Goal: Task Accomplishment & Management: Use online tool/utility

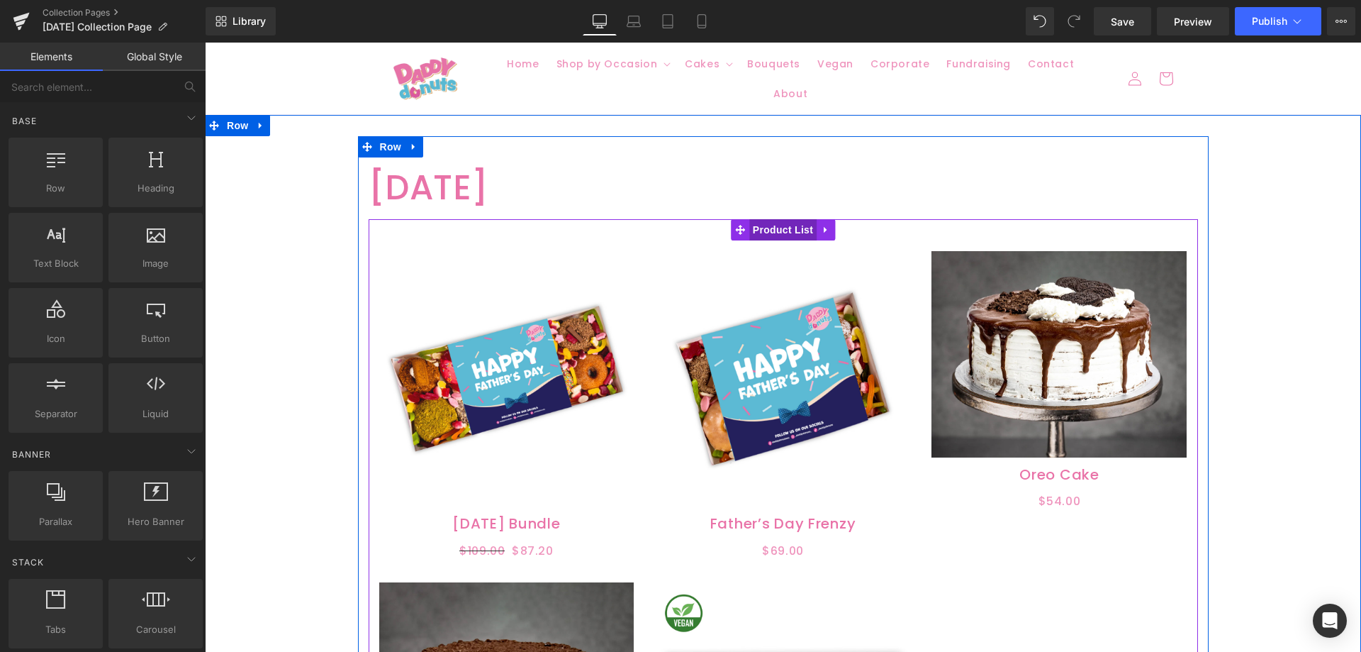
click at [772, 224] on span "Product List" at bounding box center [782, 229] width 67 height 21
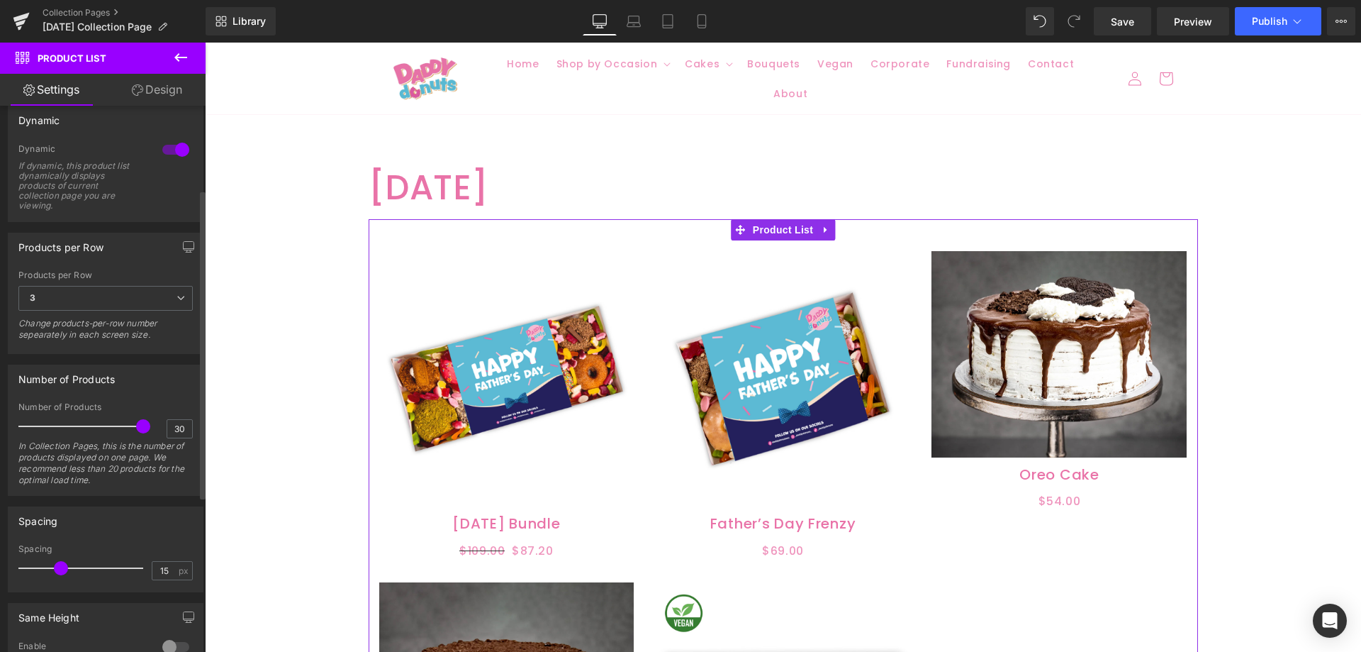
scroll to position [139, 0]
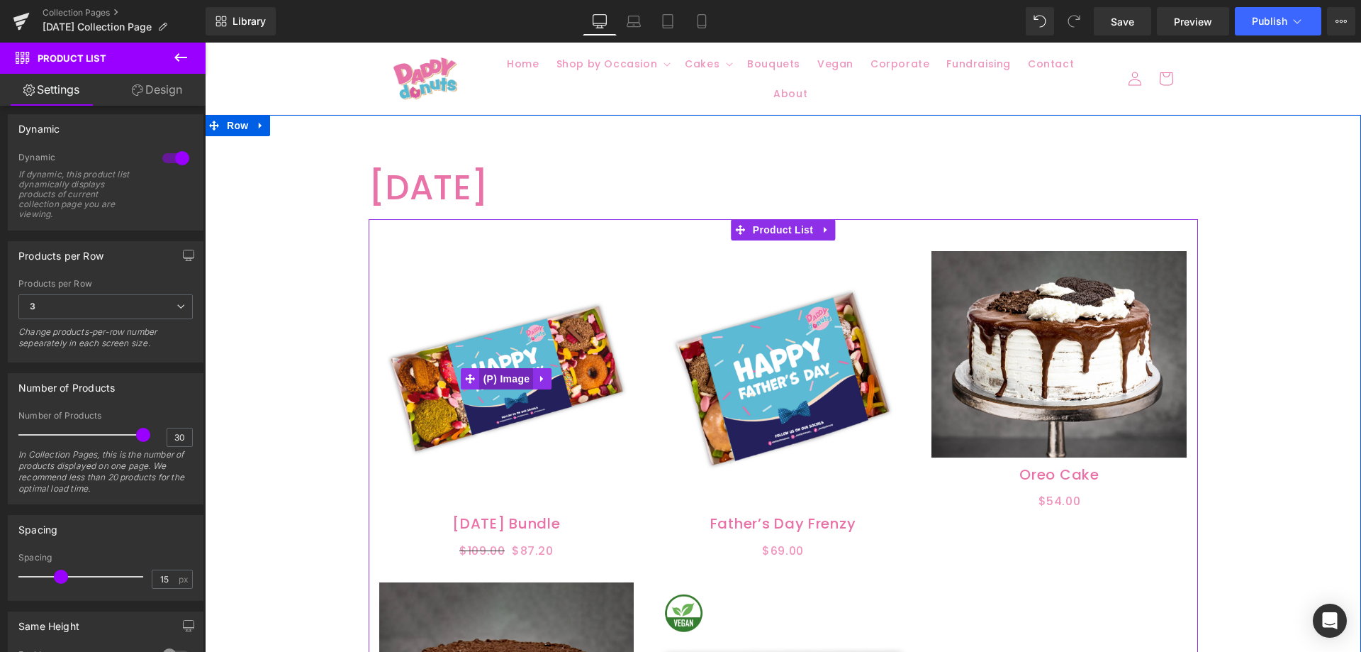
click at [506, 368] on span "(P) Image" at bounding box center [507, 378] width 54 height 21
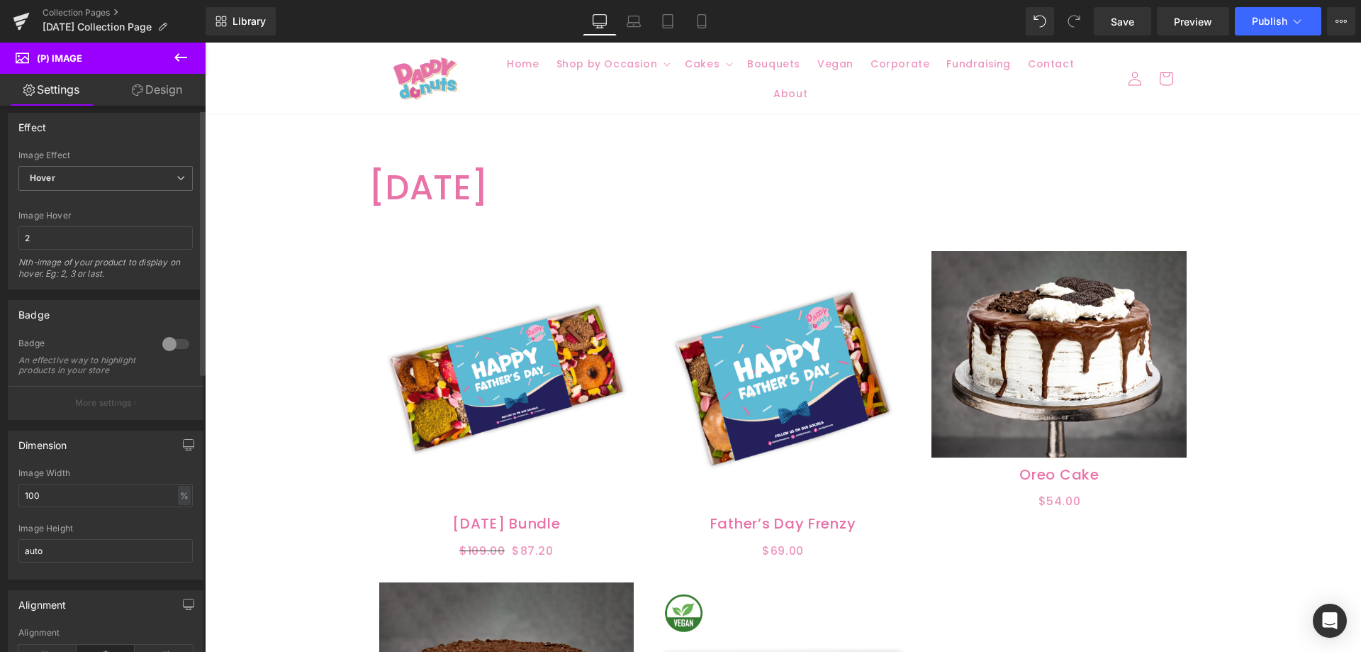
scroll to position [0, 0]
click at [166, 79] on link "Design" at bounding box center [157, 90] width 103 height 32
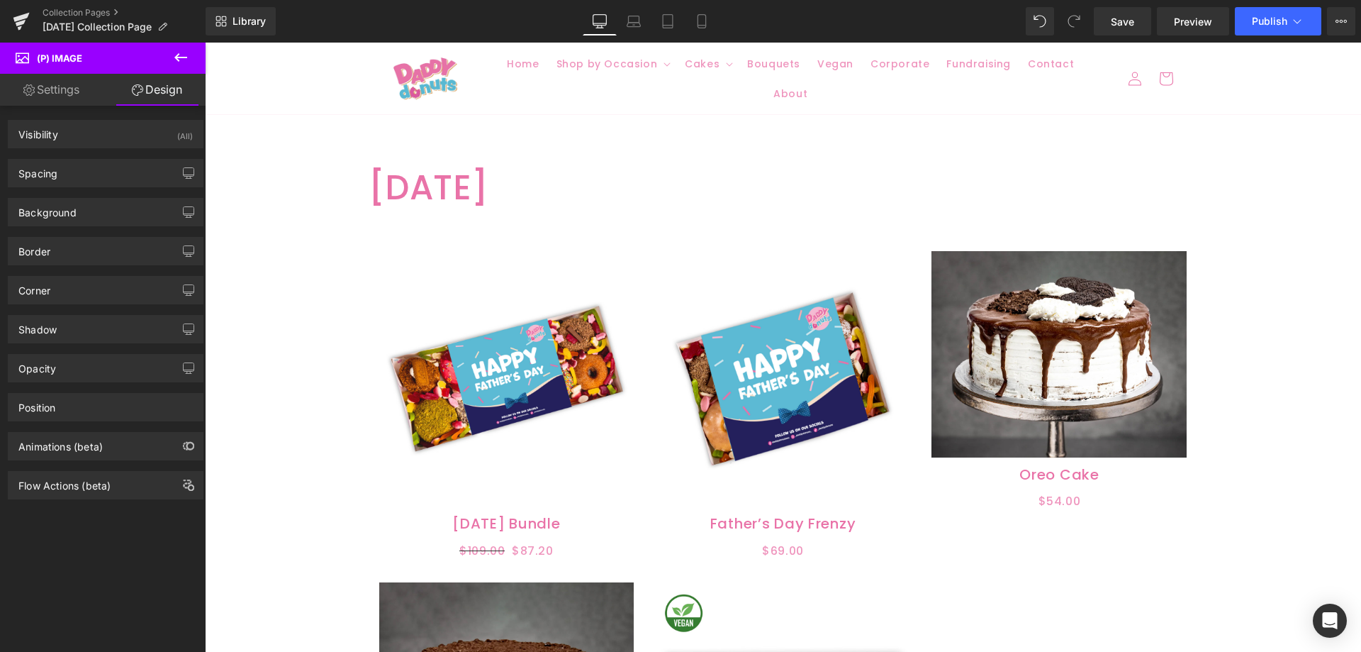
click at [67, 86] on link "Settings" at bounding box center [51, 90] width 103 height 32
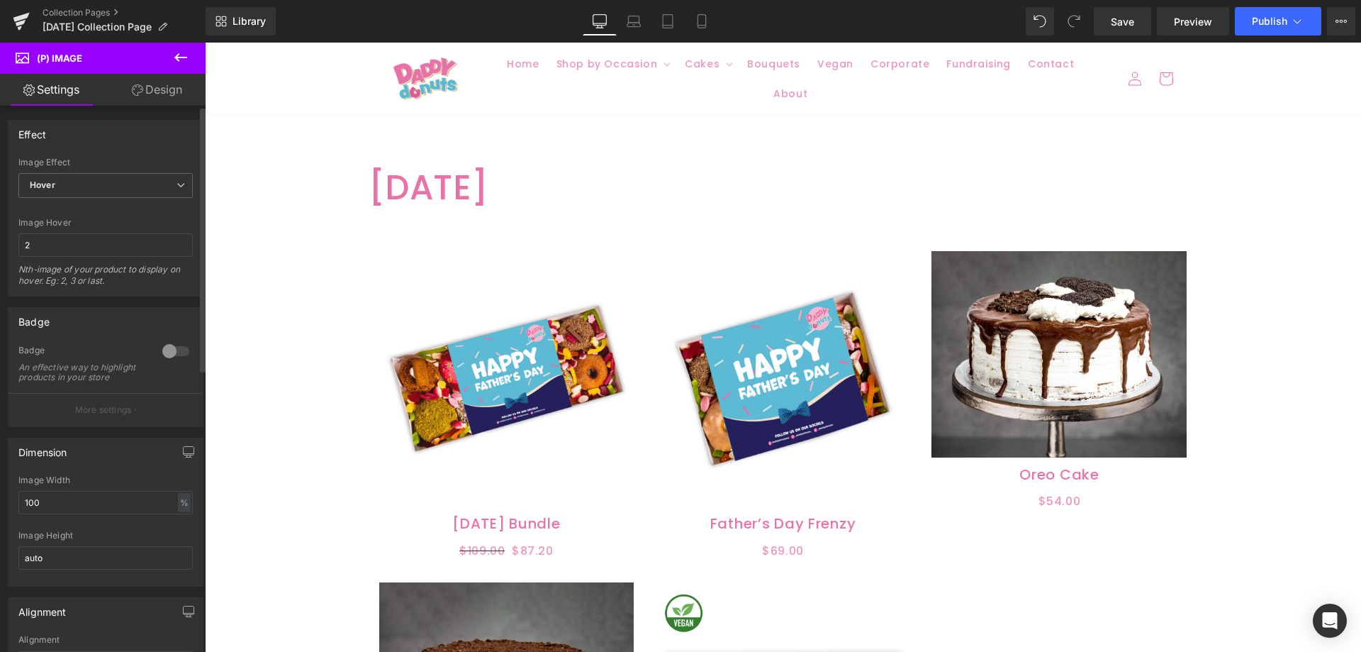
click at [164, 351] on div at bounding box center [176, 351] width 34 height 23
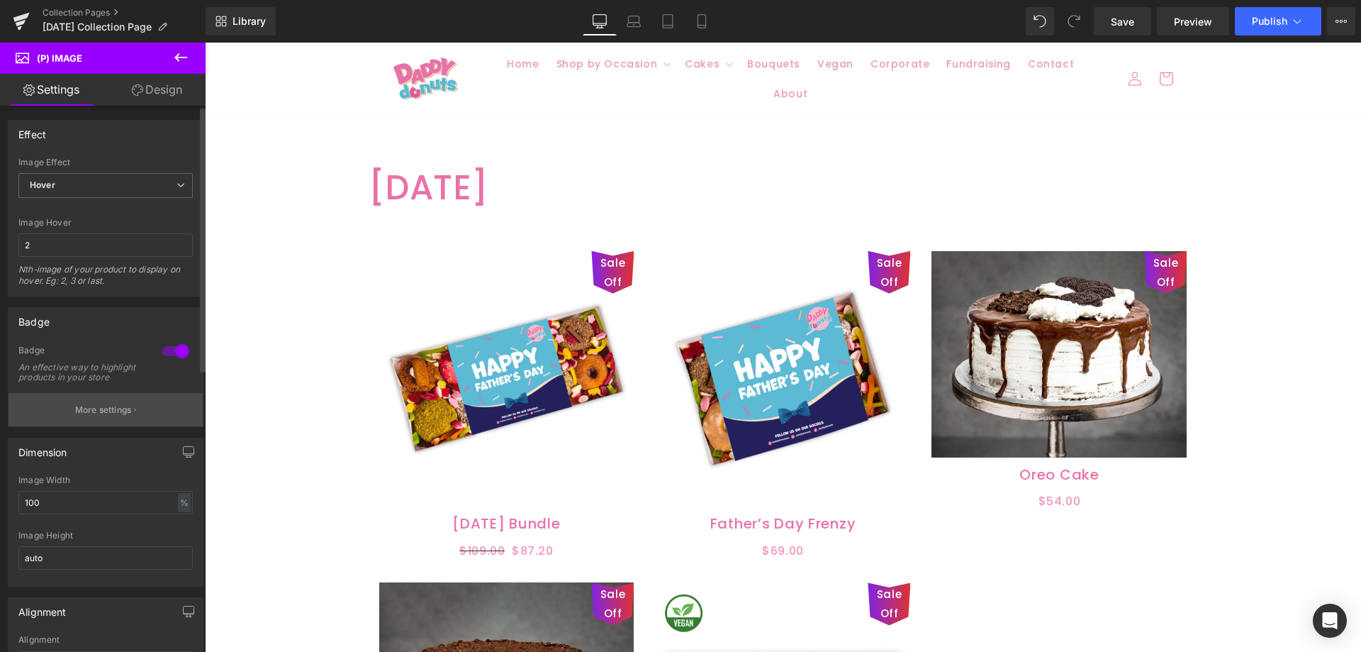
click at [112, 416] on p "More settings" at bounding box center [103, 409] width 57 height 13
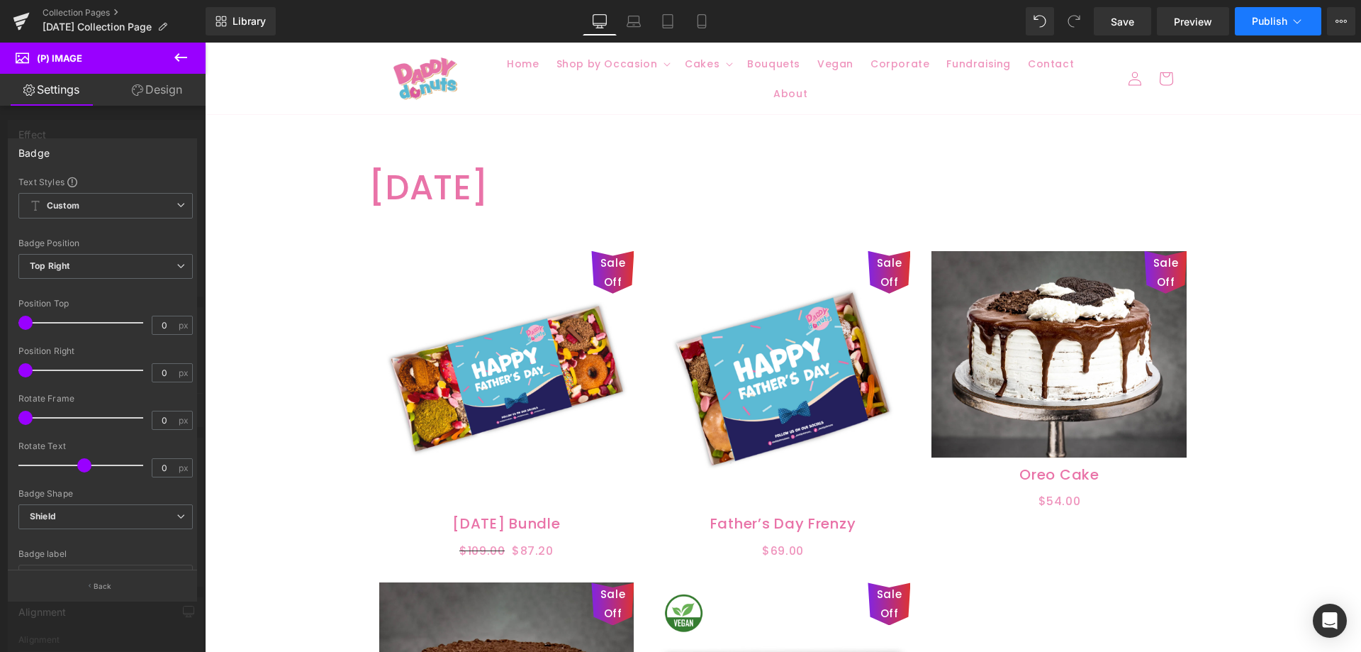
click at [1260, 23] on span "Publish" at bounding box center [1269, 21] width 35 height 11
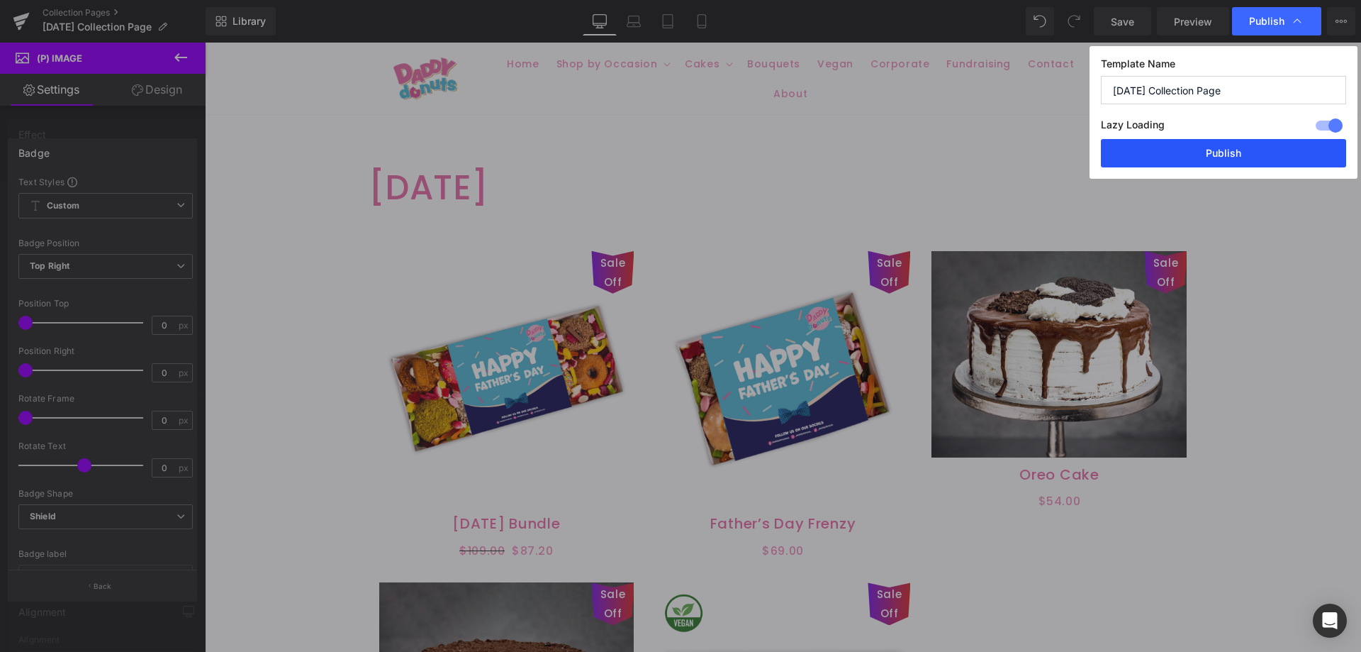
click at [1195, 152] on button "Publish" at bounding box center [1223, 153] width 245 height 28
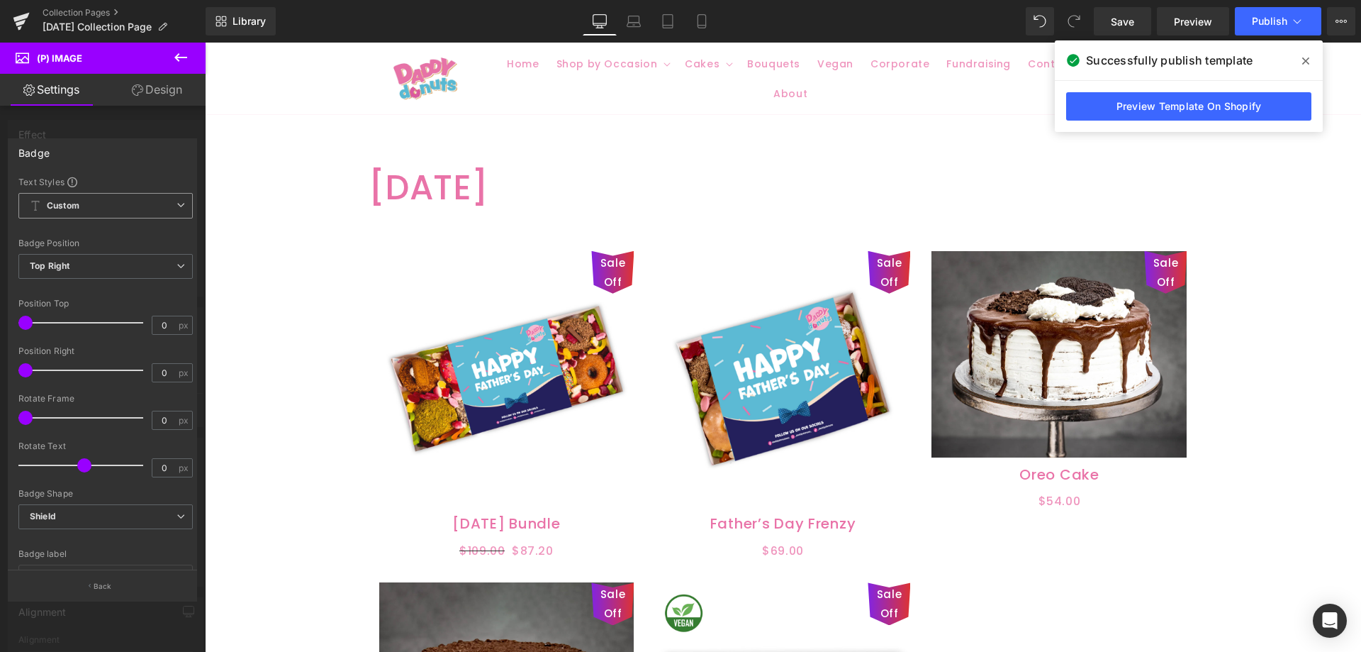
click at [128, 204] on span "Custom Setup Global Style" at bounding box center [105, 206] width 174 height 26
click at [145, 145] on div "Badge" at bounding box center [103, 152] width 188 height 27
click at [85, 514] on span "Shield" at bounding box center [105, 516] width 174 height 25
click at [82, 509] on span "Shield" at bounding box center [105, 516] width 174 height 25
click at [53, 551] on div "Badge label" at bounding box center [105, 554] width 174 height 10
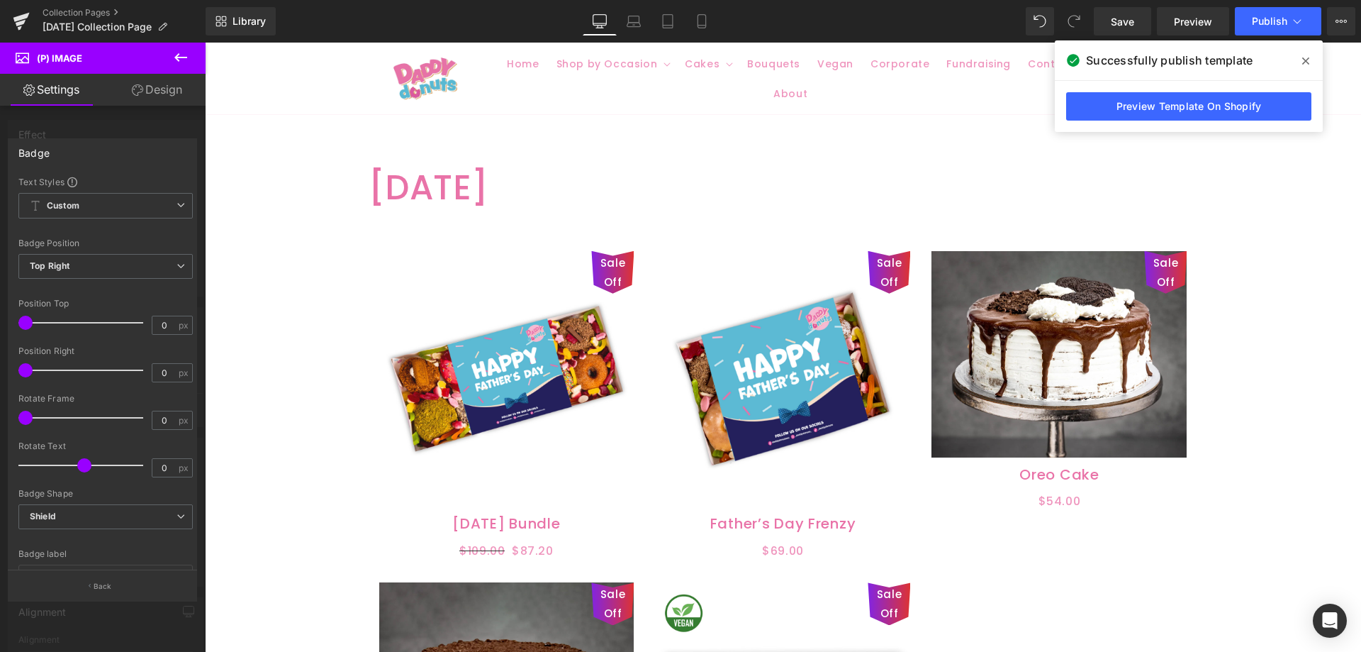
click at [138, 94] on icon at bounding box center [137, 89] width 11 height 11
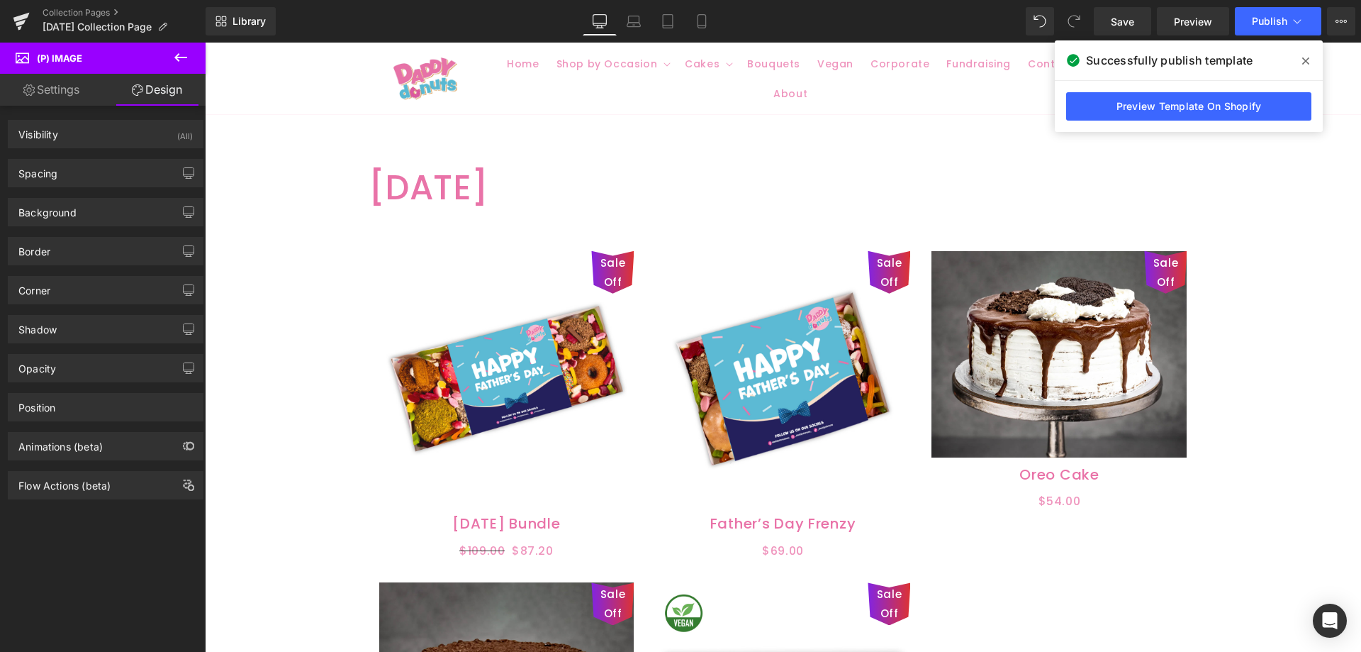
click at [57, 95] on link "Settings" at bounding box center [51, 90] width 103 height 32
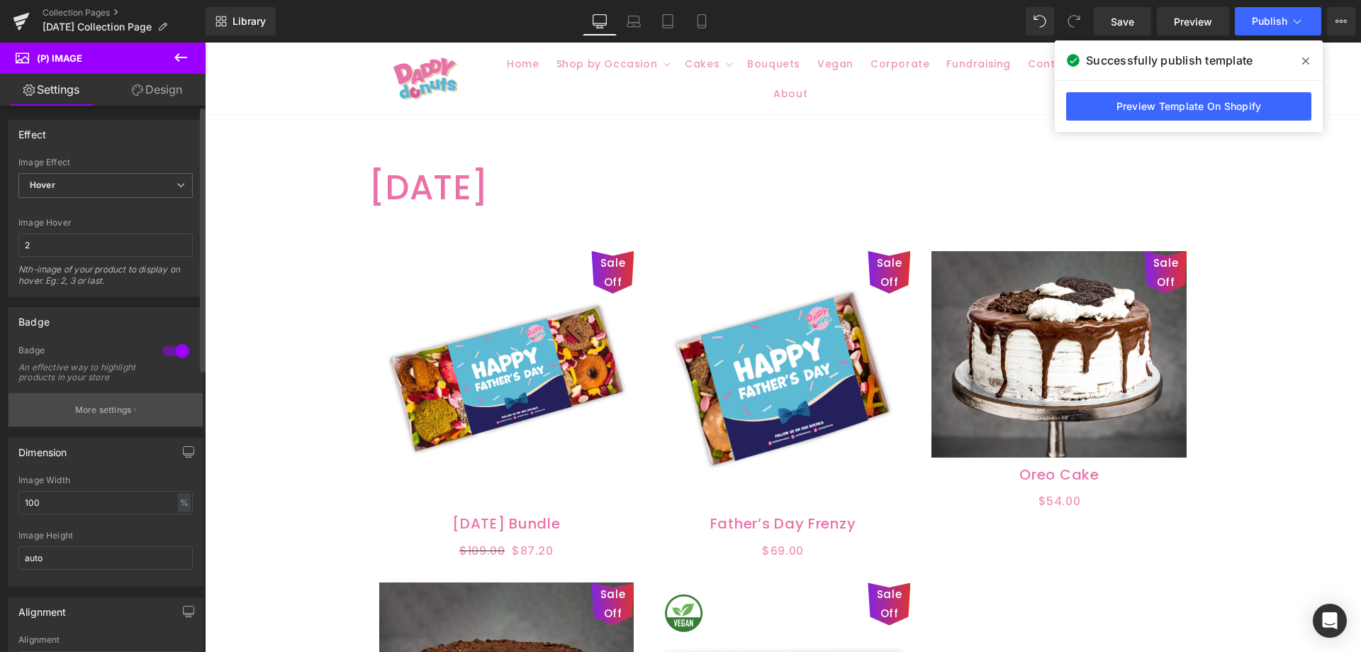
click at [114, 426] on button "More settings" at bounding box center [106, 409] width 194 height 33
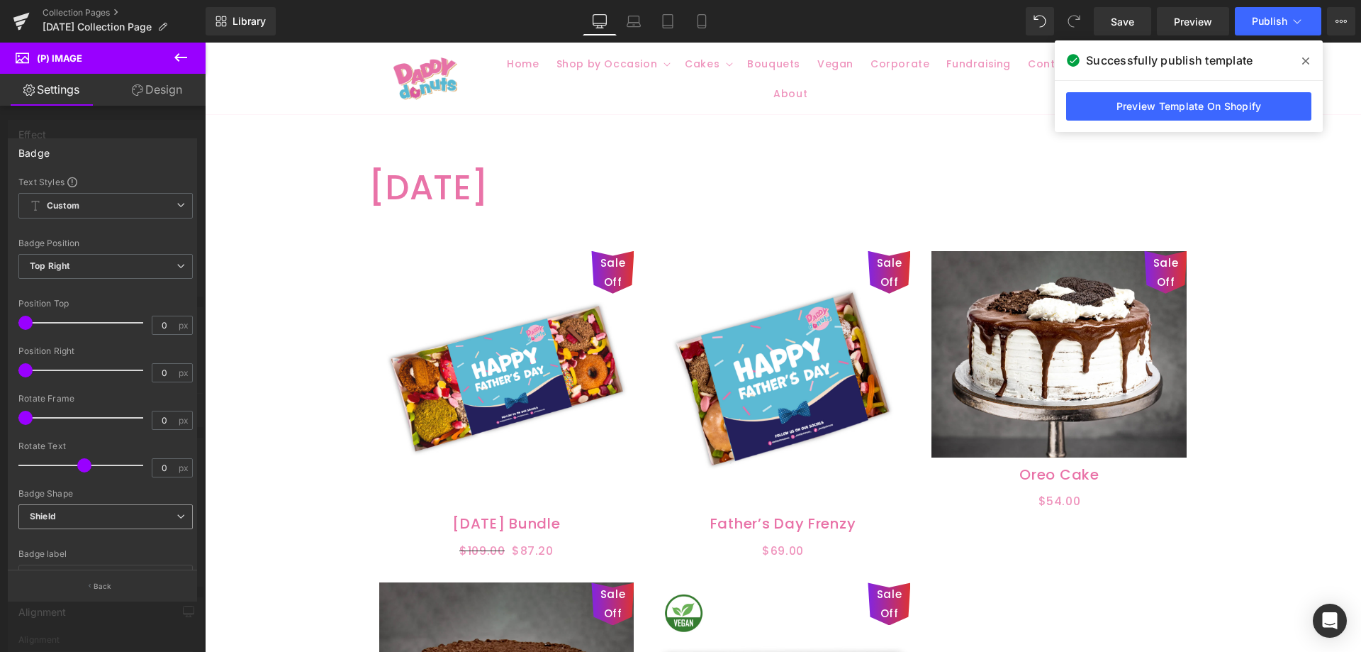
click at [79, 521] on span "Shield" at bounding box center [105, 516] width 174 height 25
click at [77, 515] on span "Shield" at bounding box center [105, 516] width 174 height 25
click at [177, 59] on icon at bounding box center [180, 57] width 13 height 9
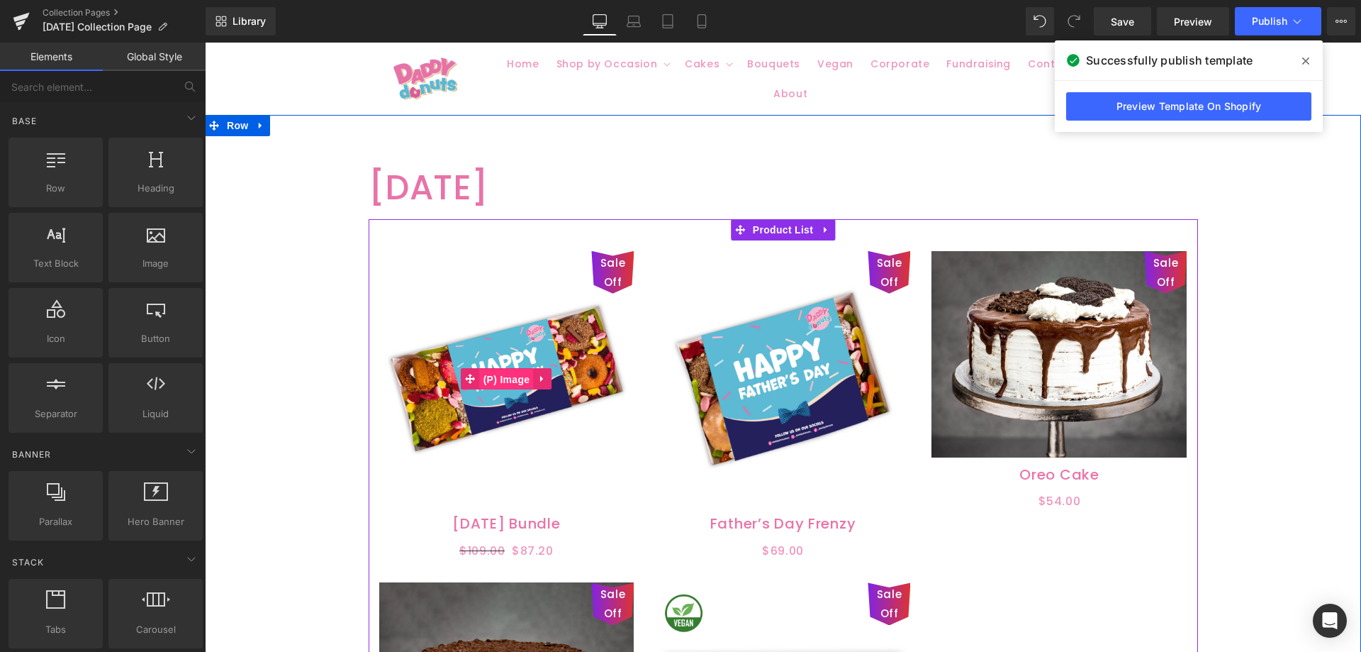
click at [513, 369] on span "(P) Image" at bounding box center [507, 379] width 54 height 21
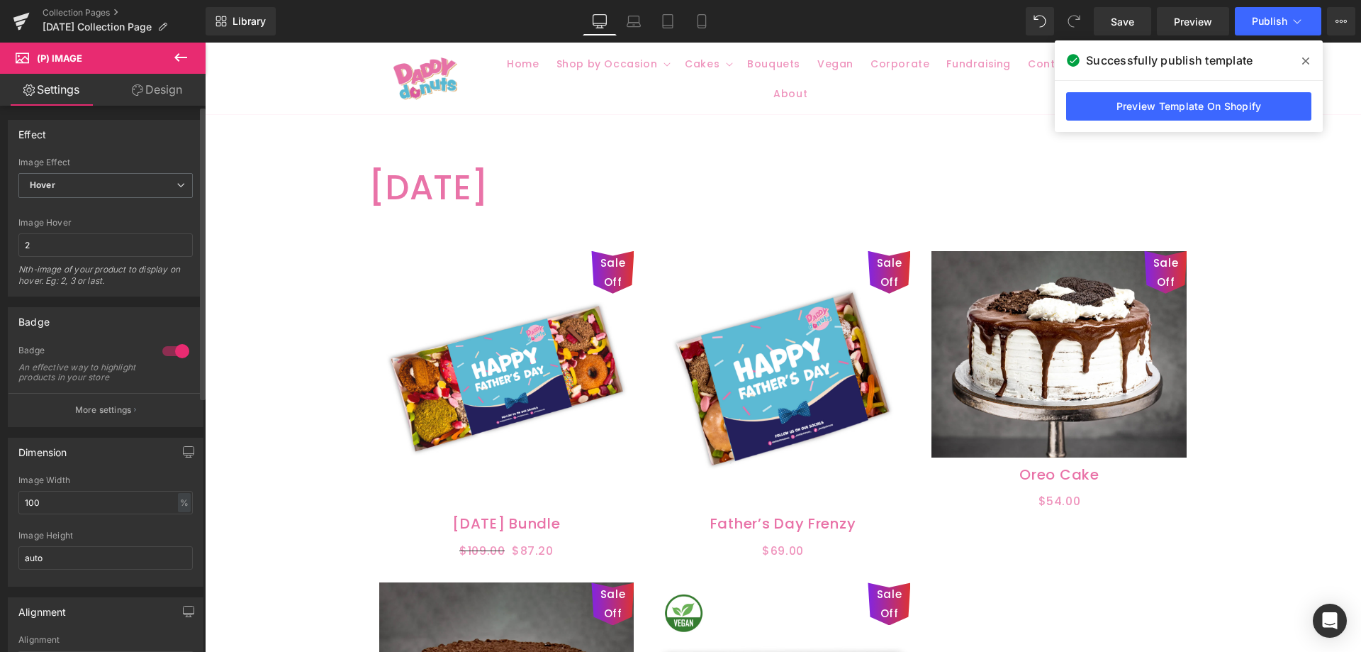
click at [177, 350] on div at bounding box center [176, 351] width 34 height 23
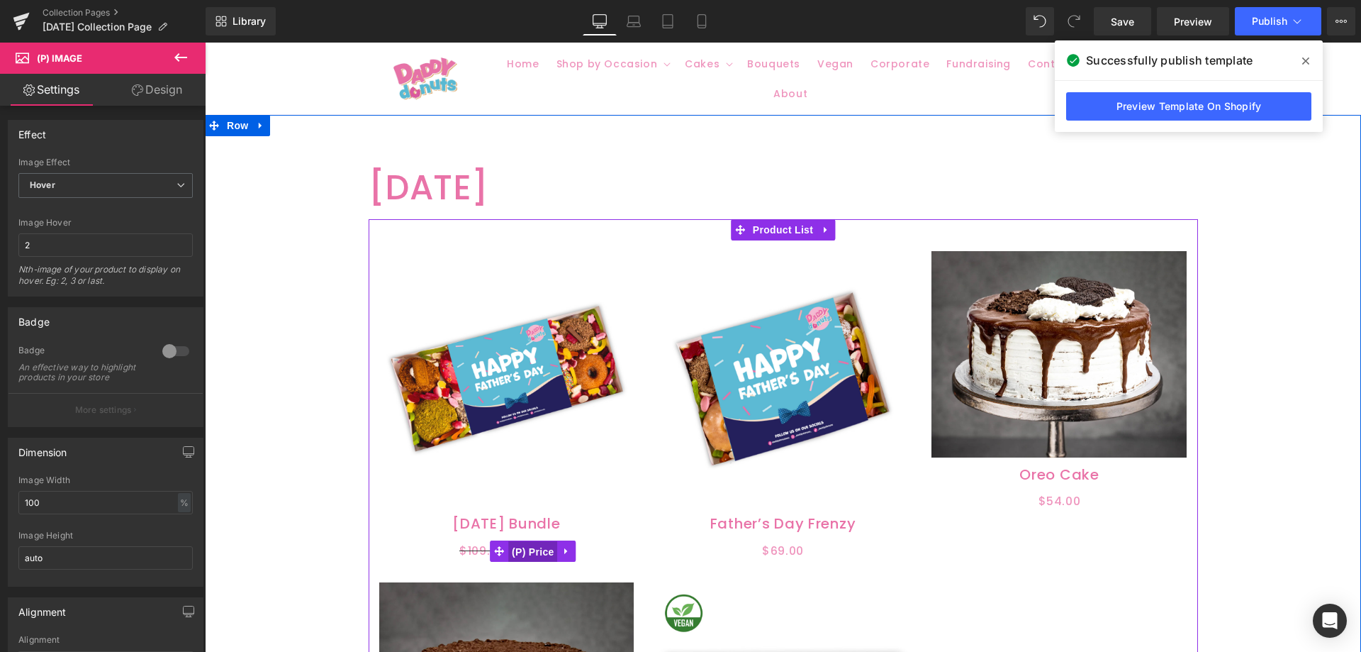
click at [525, 550] on span "(P) Price" at bounding box center [533, 551] width 50 height 21
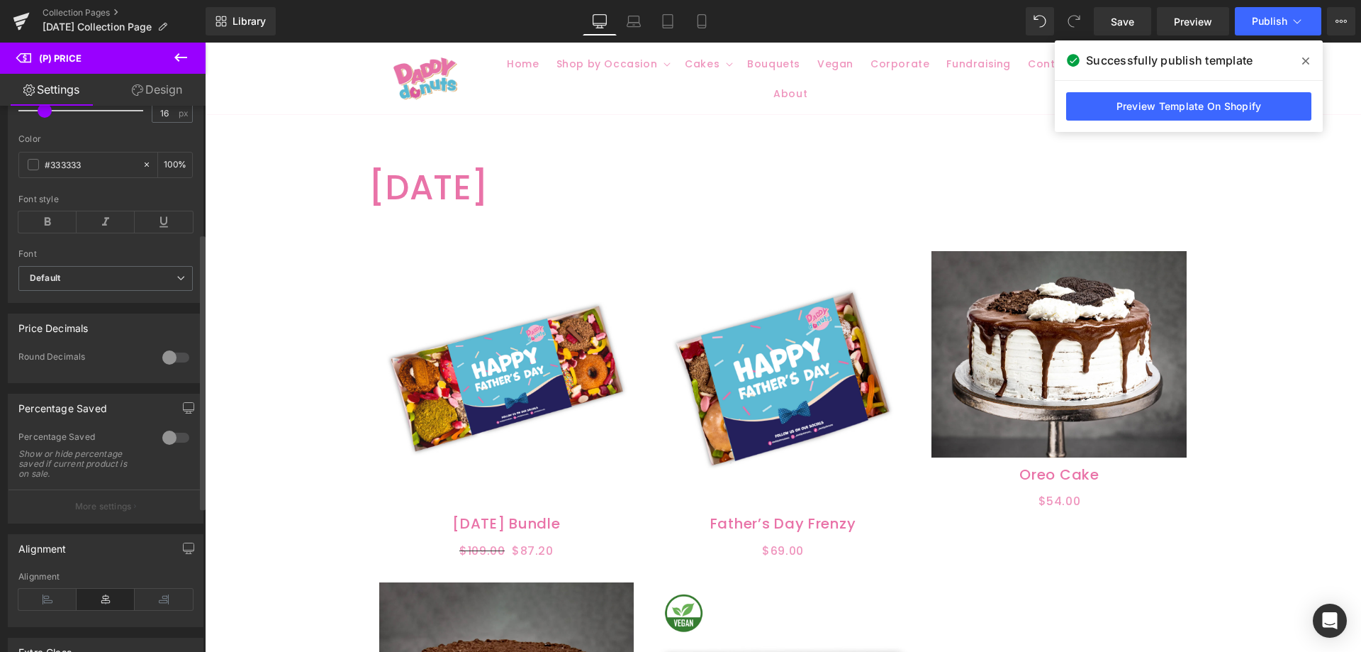
scroll to position [425, 0]
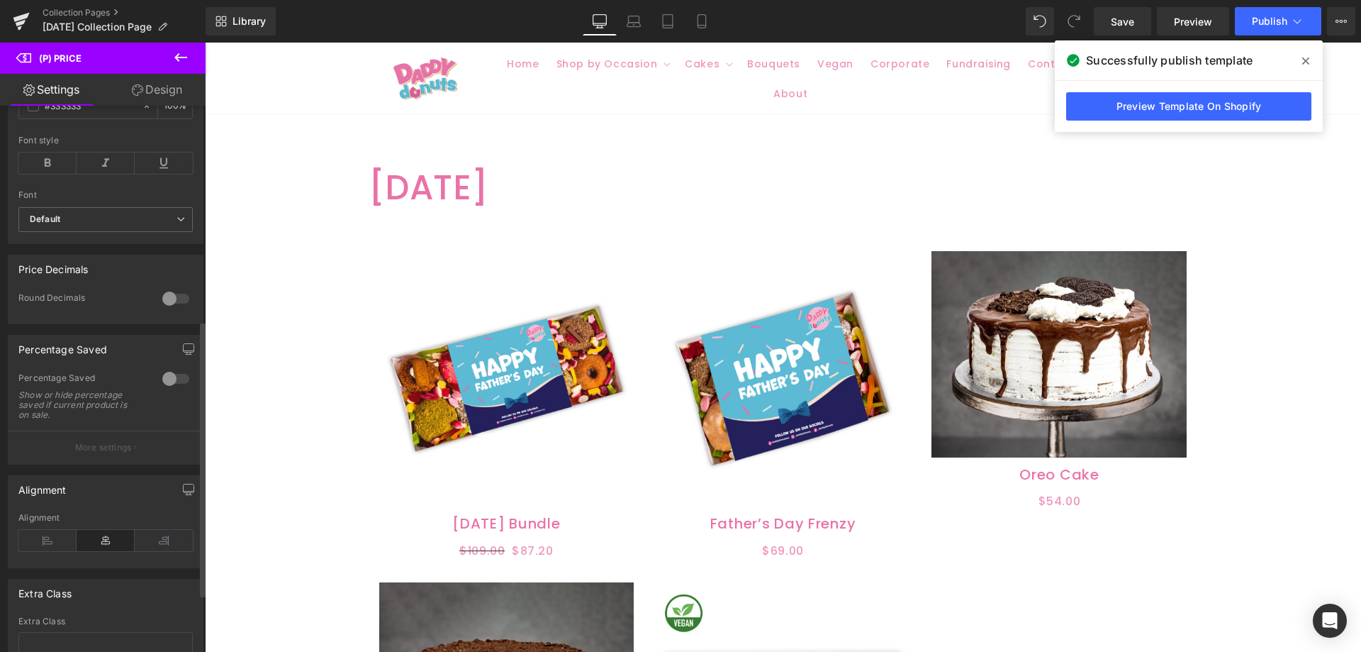
click at [166, 387] on div at bounding box center [176, 378] width 34 height 23
click at [167, 389] on div at bounding box center [176, 378] width 34 height 23
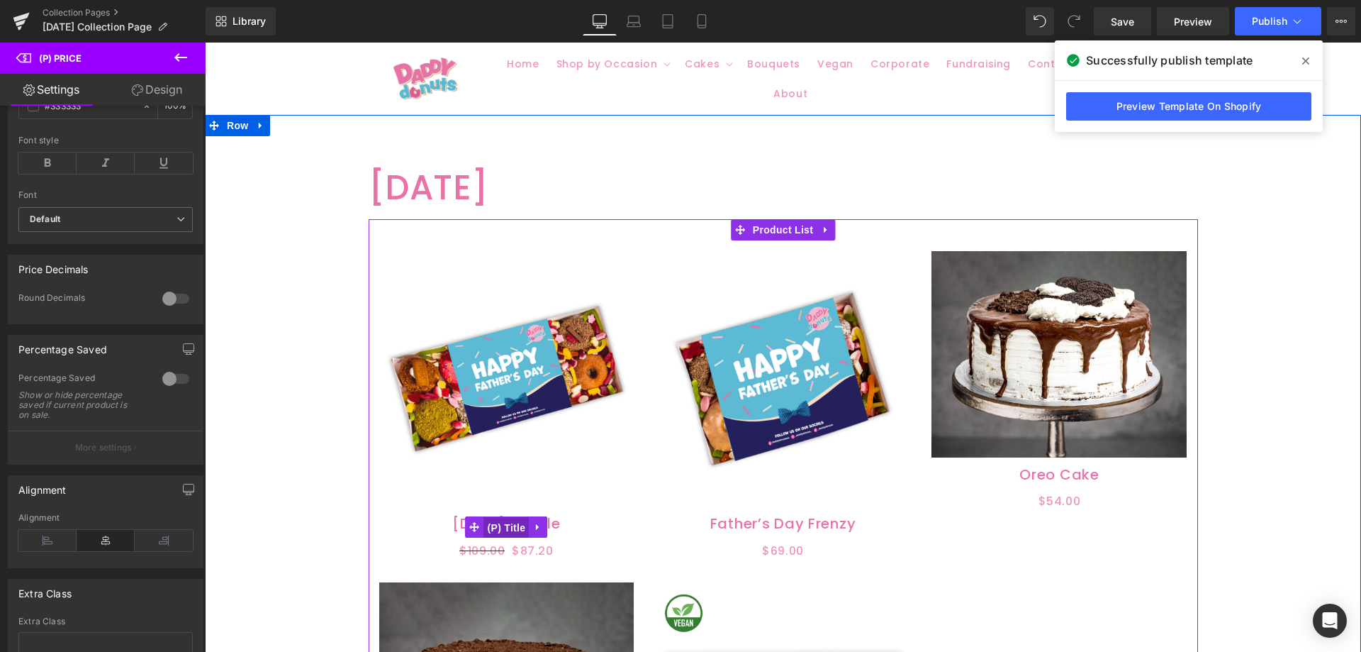
click at [505, 521] on span "(P) Title" at bounding box center [506, 527] width 45 height 21
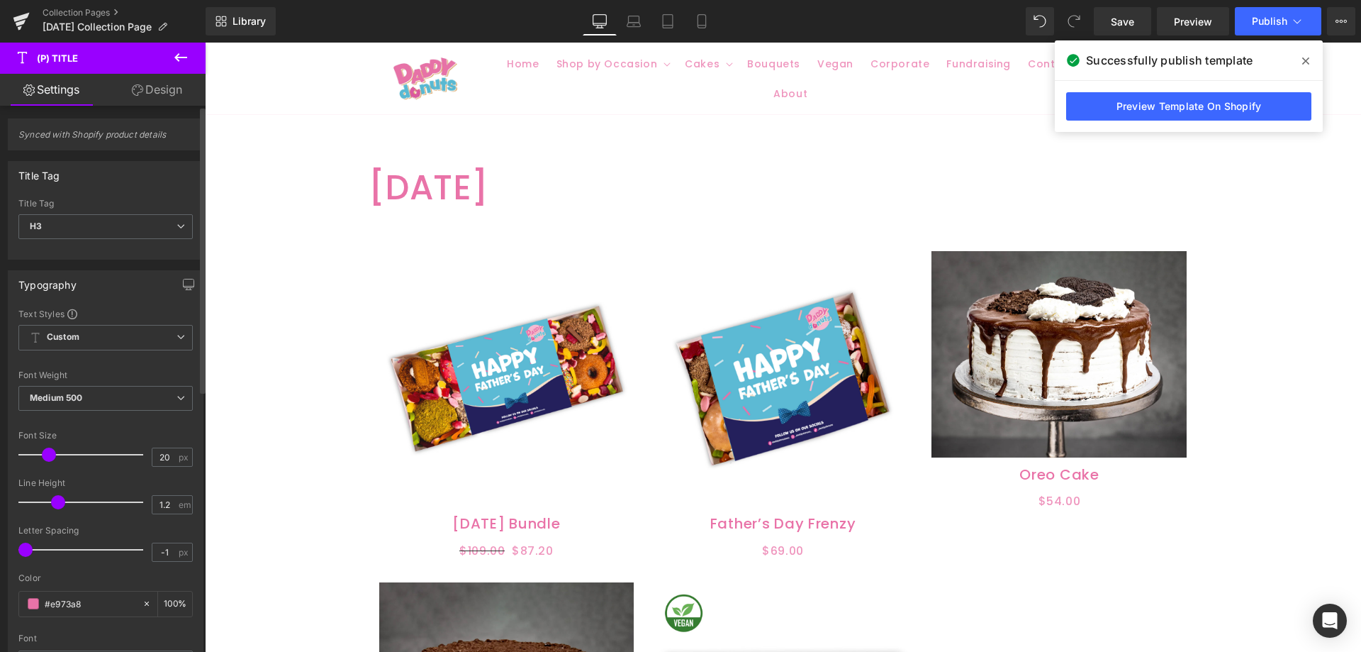
scroll to position [0, 0]
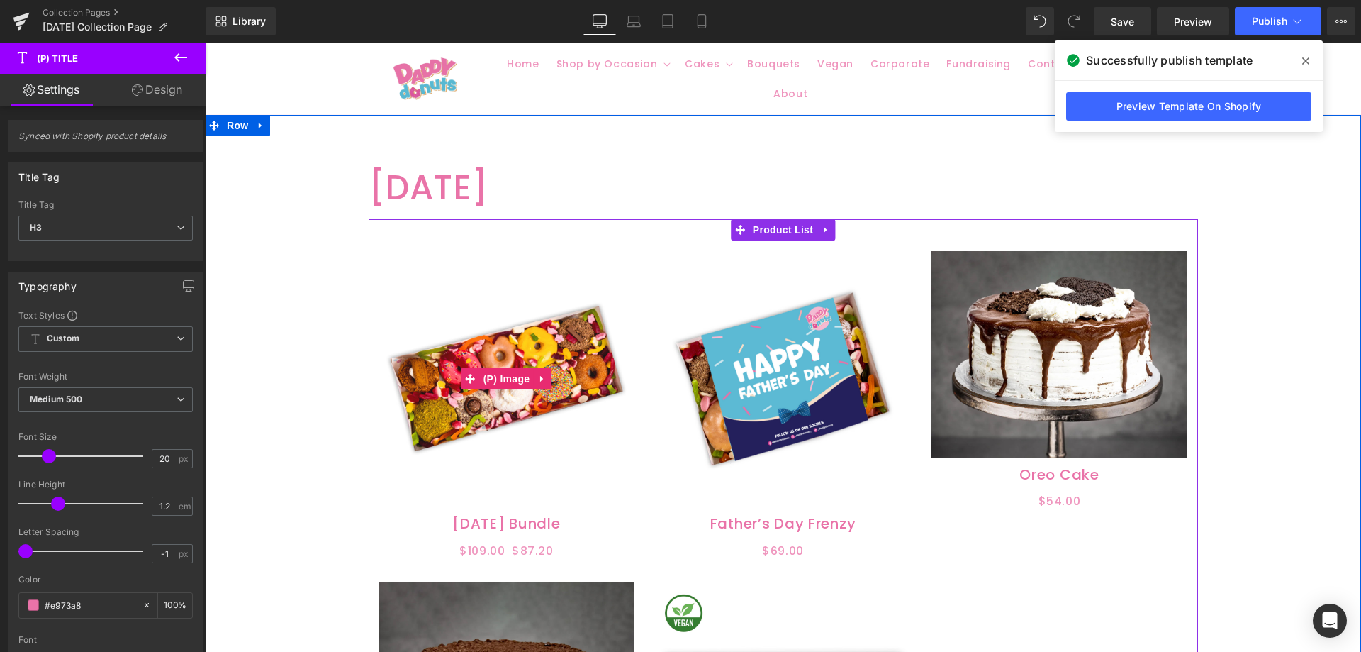
click at [498, 430] on img at bounding box center [506, 378] width 255 height 255
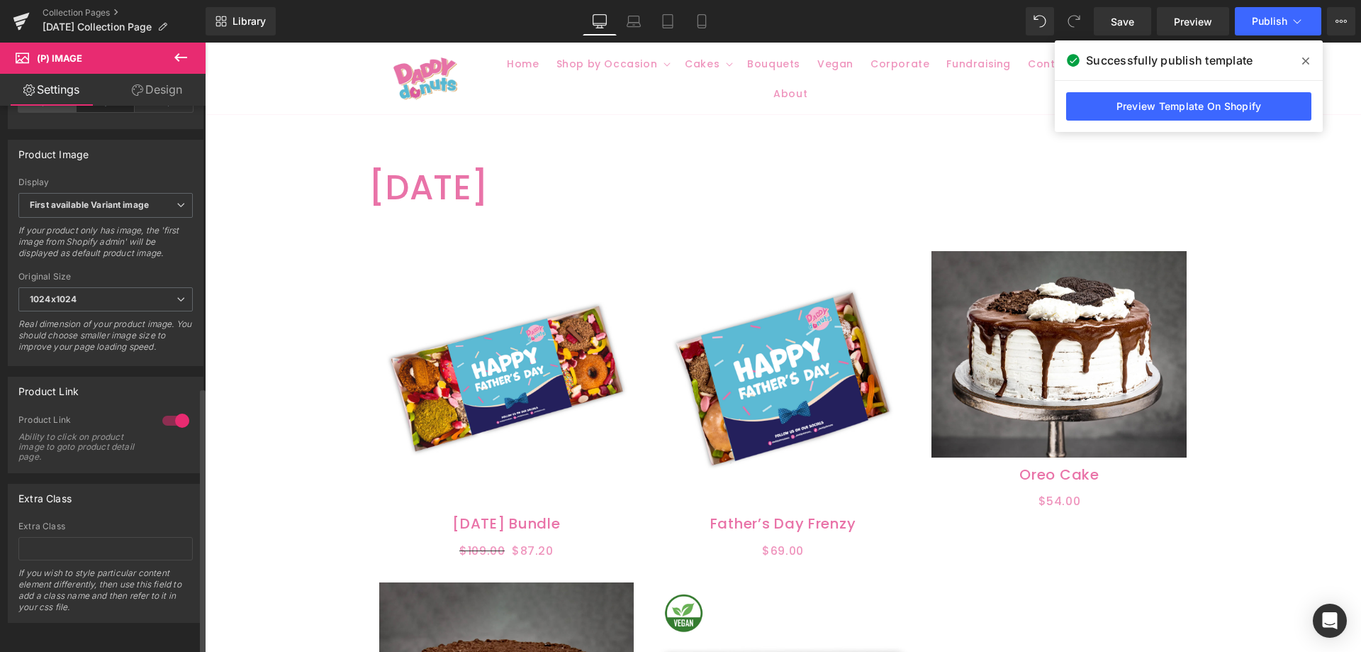
scroll to position [581, 0]
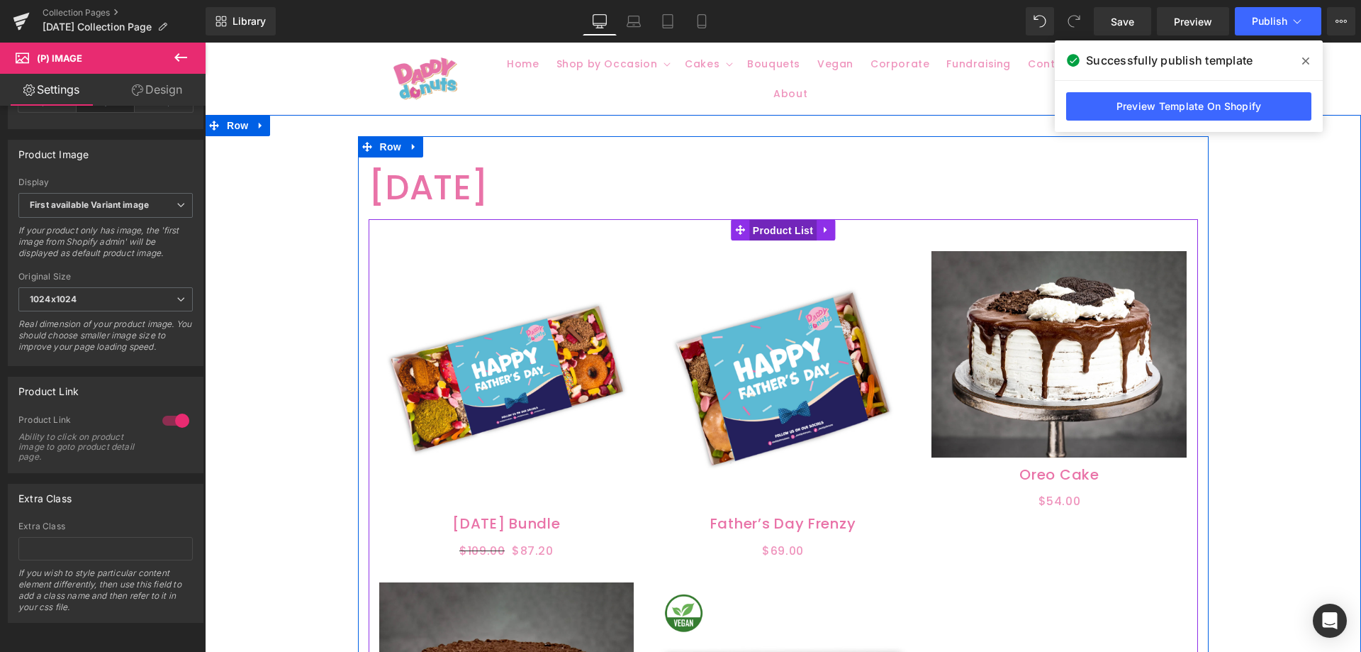
click at [767, 221] on span "Product List" at bounding box center [782, 230] width 67 height 21
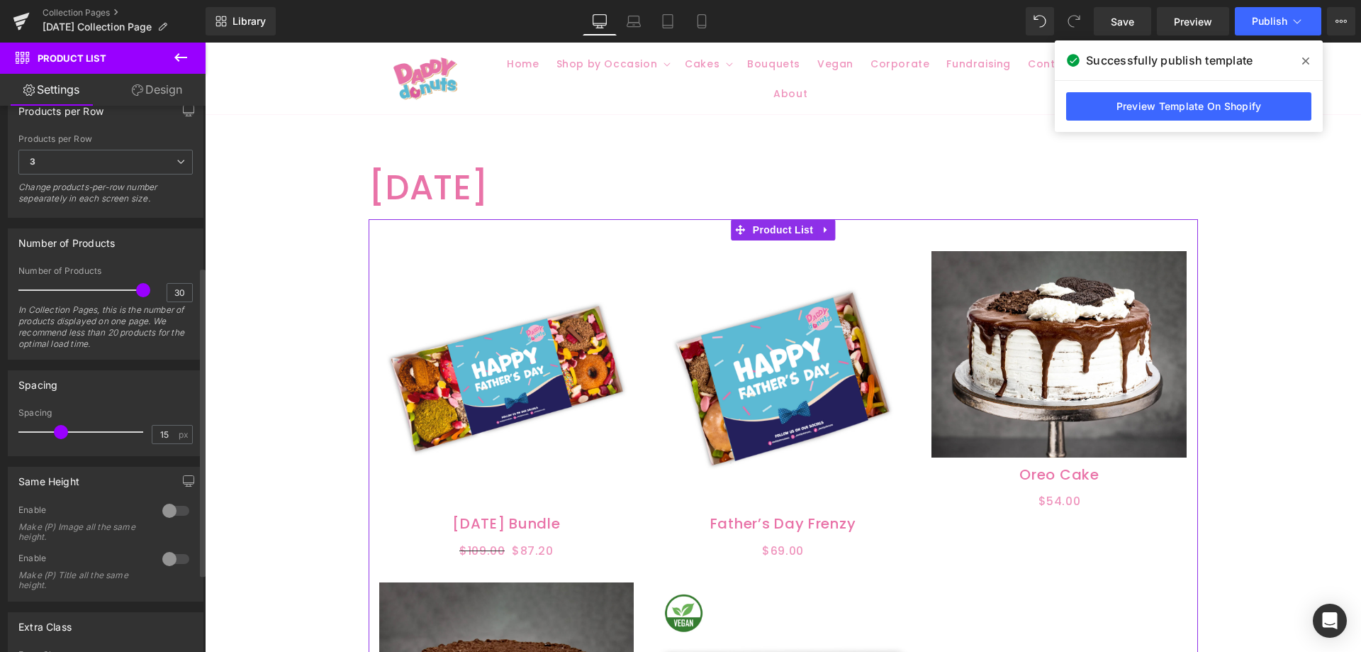
scroll to position [423, 0]
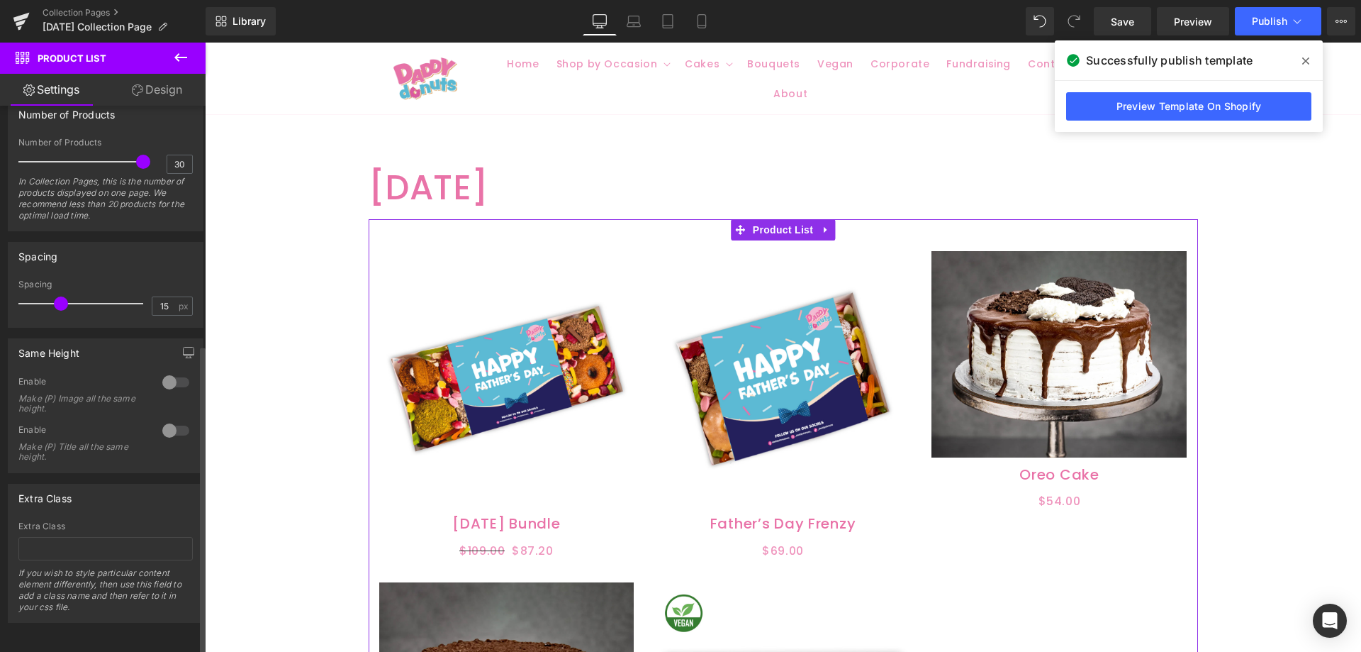
click at [163, 423] on div at bounding box center [176, 430] width 34 height 23
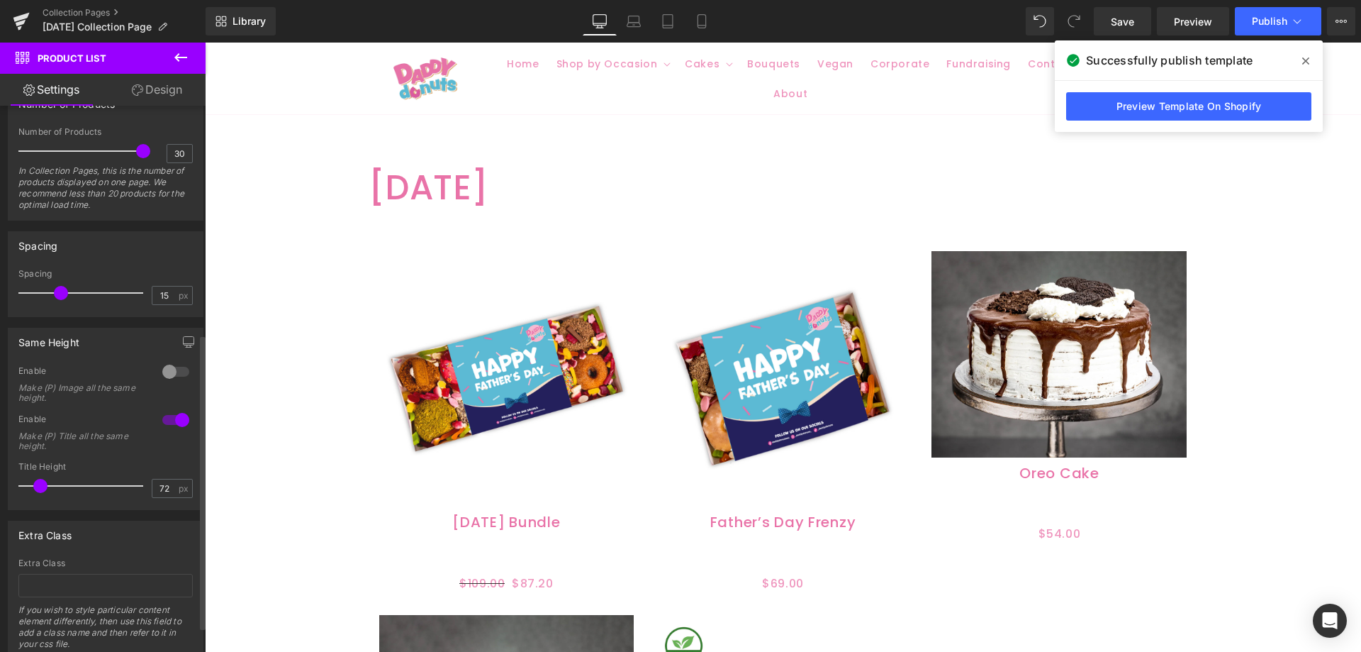
click at [163, 423] on div at bounding box center [176, 419] width 34 height 23
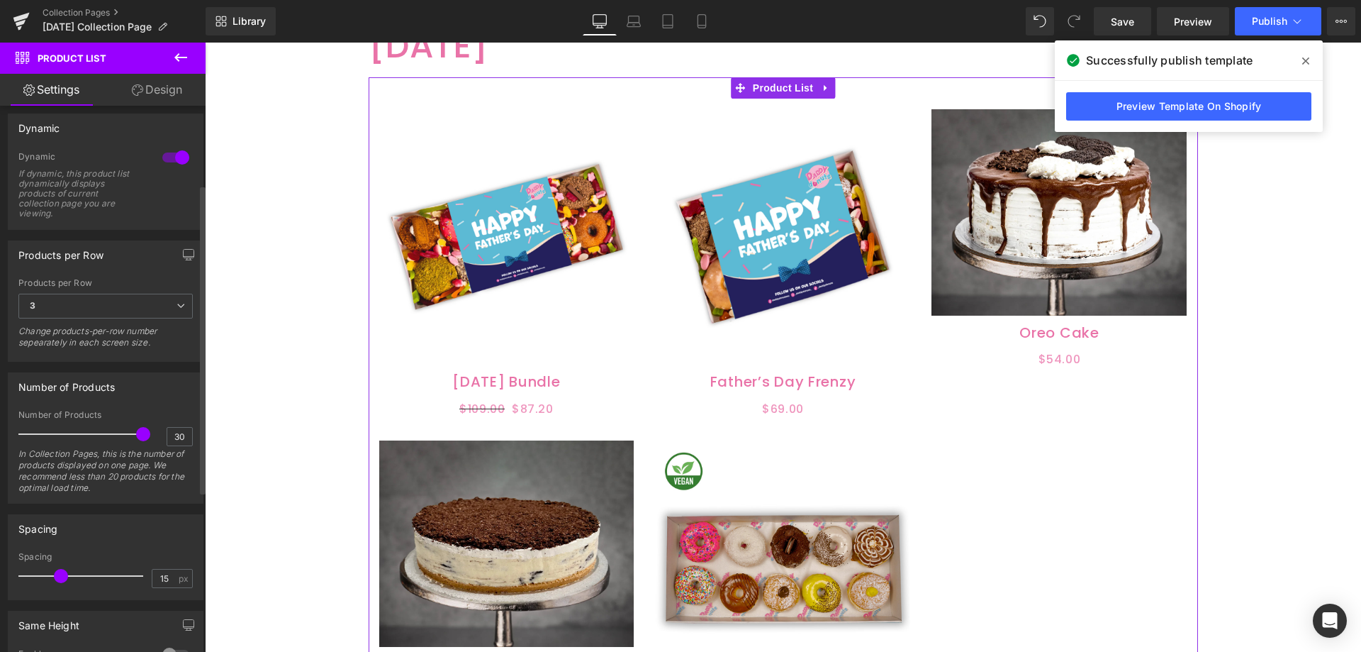
scroll to position [139, 0]
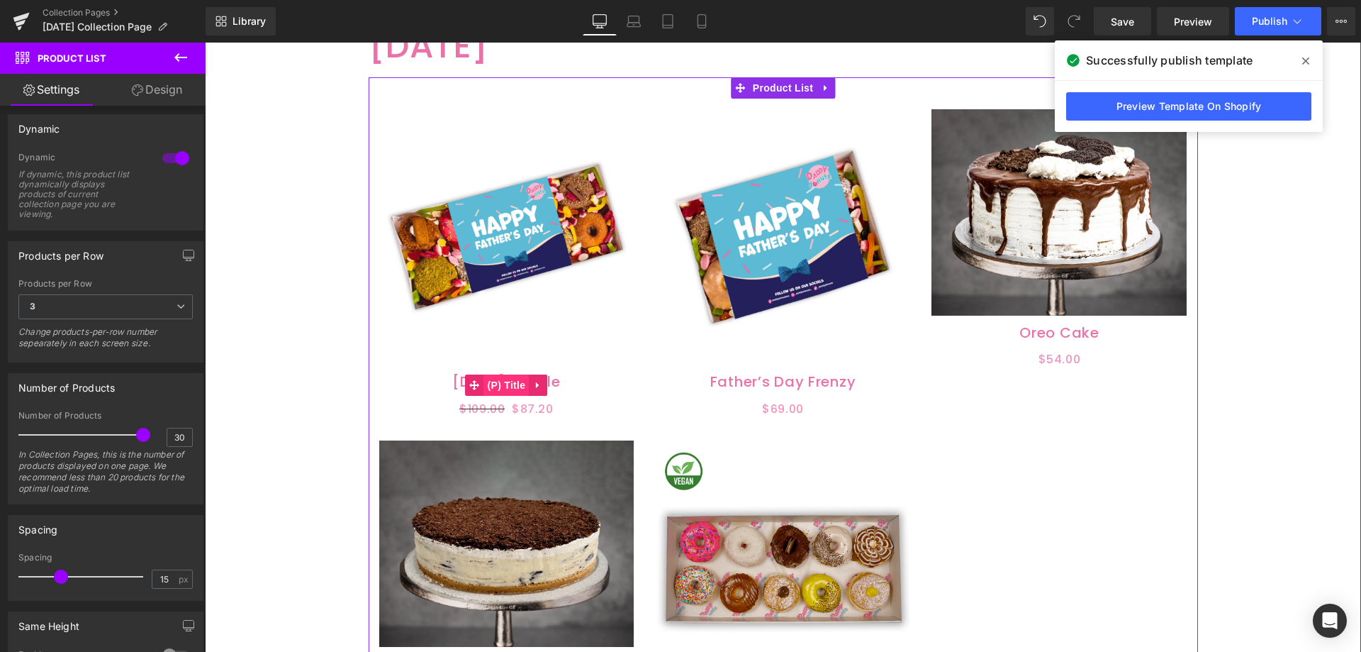
click at [500, 381] on span "(P) Title" at bounding box center [506, 384] width 45 height 21
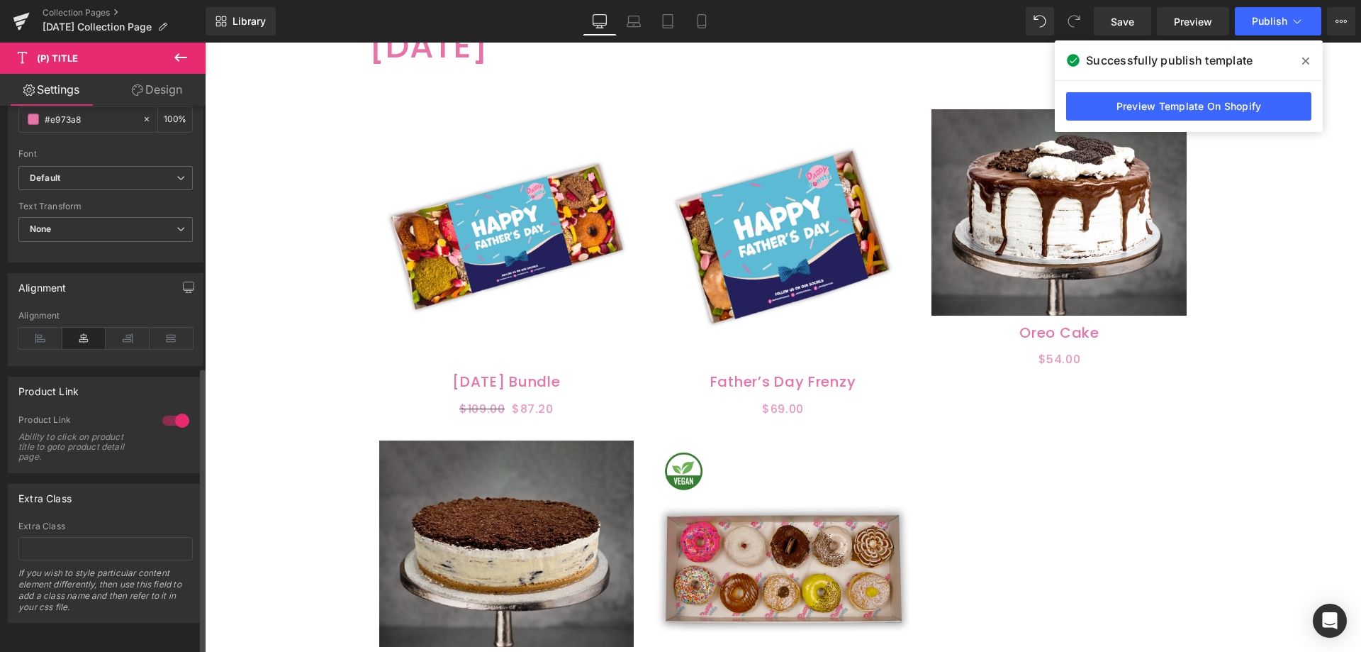
scroll to position [213, 0]
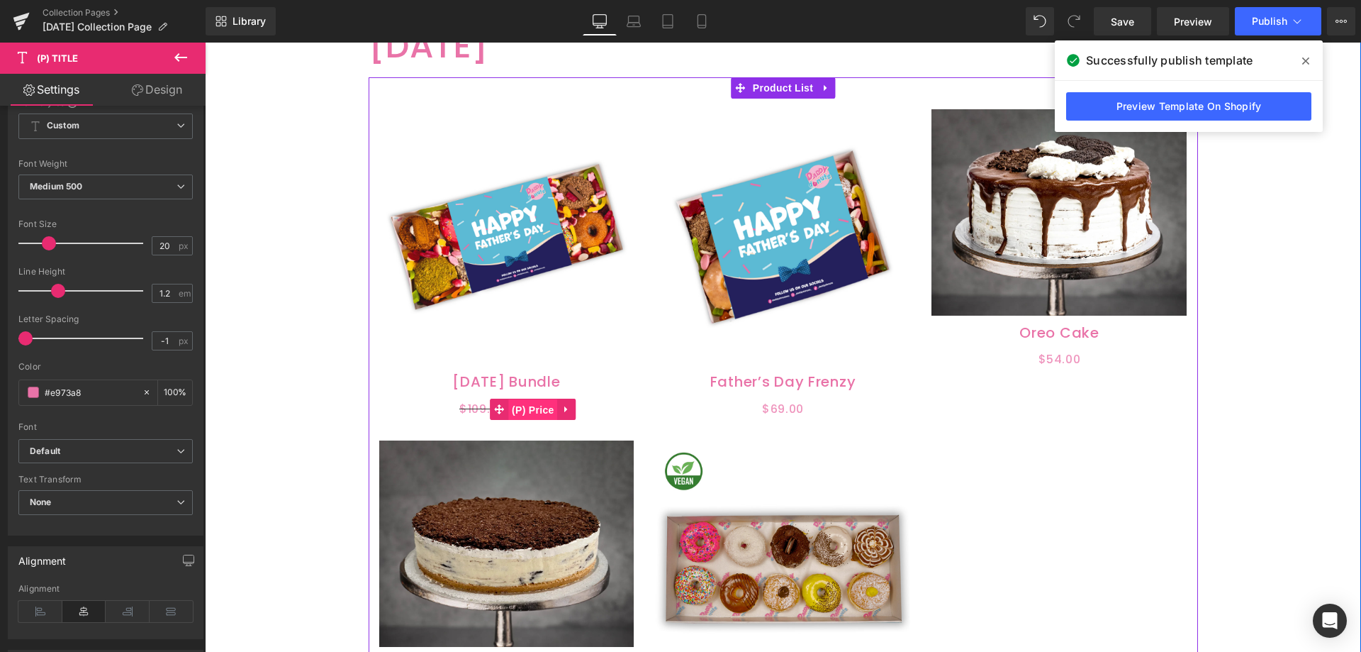
click at [522, 401] on span "(P) Price" at bounding box center [533, 409] width 50 height 21
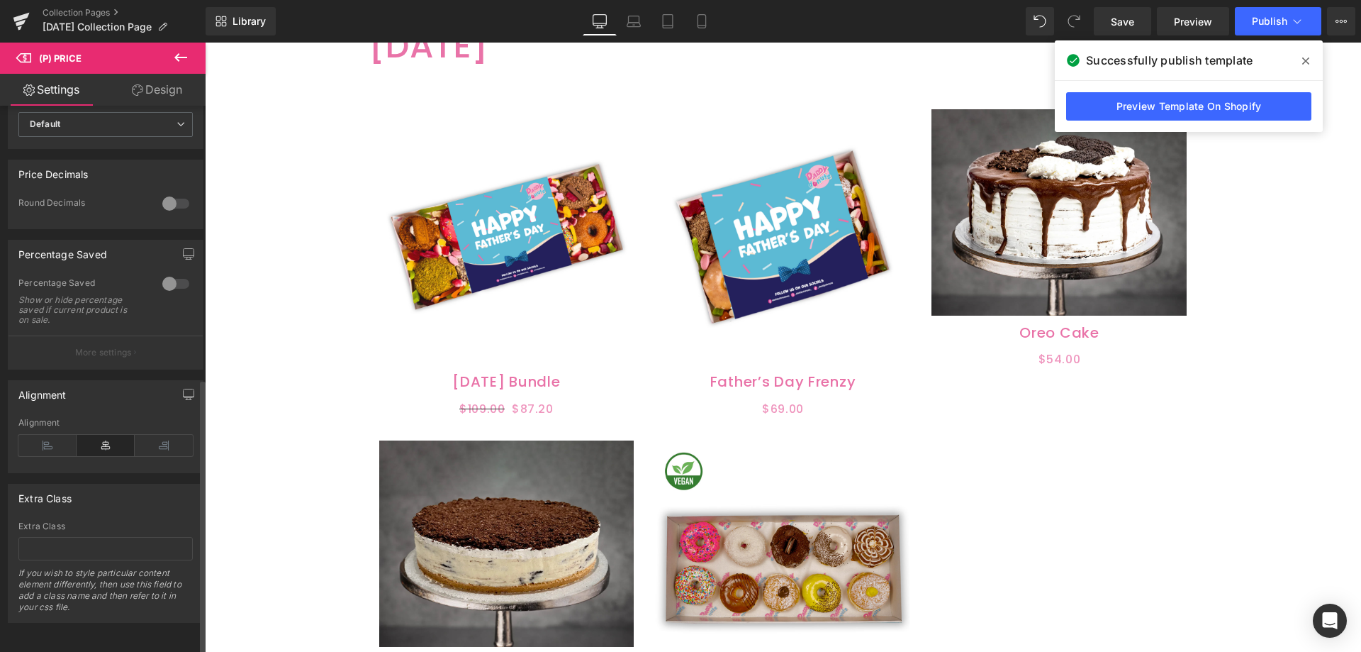
scroll to position [541, 0]
click at [167, 272] on div at bounding box center [176, 283] width 34 height 23
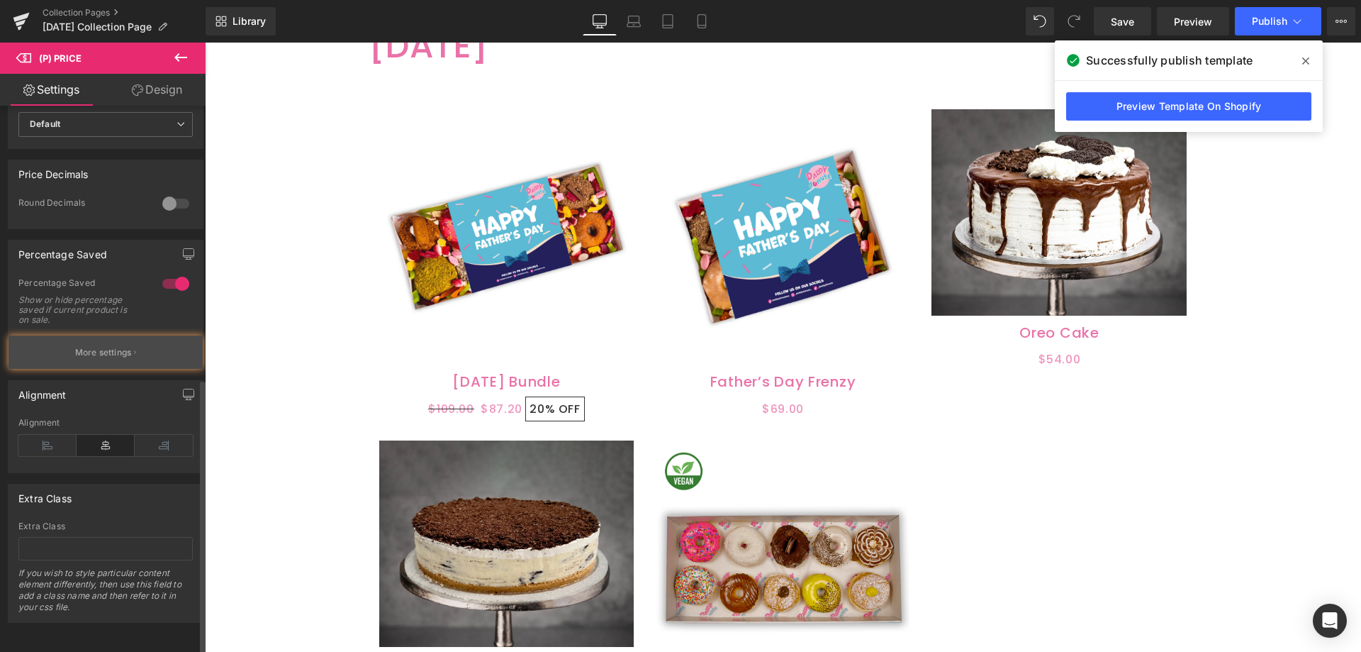
click at [115, 346] on p "More settings" at bounding box center [103, 352] width 57 height 13
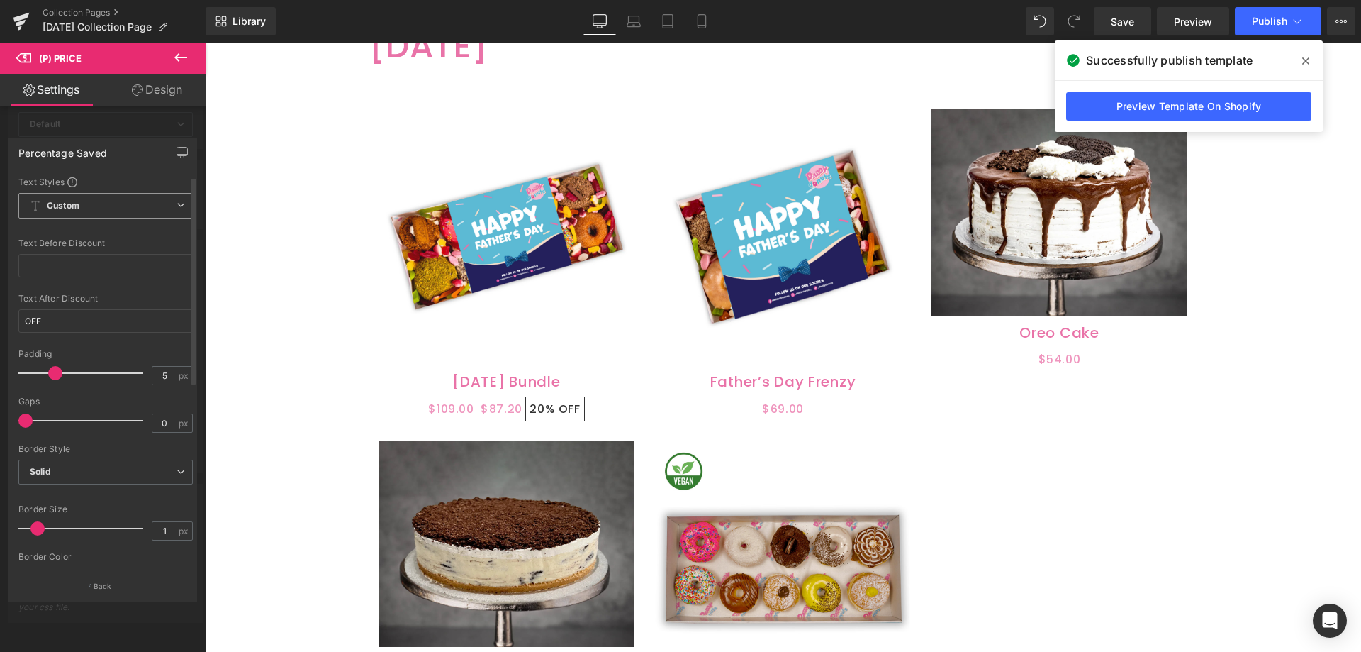
click at [123, 206] on span "Custom Setup Global Style" at bounding box center [105, 206] width 174 height 26
click at [69, 476] on span "Solid" at bounding box center [105, 471] width 174 height 25
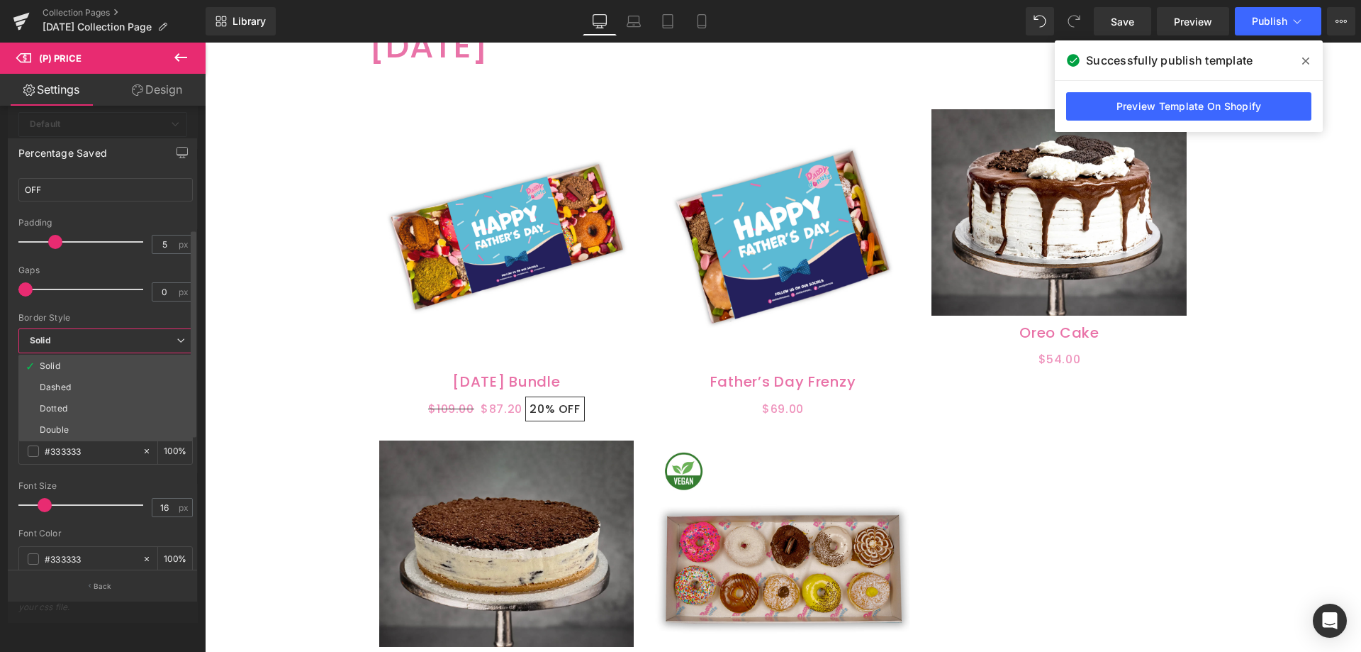
scroll to position [142, 0]
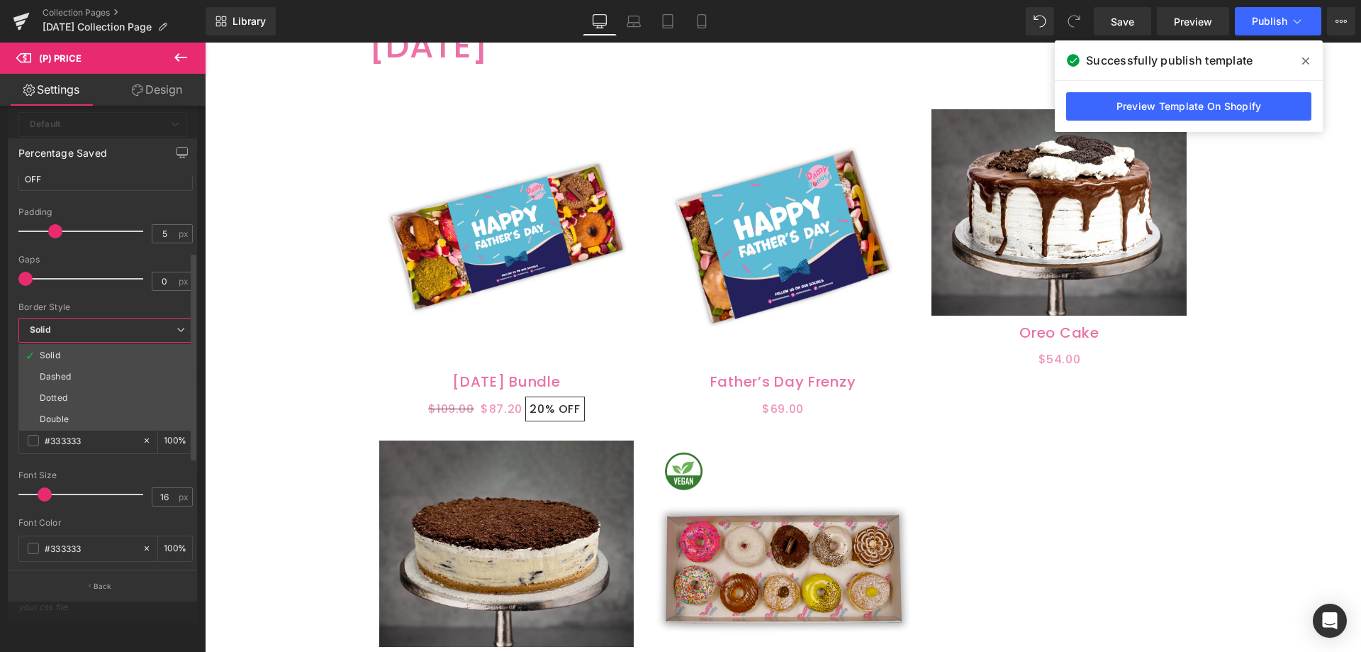
click at [78, 513] on div at bounding box center [105, 512] width 174 height 9
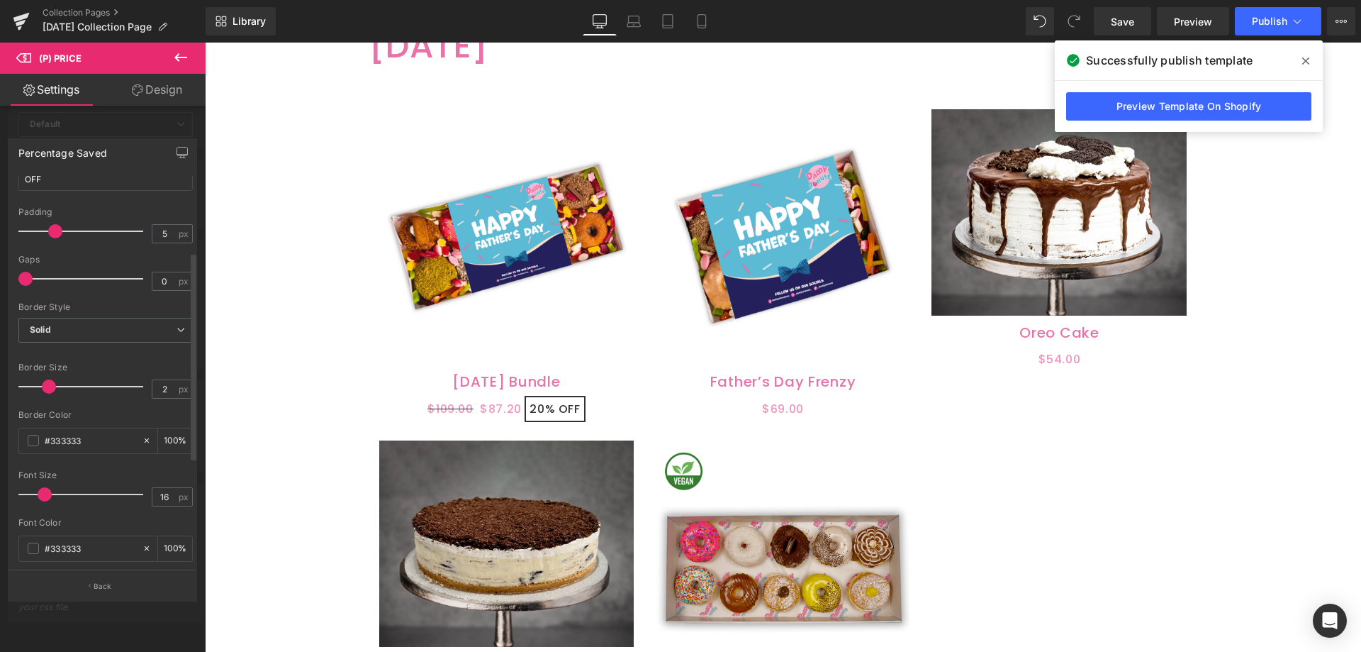
type input "1"
click at [36, 391] on span at bounding box center [37, 386] width 14 height 14
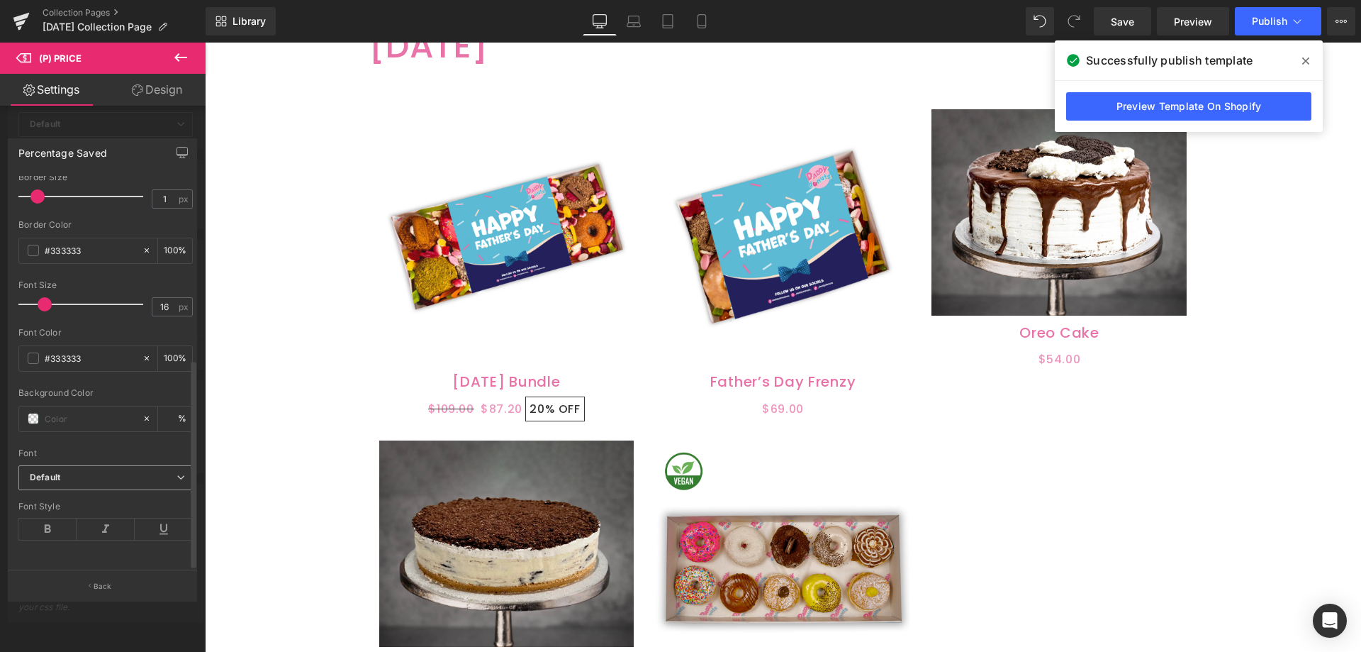
click at [72, 471] on b "Default" at bounding box center [103, 477] width 147 height 12
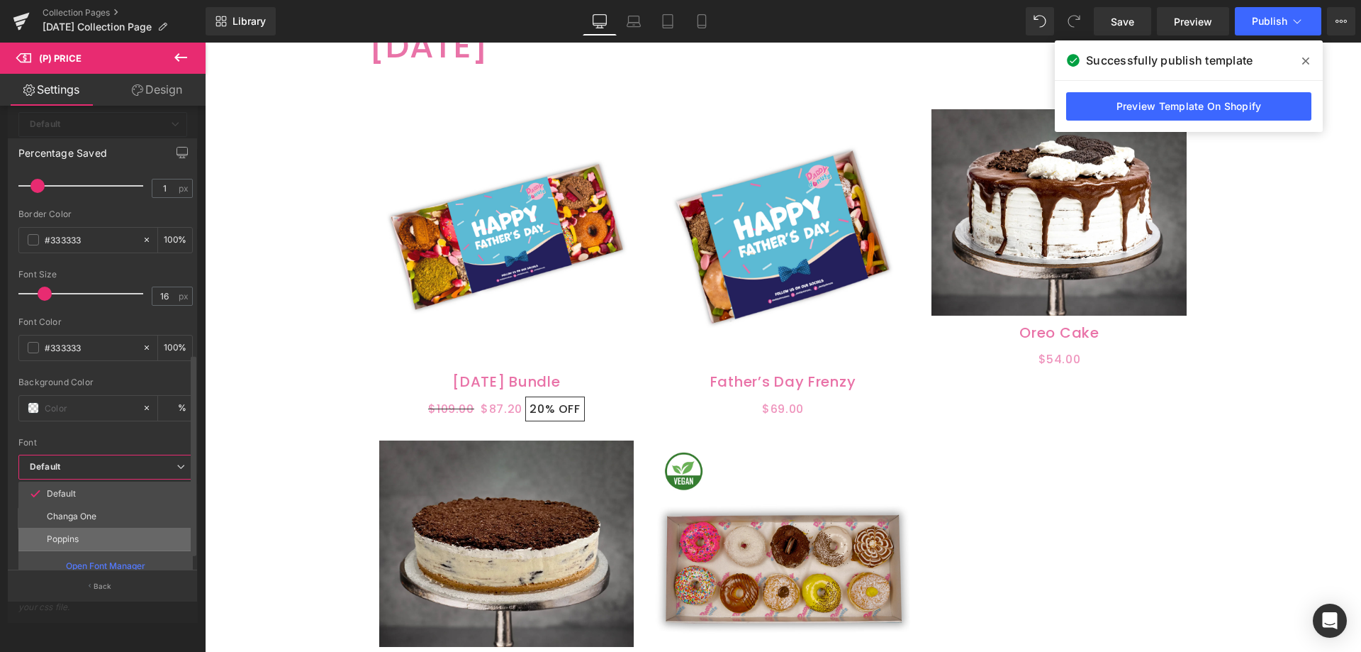
click at [65, 535] on p "Poppins" at bounding box center [63, 539] width 32 height 10
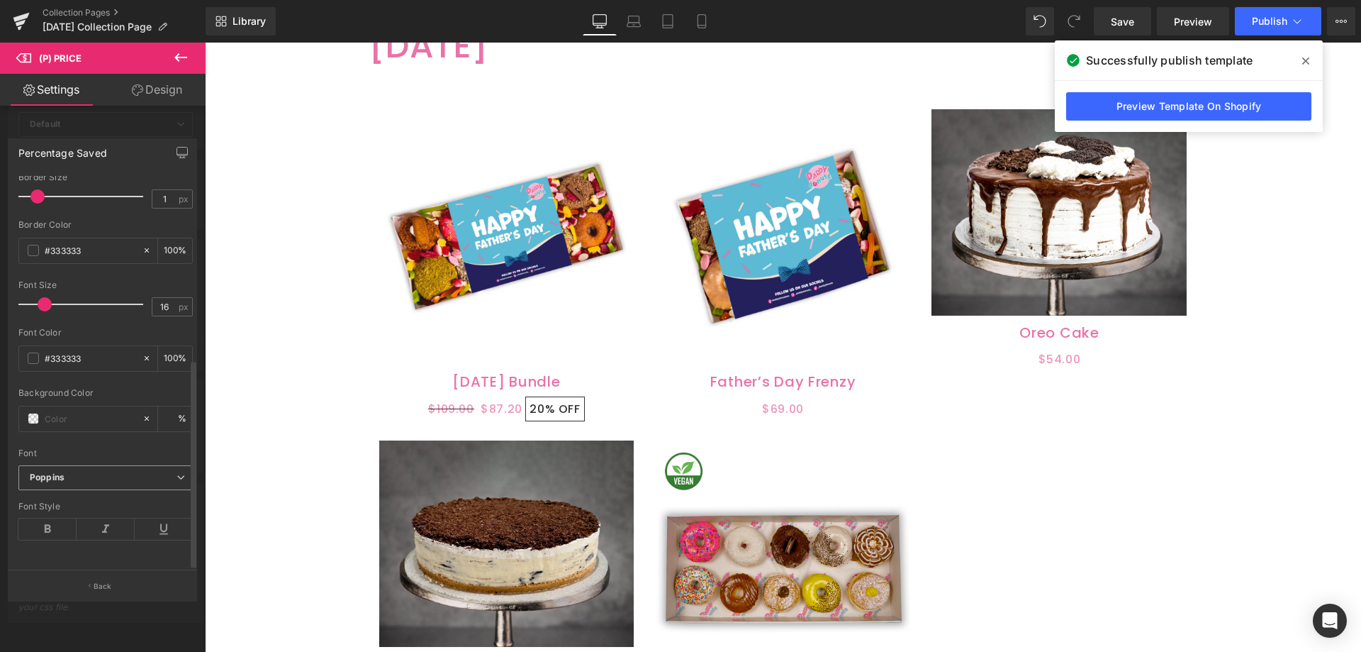
click at [72, 471] on b "Poppins" at bounding box center [103, 477] width 147 height 12
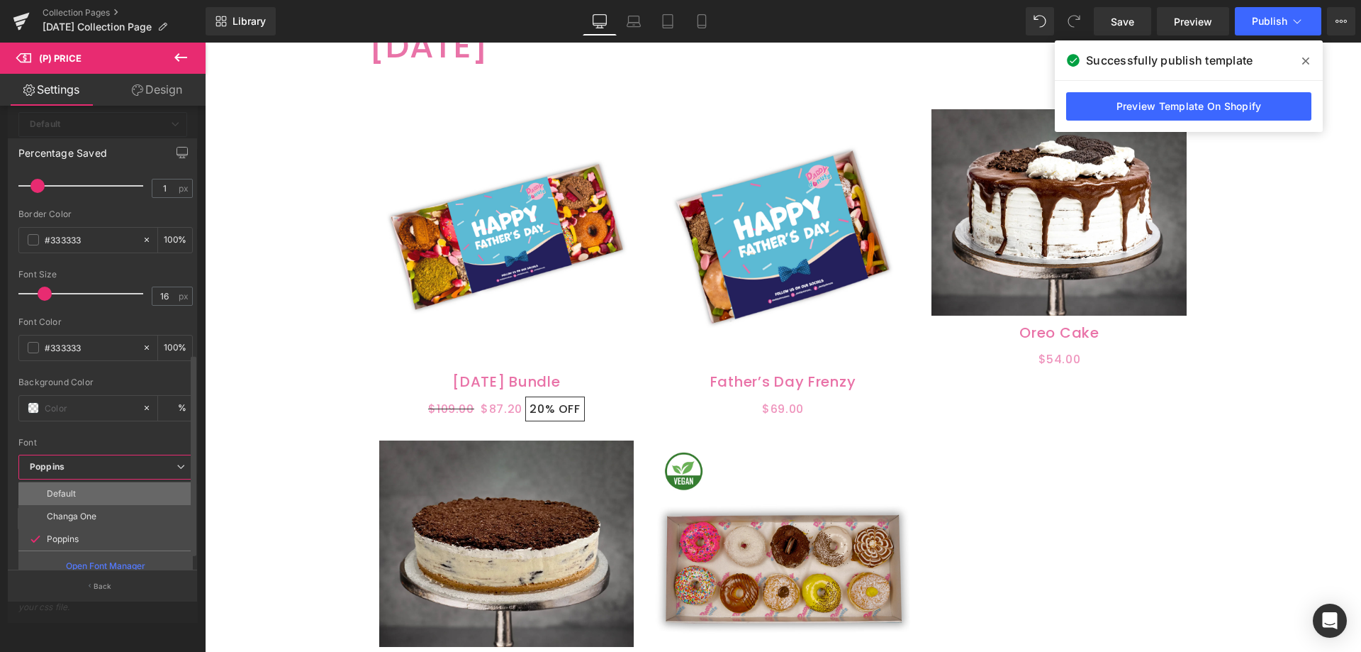
click at [70, 487] on li "Default" at bounding box center [105, 493] width 174 height 23
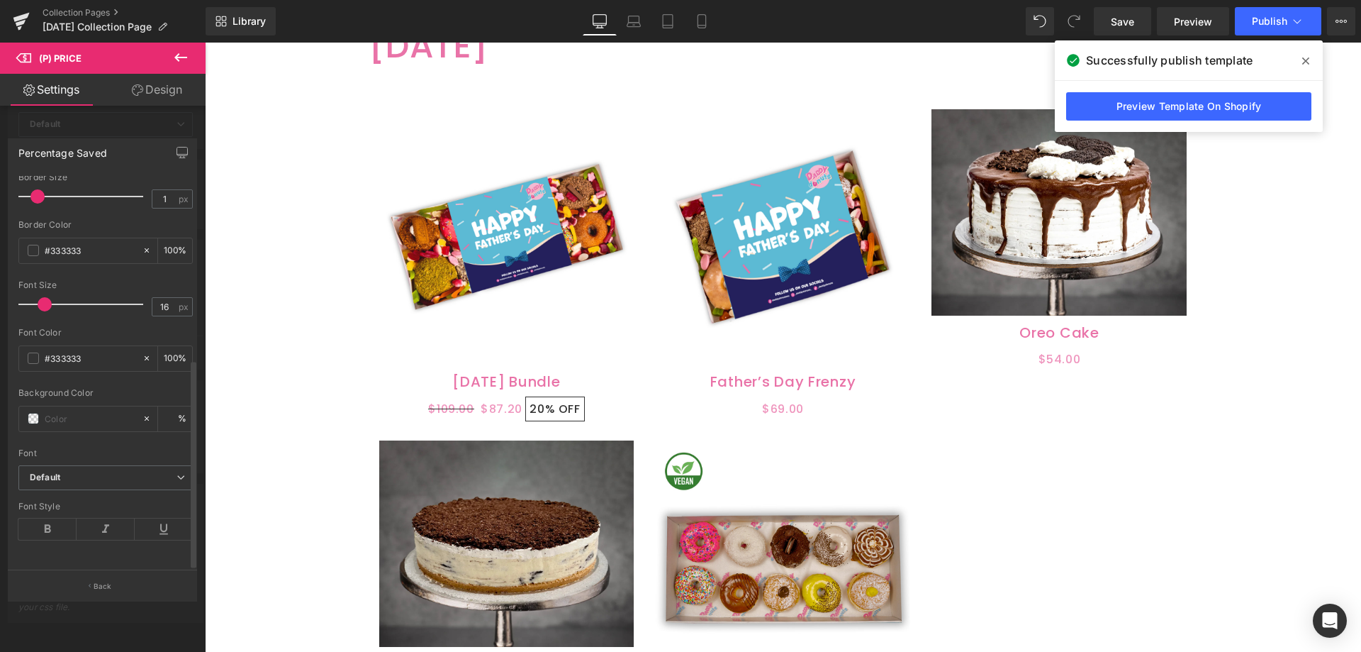
click at [92, 427] on div "Background Color %" at bounding box center [105, 418] width 174 height 60
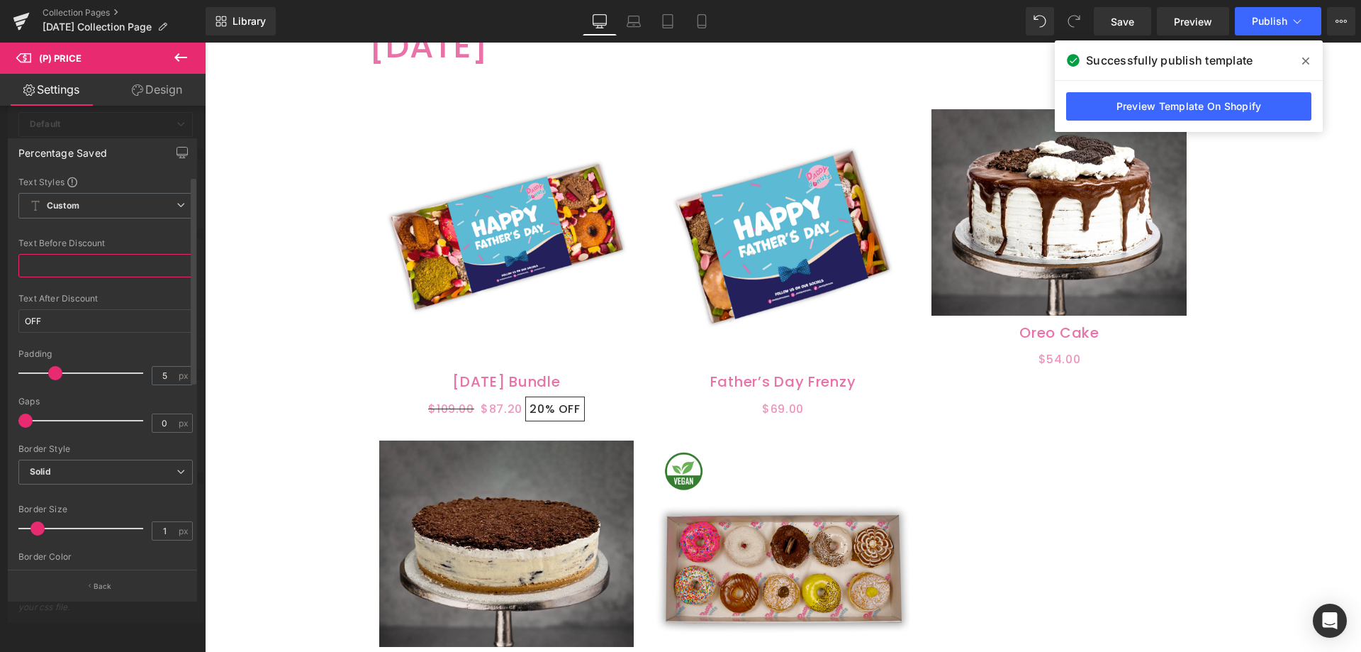
click at [43, 269] on input "text" at bounding box center [105, 265] width 174 height 23
type input "s"
click at [97, 301] on div "Text After Discount" at bounding box center [105, 299] width 174 height 10
click at [176, 55] on icon at bounding box center [180, 57] width 17 height 17
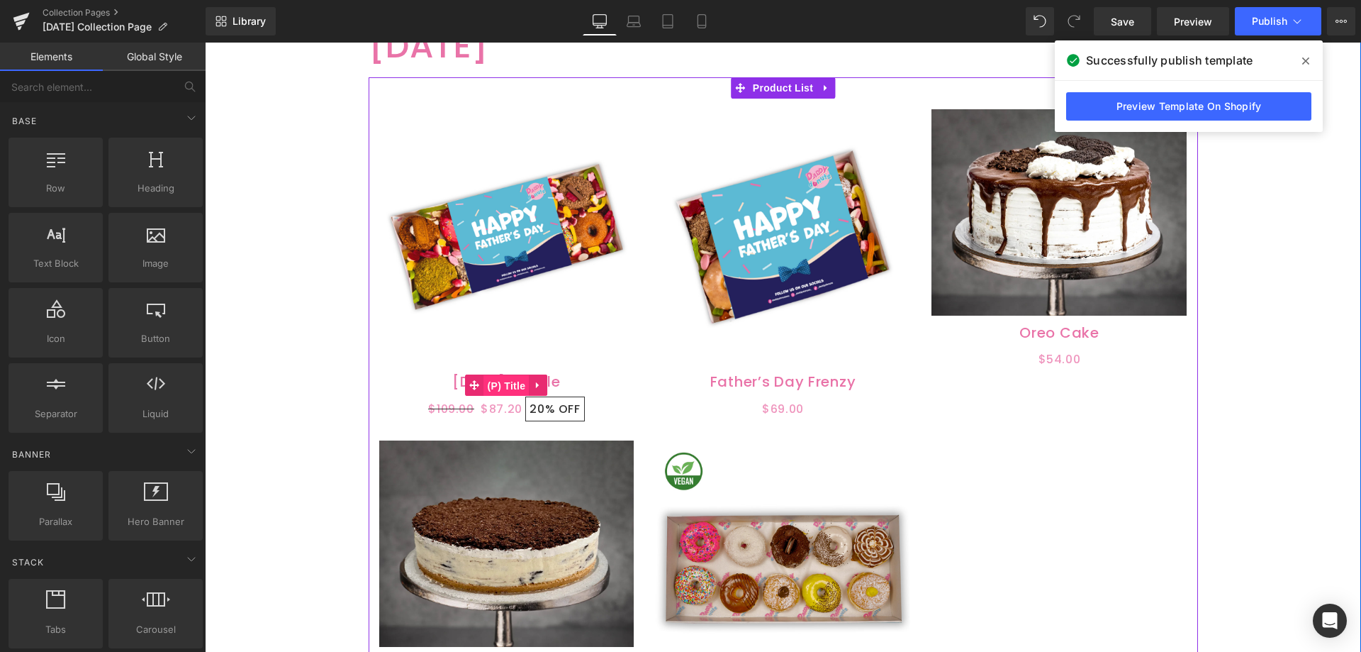
click at [493, 380] on span "(P) Title" at bounding box center [506, 385] width 45 height 21
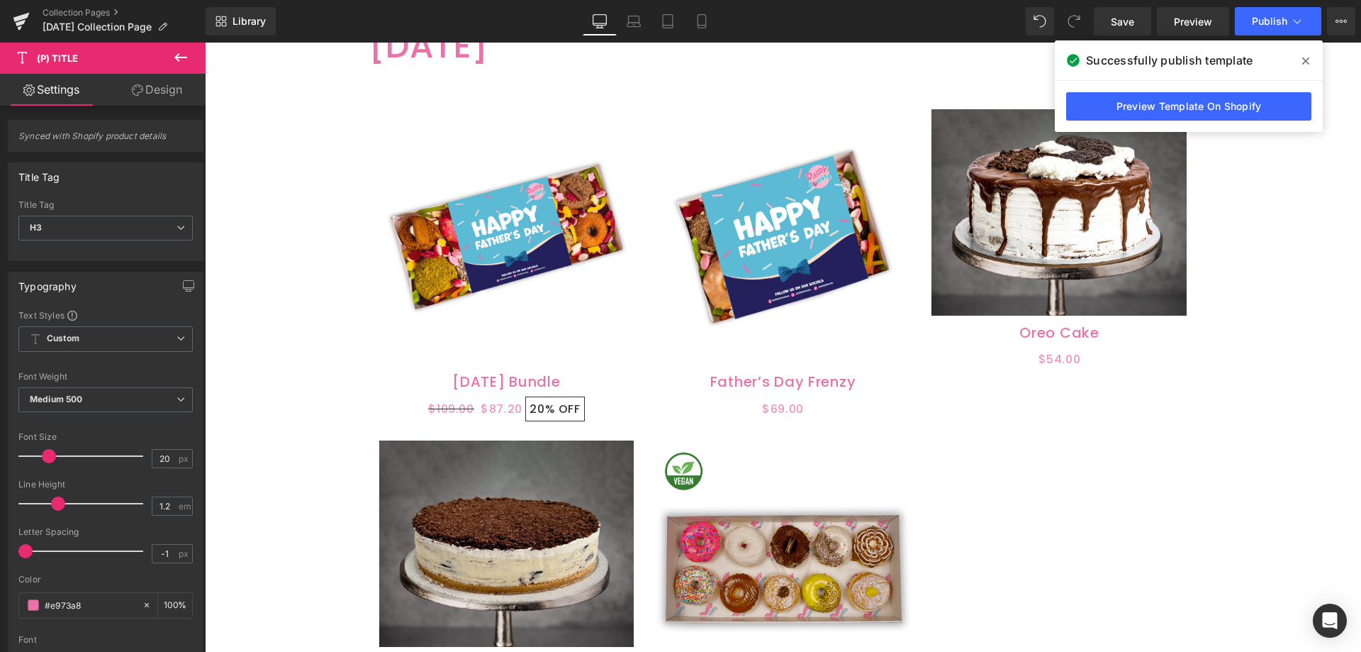
click at [172, 105] on link "Design" at bounding box center [157, 90] width 103 height 32
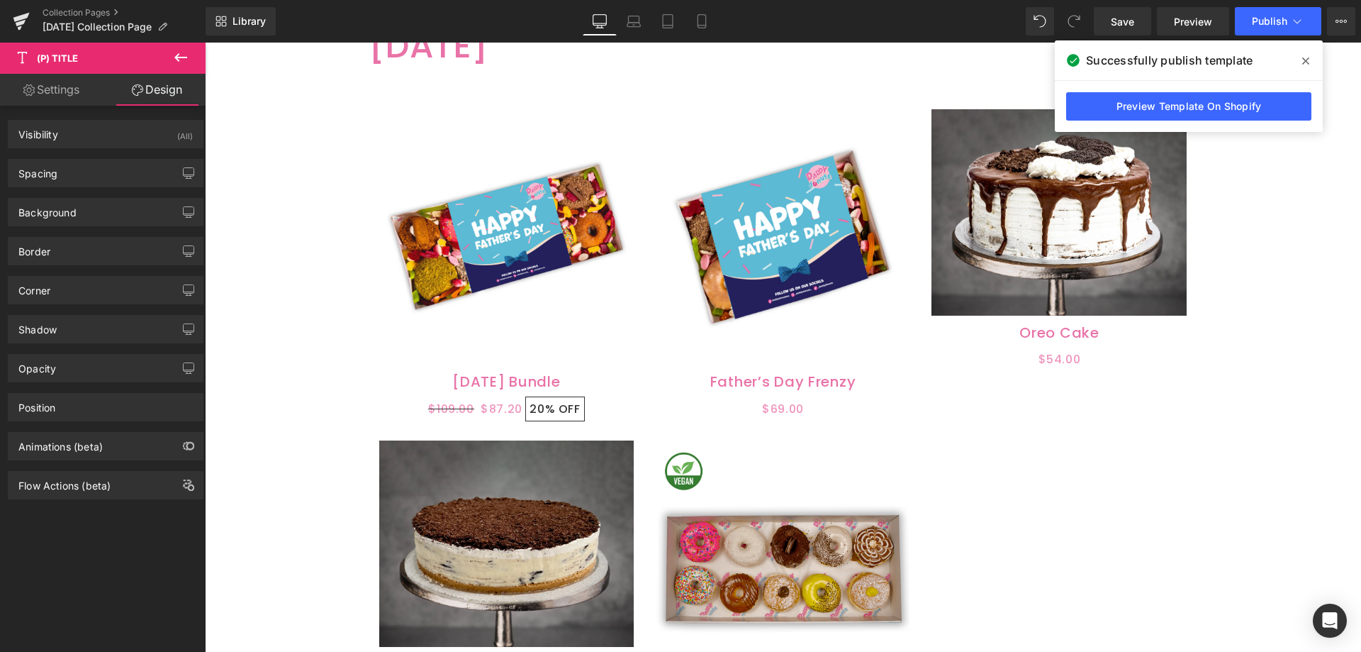
click at [47, 93] on link "Settings" at bounding box center [51, 90] width 103 height 32
type input "100"
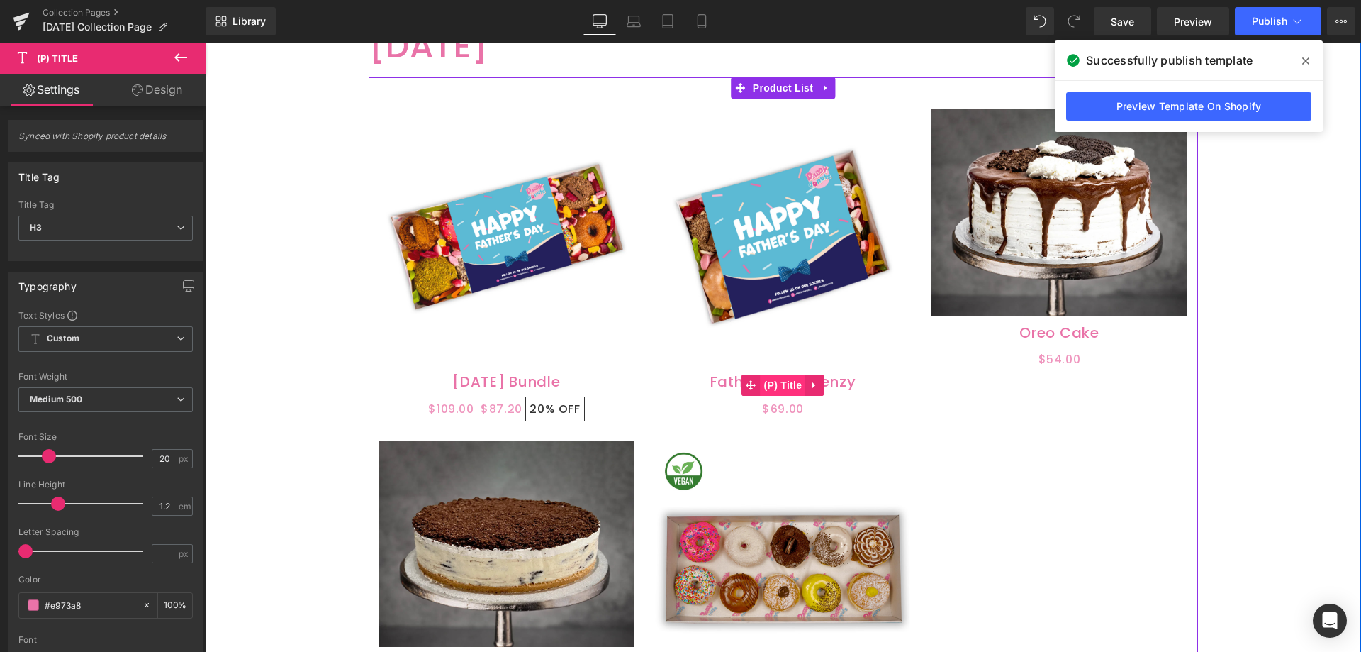
click at [779, 379] on span "(P) Title" at bounding box center [783, 384] width 45 height 21
click at [780, 383] on span "(P) Title" at bounding box center [783, 385] width 45 height 21
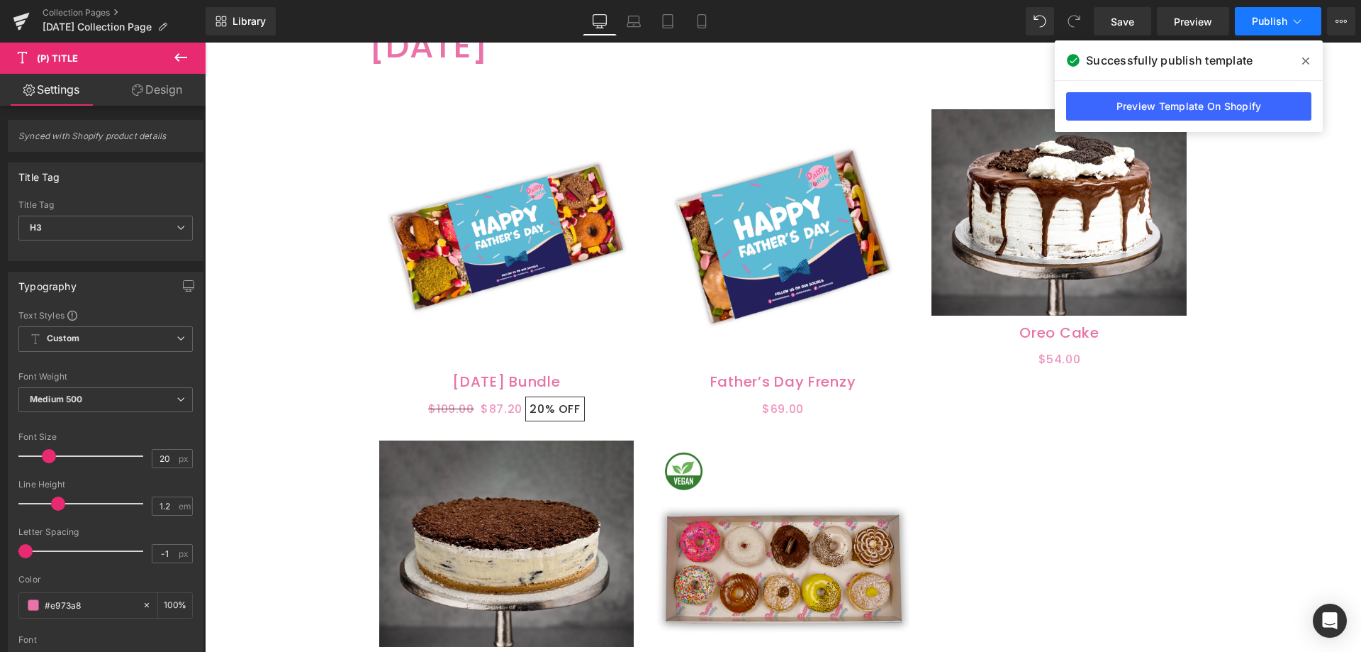
click at [1249, 22] on button "Publish" at bounding box center [1278, 21] width 86 height 28
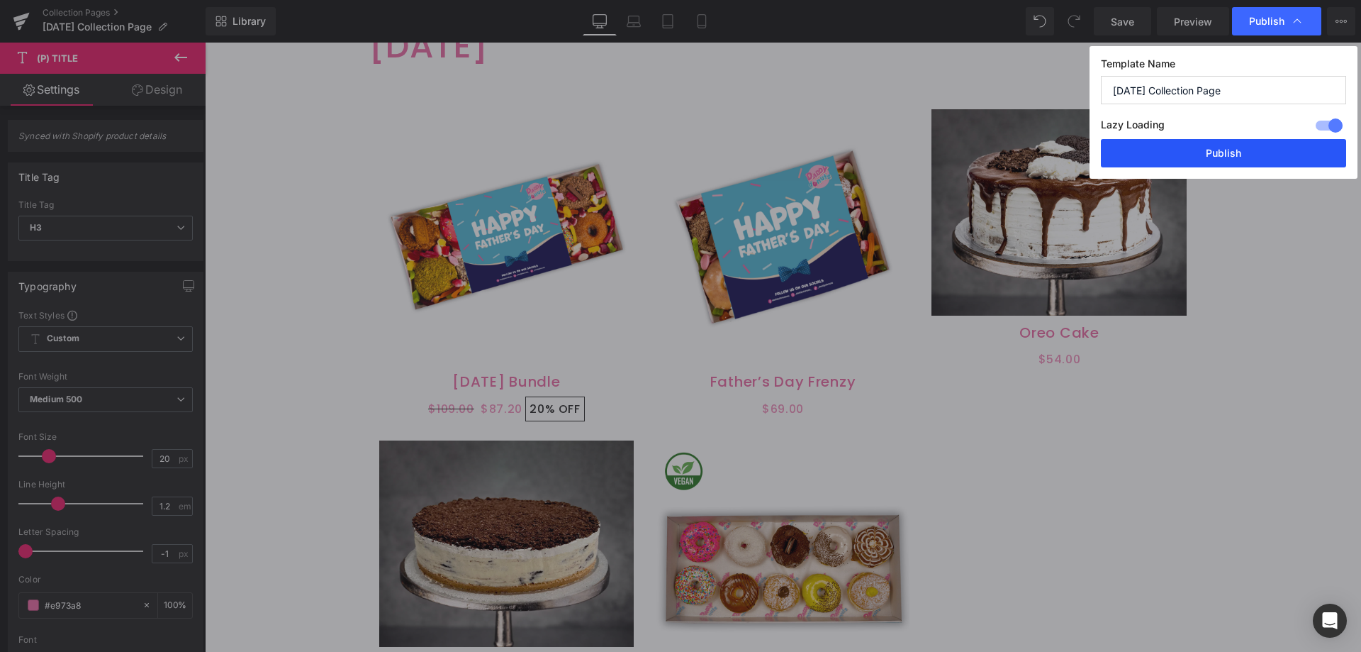
click at [1187, 147] on button "Publish" at bounding box center [1223, 153] width 245 height 28
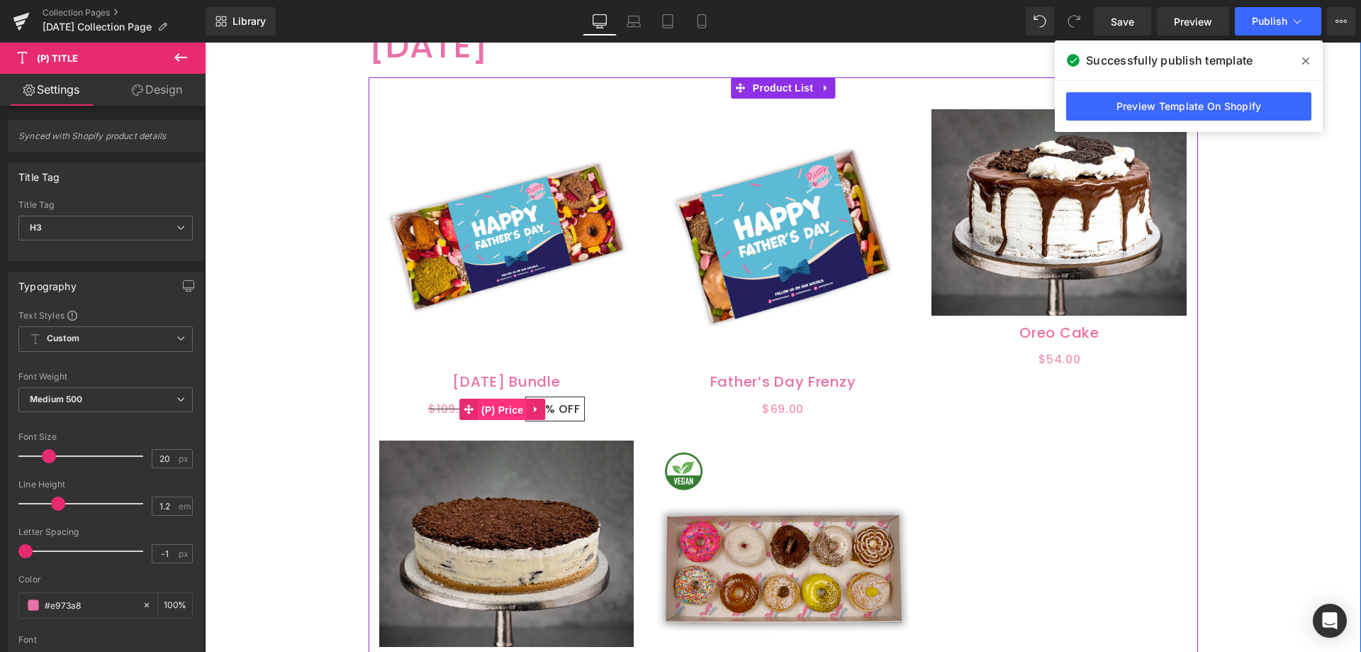
click at [490, 405] on span "(P) Price" at bounding box center [503, 409] width 50 height 21
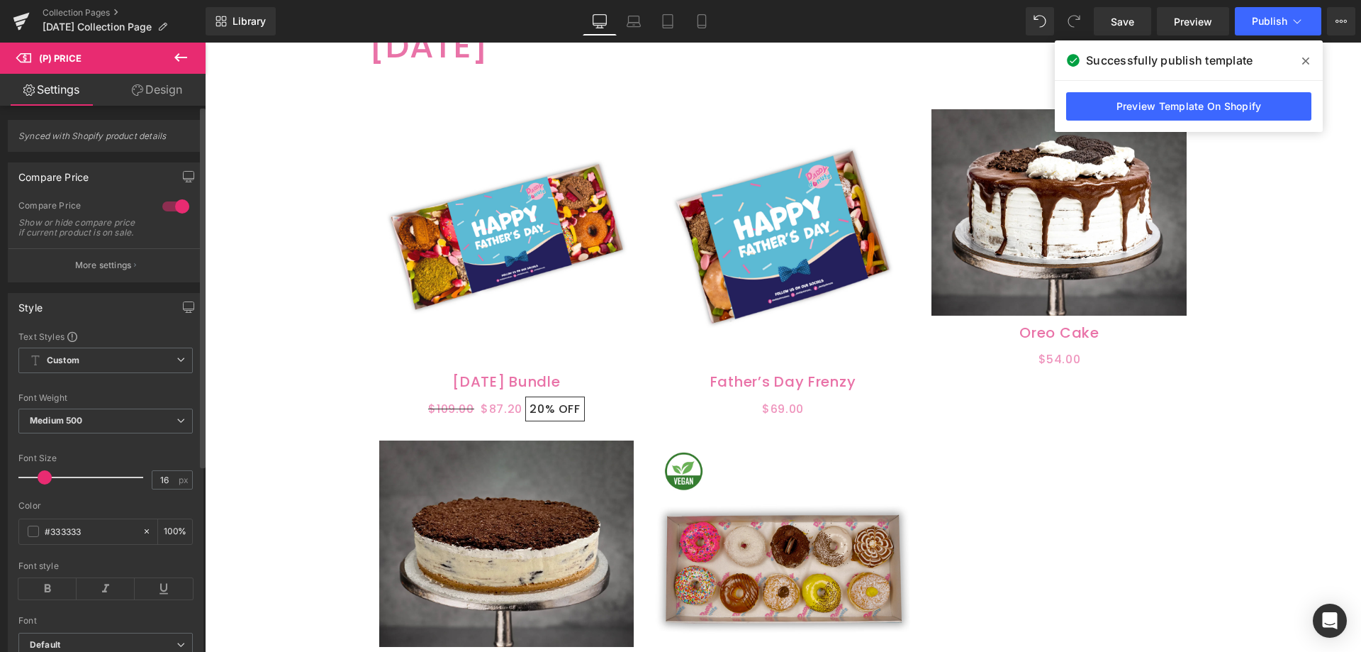
click at [171, 210] on div at bounding box center [176, 206] width 34 height 23
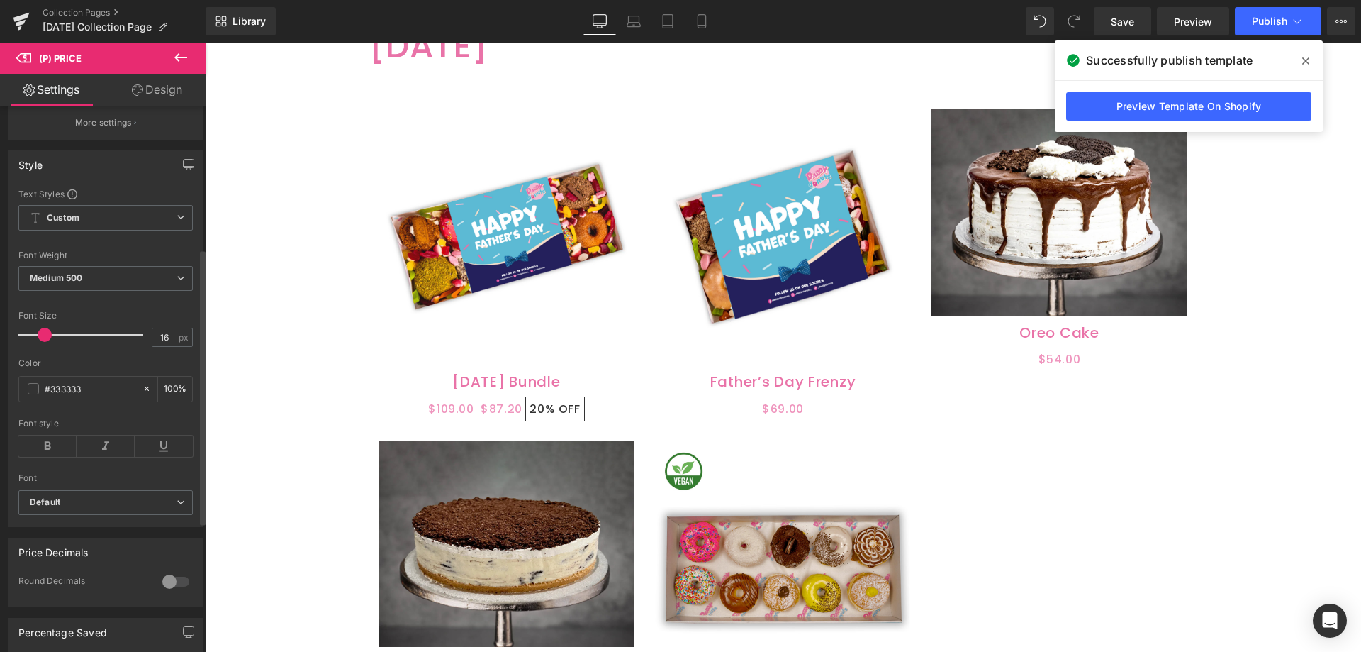
scroll to position [142, 0]
click at [28, 395] on span at bounding box center [33, 389] width 11 height 11
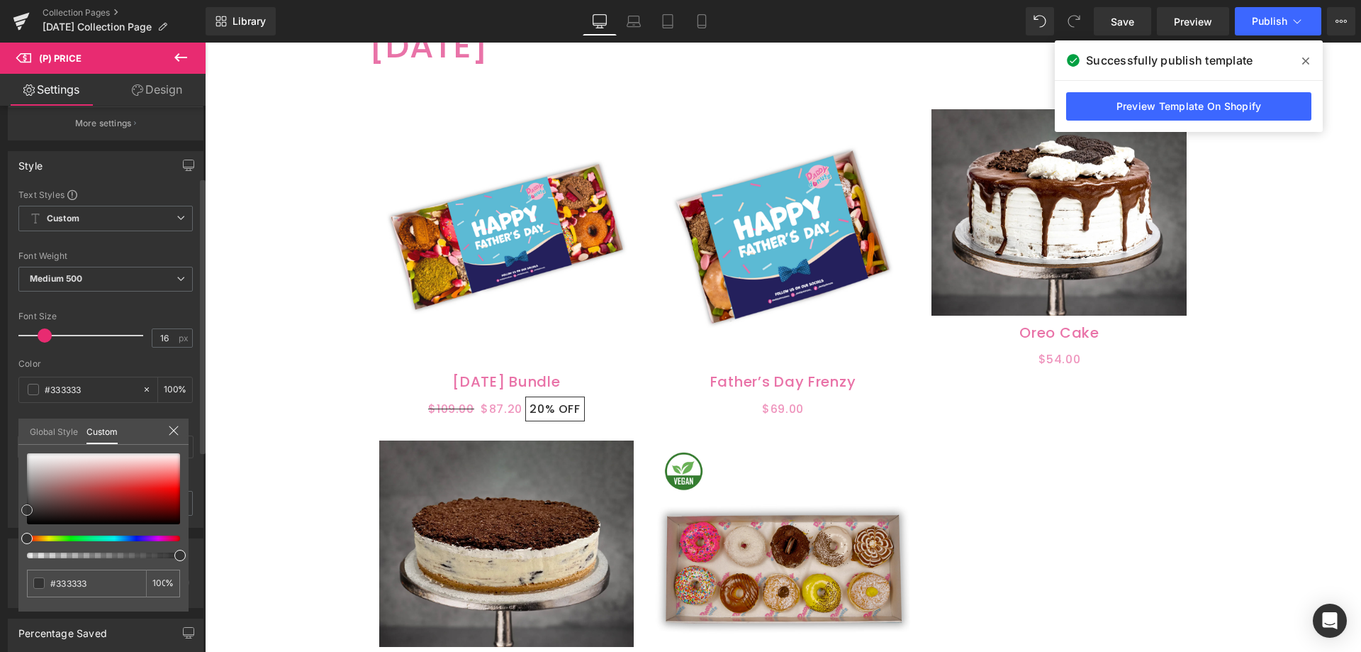
type input "#353535"
type input "#4c4747"
type input "#685353"
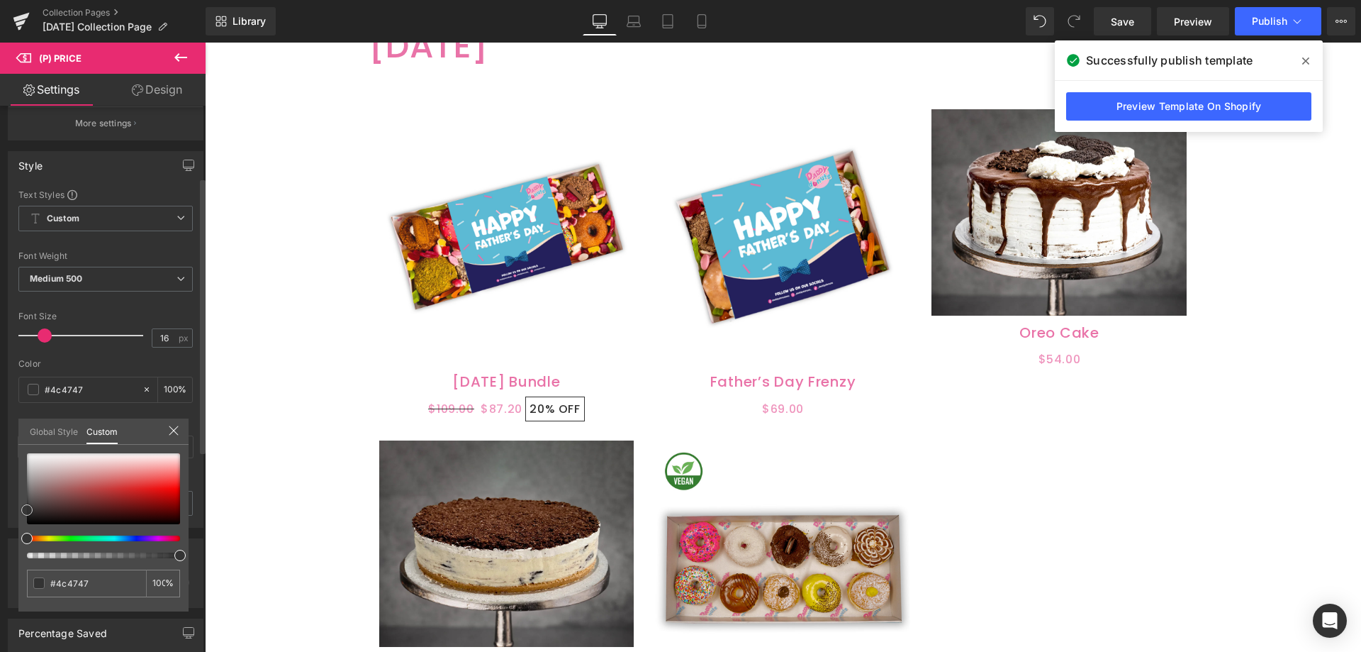
type input "#685353"
type input "#7f5c5c"
type input "#916363"
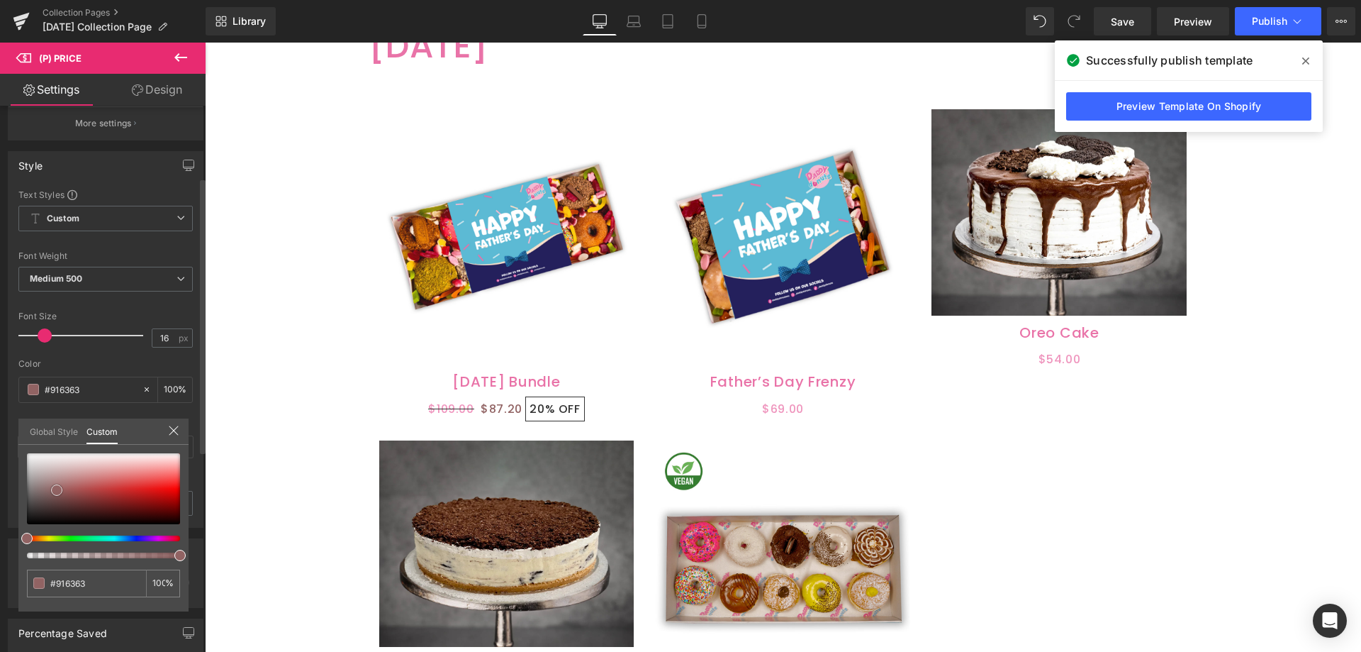
type input "#9c6767"
type input "#a16c6c"
type input "#a77676"
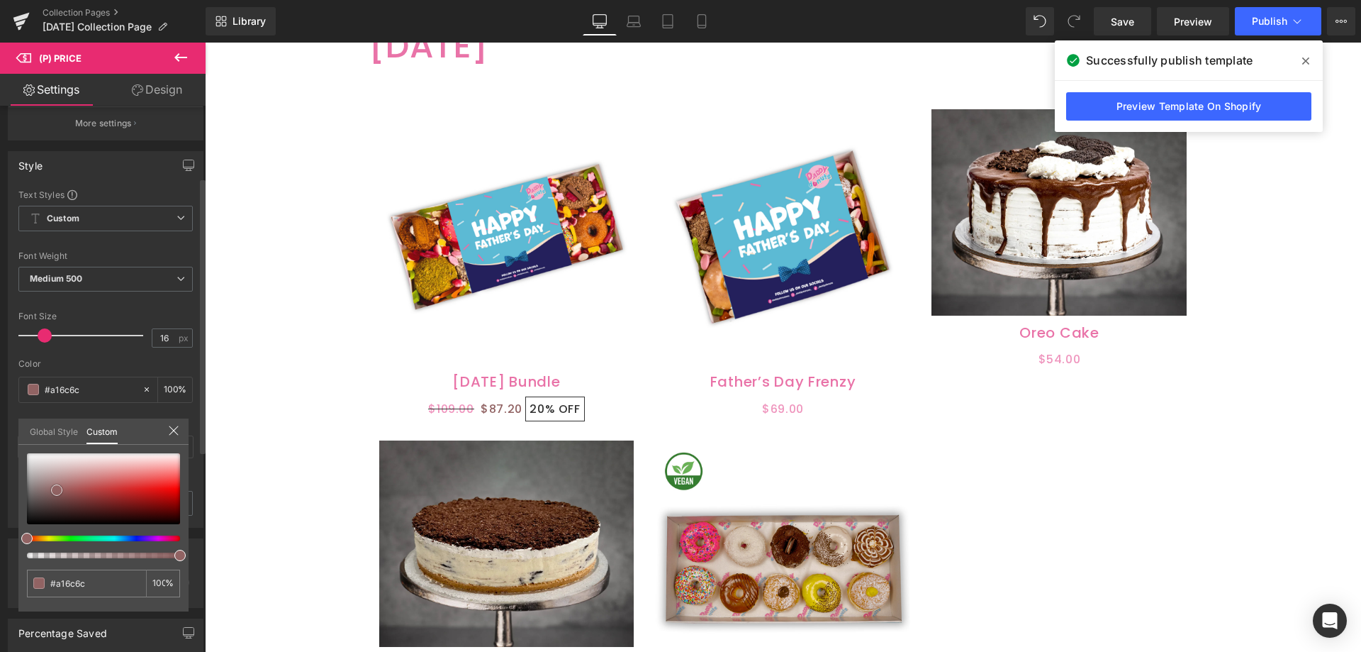
type input "#a77676"
type input "#aa7878"
type input "#ae7e7e"
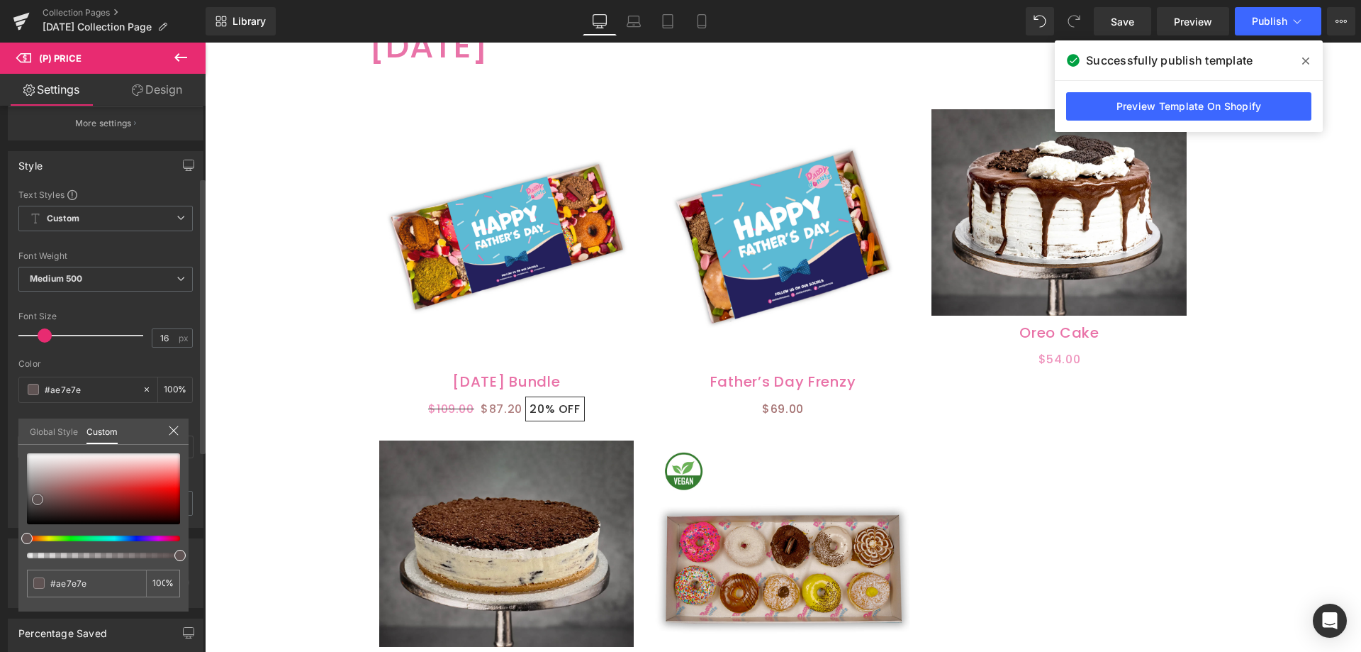
type input "#a27171"
type input "#6d5959"
type input "#5e5353"
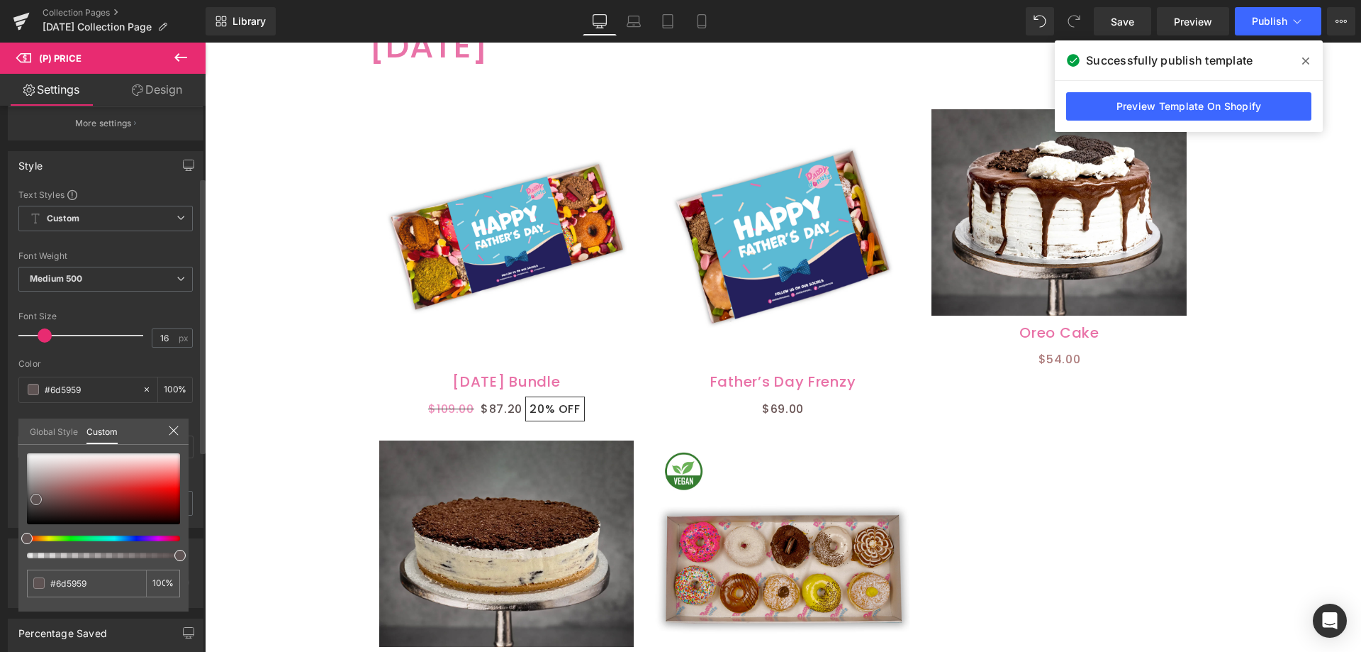
type input "#5e5353"
drag, startPoint x: 27, startPoint y: 507, endPoint x: 36, endPoint y: 496, distance: 14.1
click at [36, 496] on span at bounding box center [35, 498] width 11 height 11
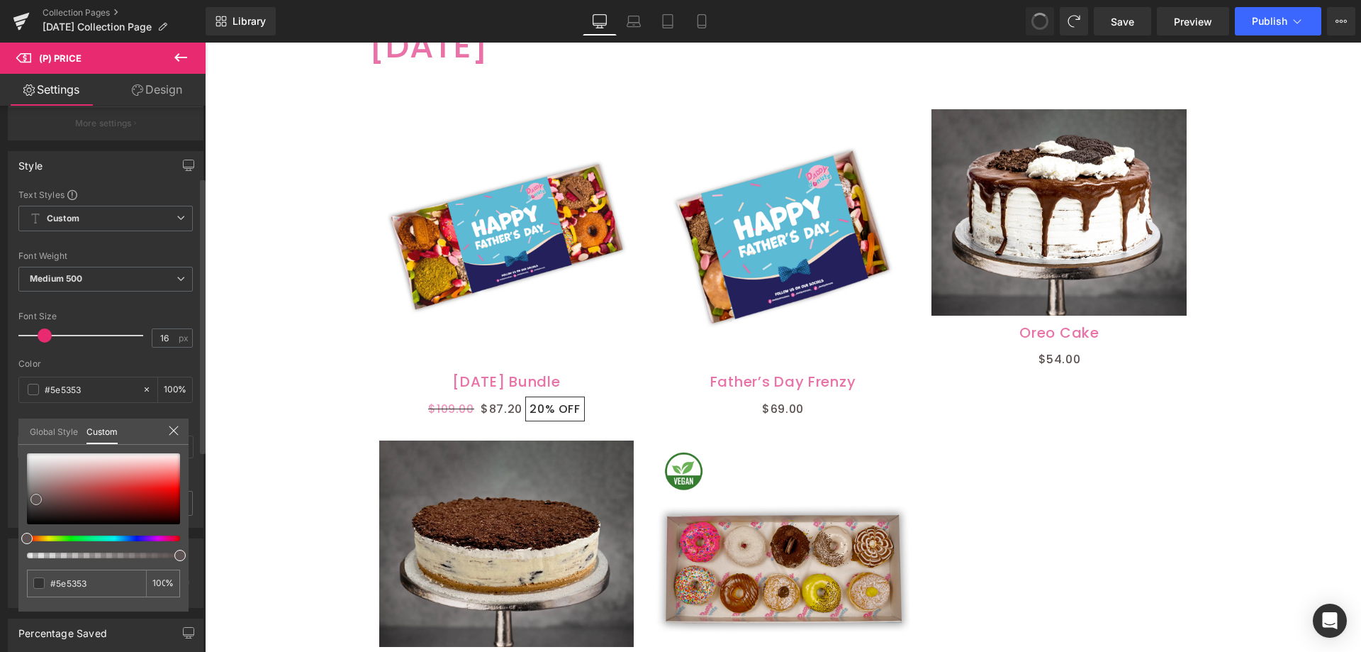
type input "#333333"
type input "100"
type input "#333333"
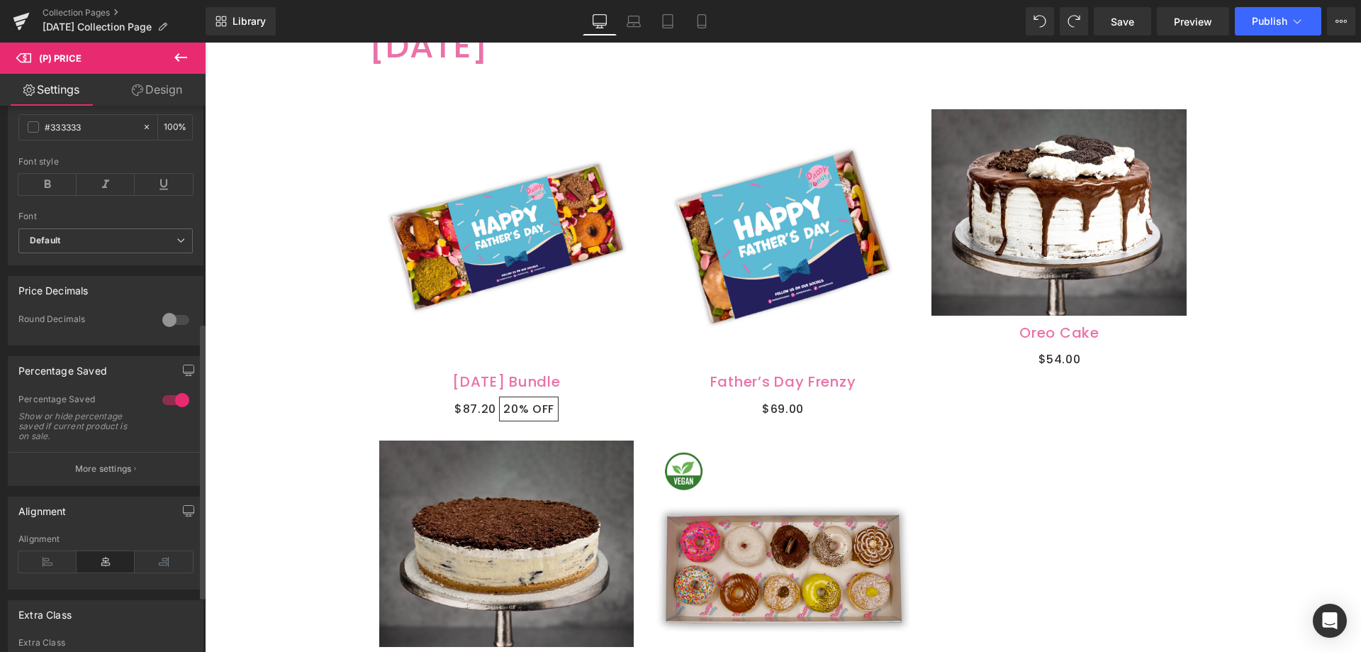
scroll to position [399, 0]
click at [177, 336] on div at bounding box center [176, 324] width 34 height 23
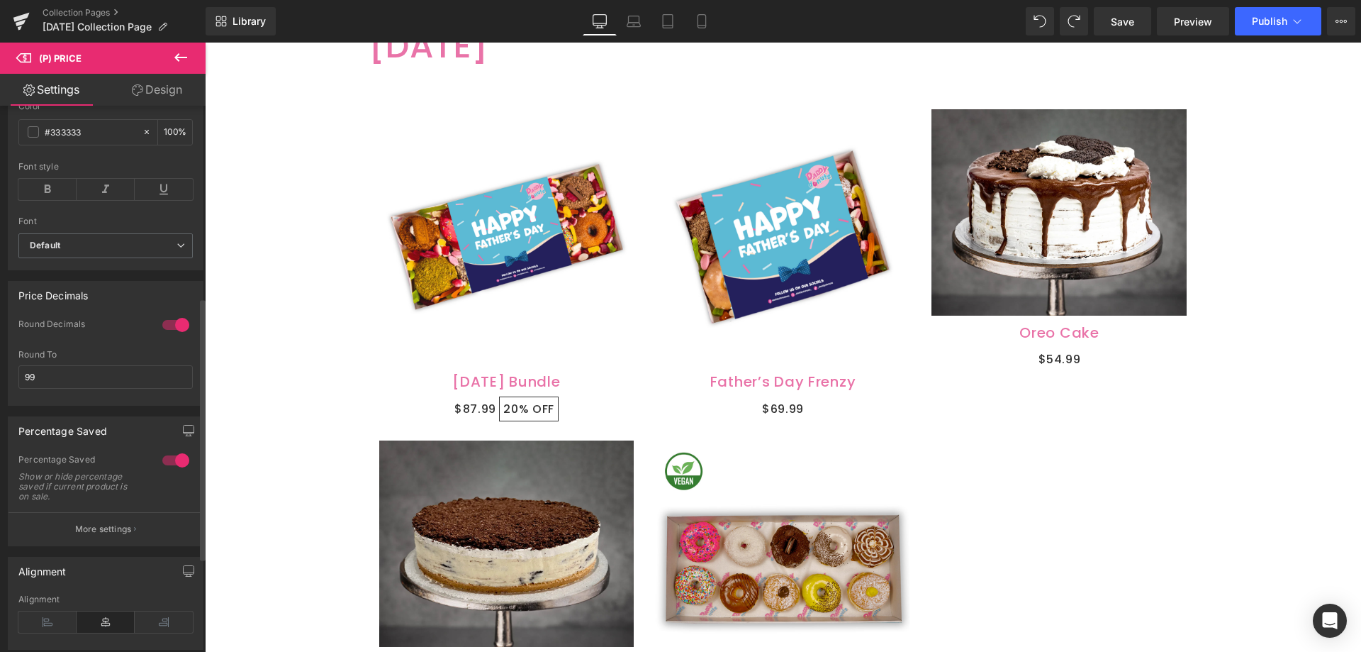
click at [177, 336] on div at bounding box center [176, 324] width 34 height 23
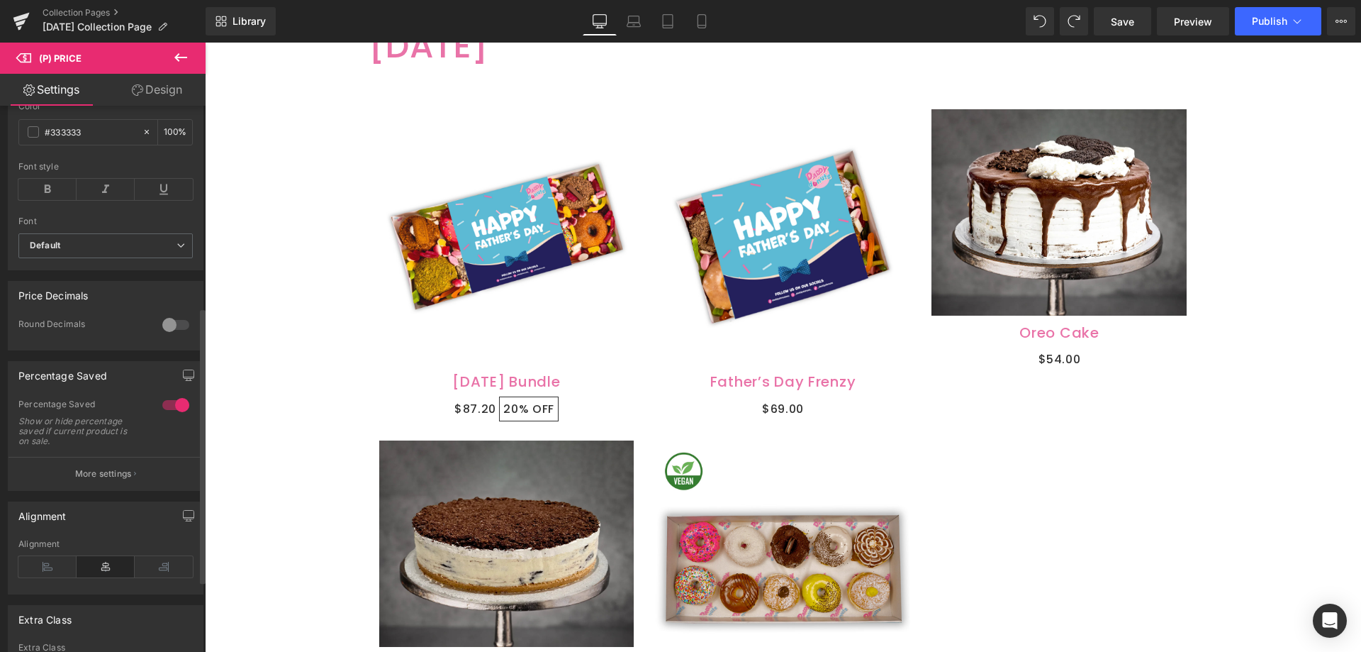
click at [177, 336] on div at bounding box center [176, 324] width 34 height 23
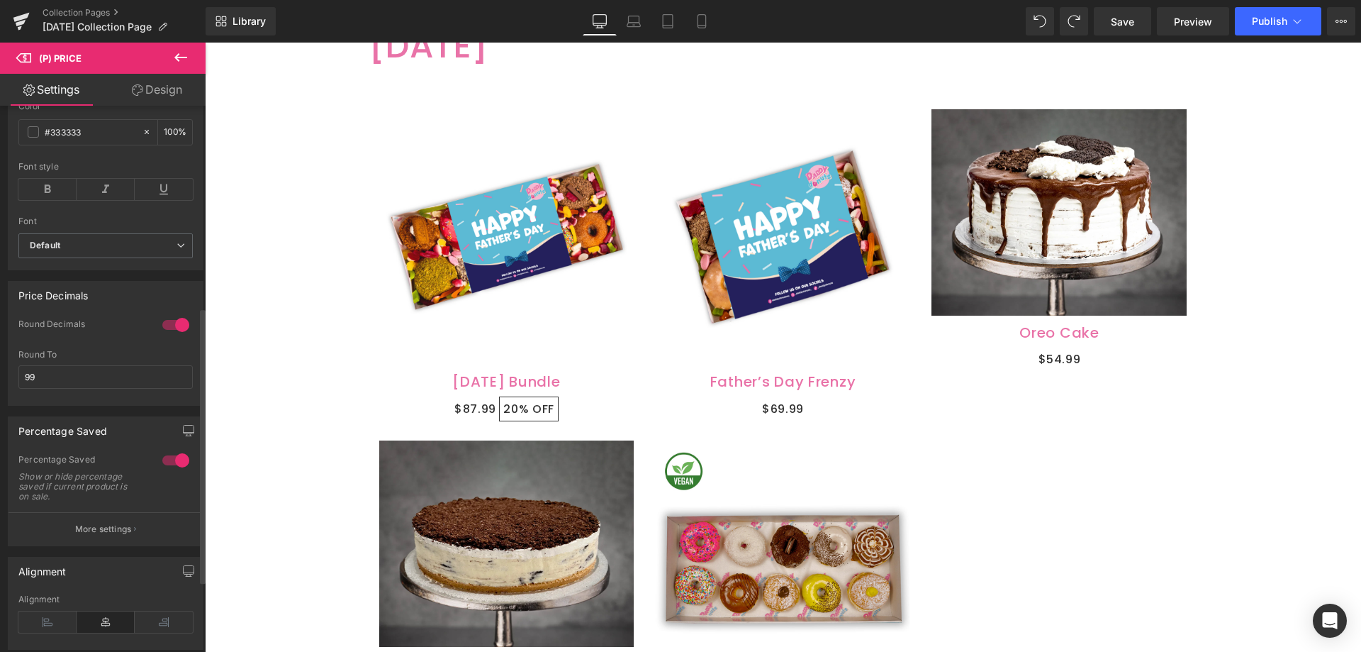
click at [177, 336] on div at bounding box center [176, 324] width 34 height 23
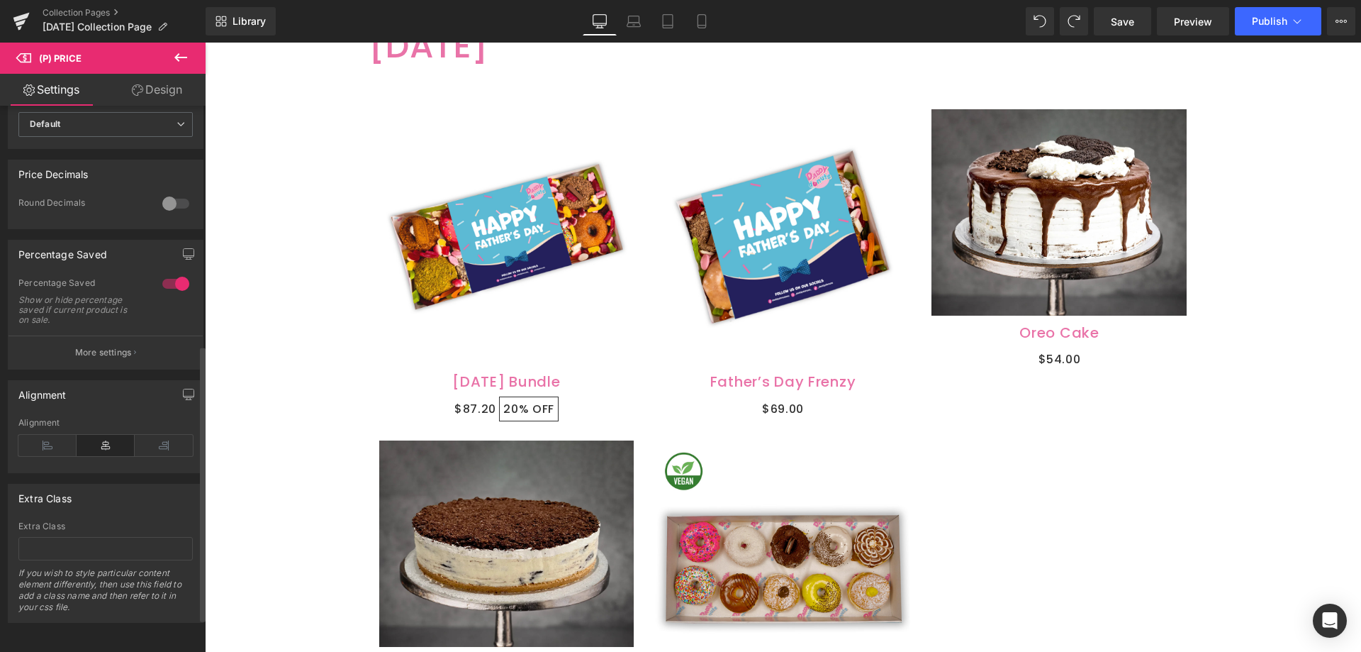
scroll to position [541, 0]
click at [96, 346] on p "More settings" at bounding box center [103, 352] width 57 height 13
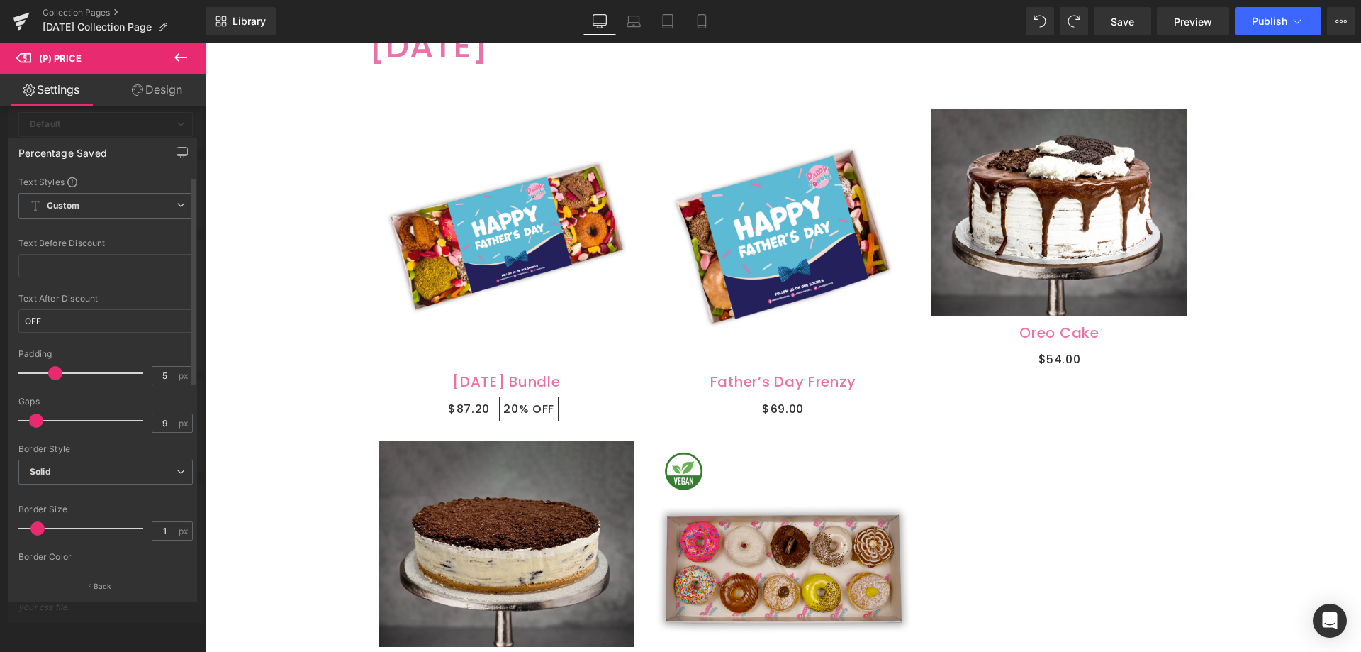
type input "8"
drag, startPoint x: 28, startPoint y: 419, endPoint x: 37, endPoint y: 420, distance: 9.3
click at [37, 420] on span at bounding box center [35, 420] width 14 height 14
click at [187, 52] on icon at bounding box center [180, 57] width 17 height 17
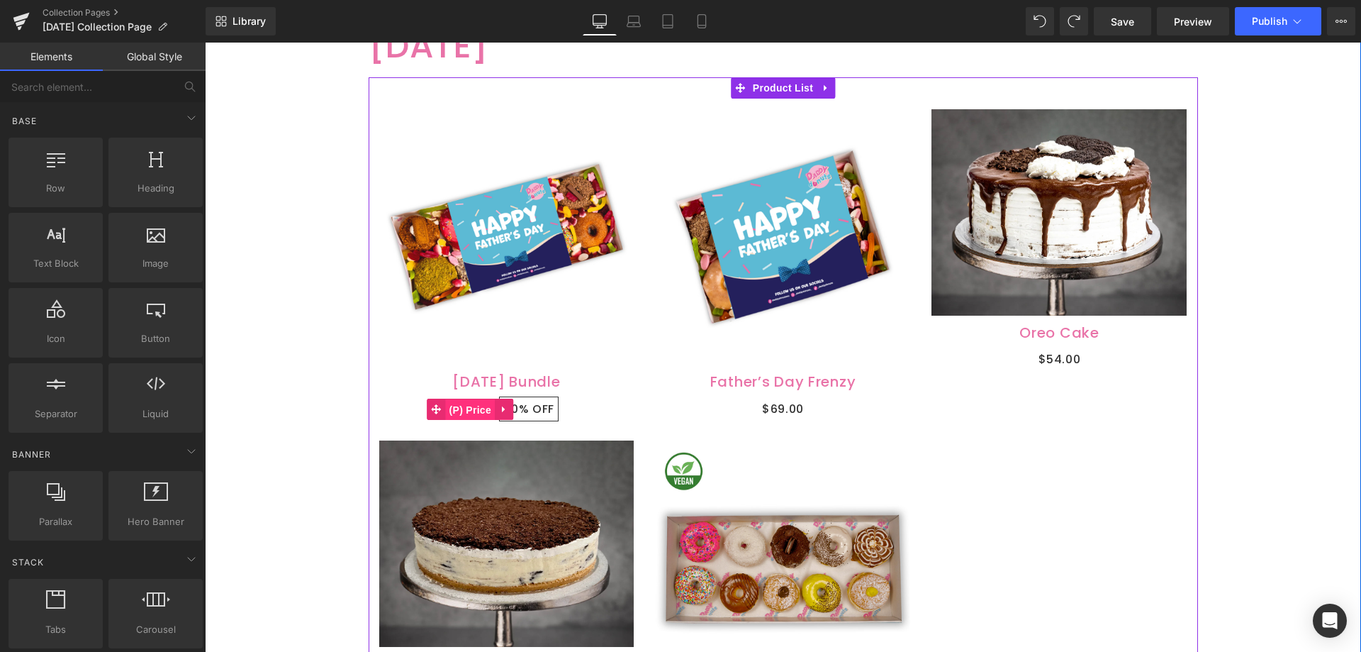
click at [471, 403] on span "(P) Price" at bounding box center [471, 409] width 50 height 21
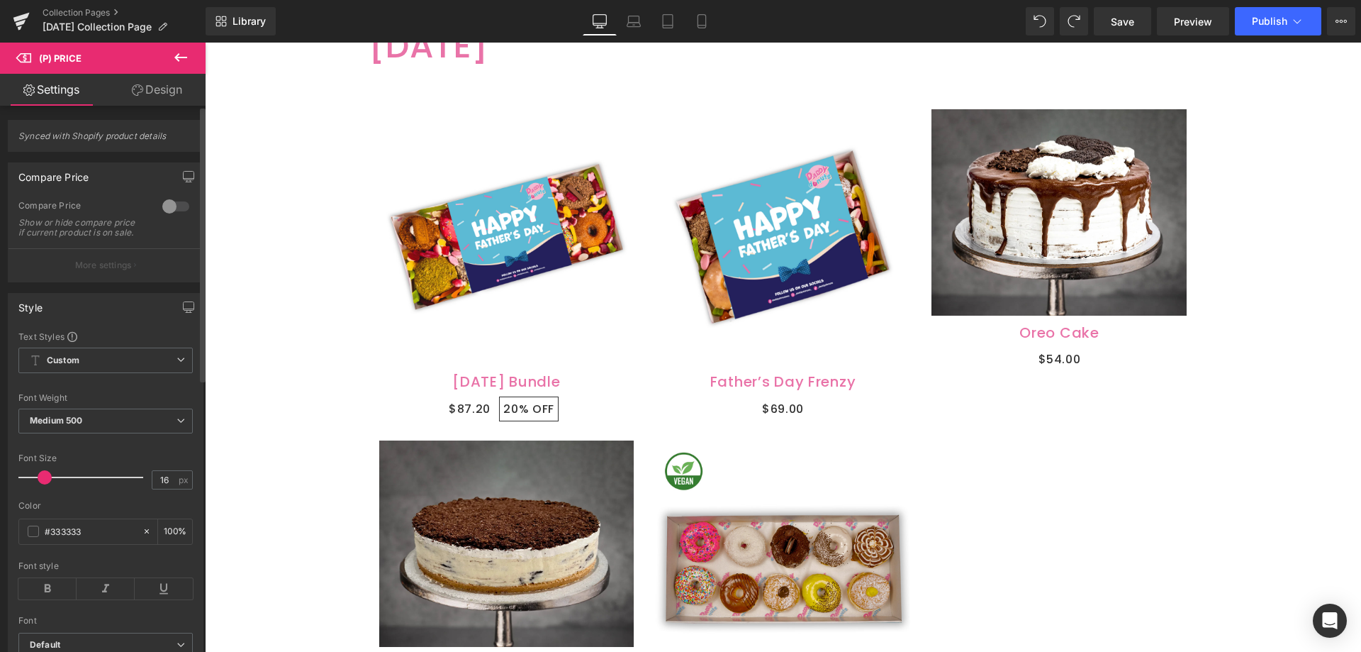
click at [162, 206] on div at bounding box center [176, 206] width 34 height 23
click at [1266, 29] on button "Publish" at bounding box center [1278, 21] width 86 height 28
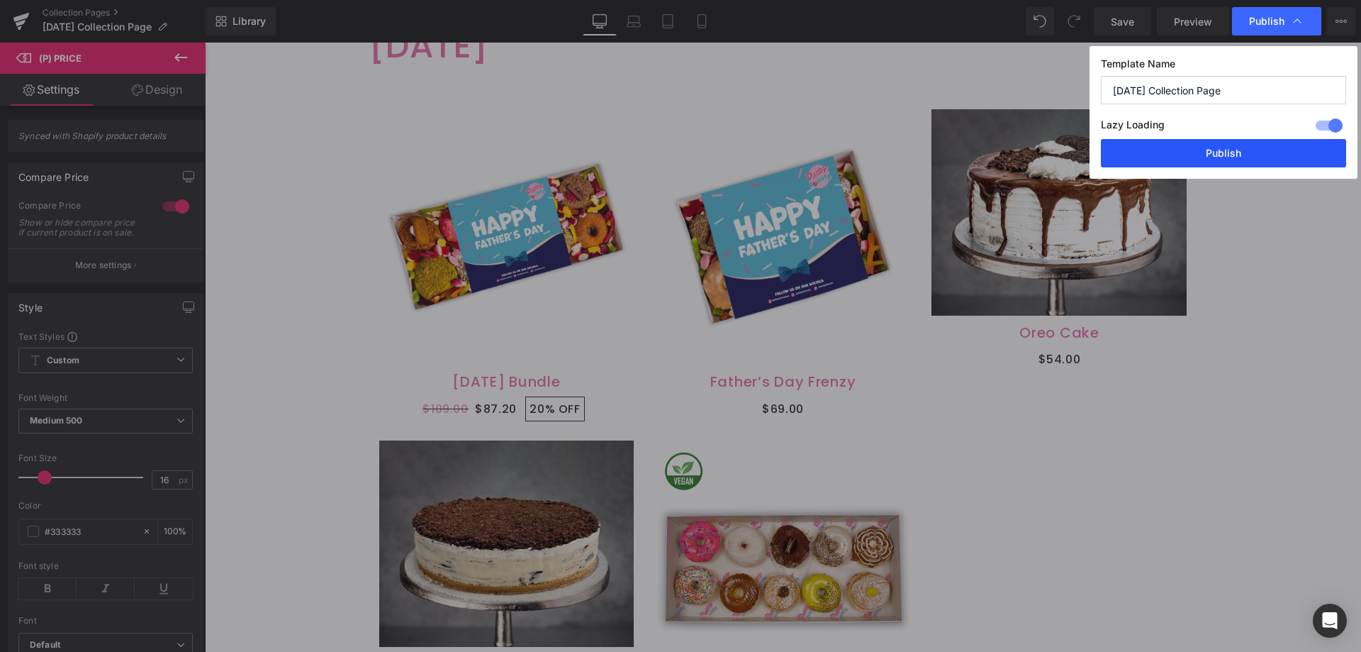
drag, startPoint x: 1206, startPoint y: 144, endPoint x: 1000, endPoint y: 102, distance: 209.8
click at [1206, 144] on button "Publish" at bounding box center [1223, 153] width 245 height 28
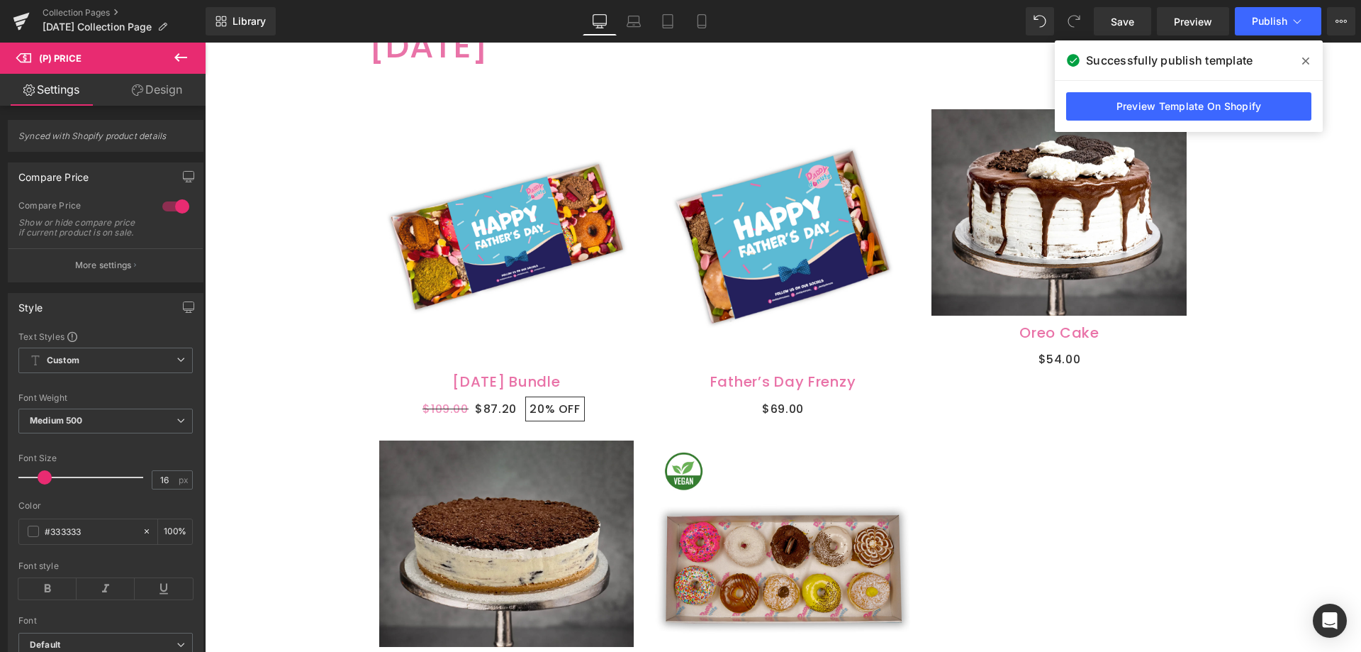
click at [1307, 62] on icon at bounding box center [1305, 60] width 7 height 7
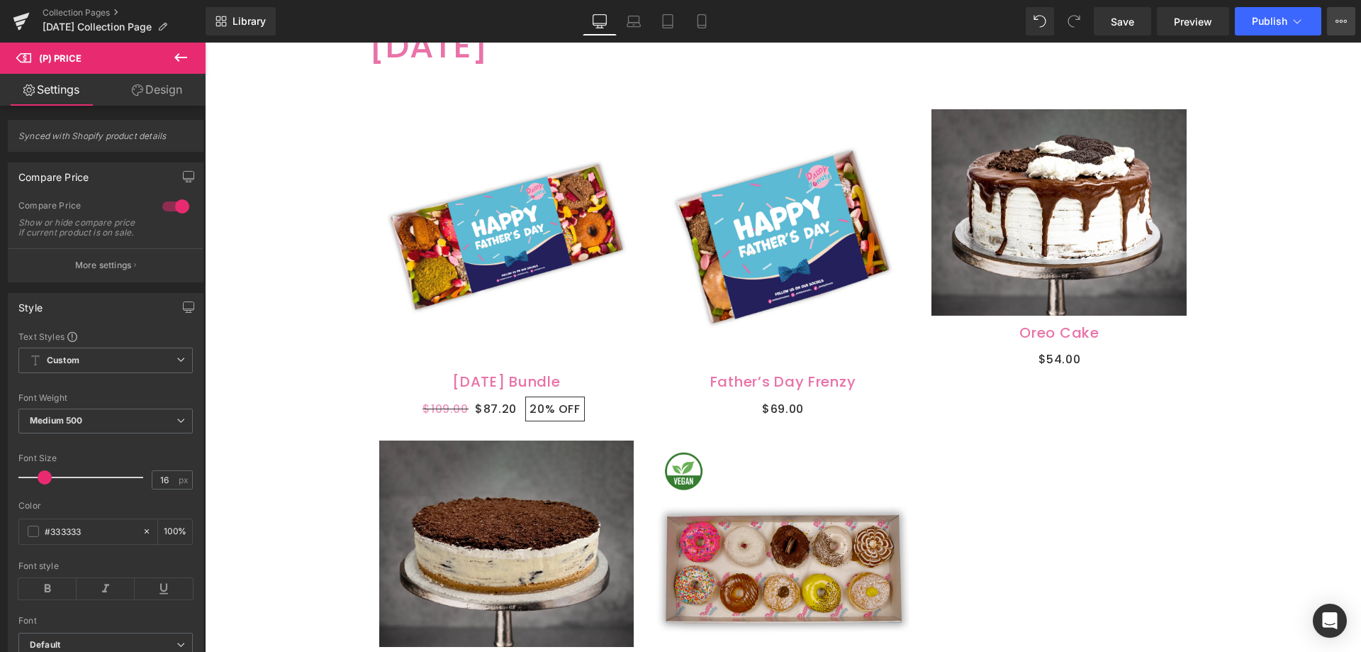
click at [1350, 28] on button "View Live Page View with current Template Save Template to Library Schedule Pub…" at bounding box center [1341, 21] width 28 height 28
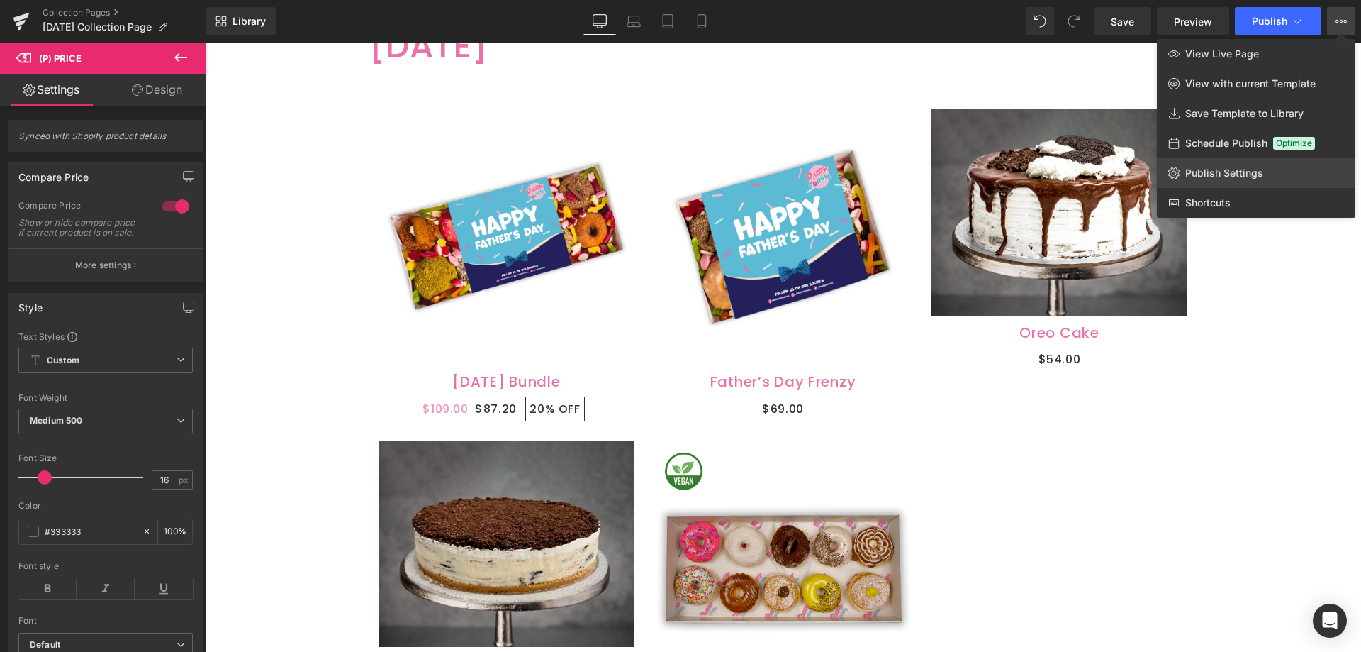
click at [1261, 164] on link "Publish Settings" at bounding box center [1256, 173] width 199 height 30
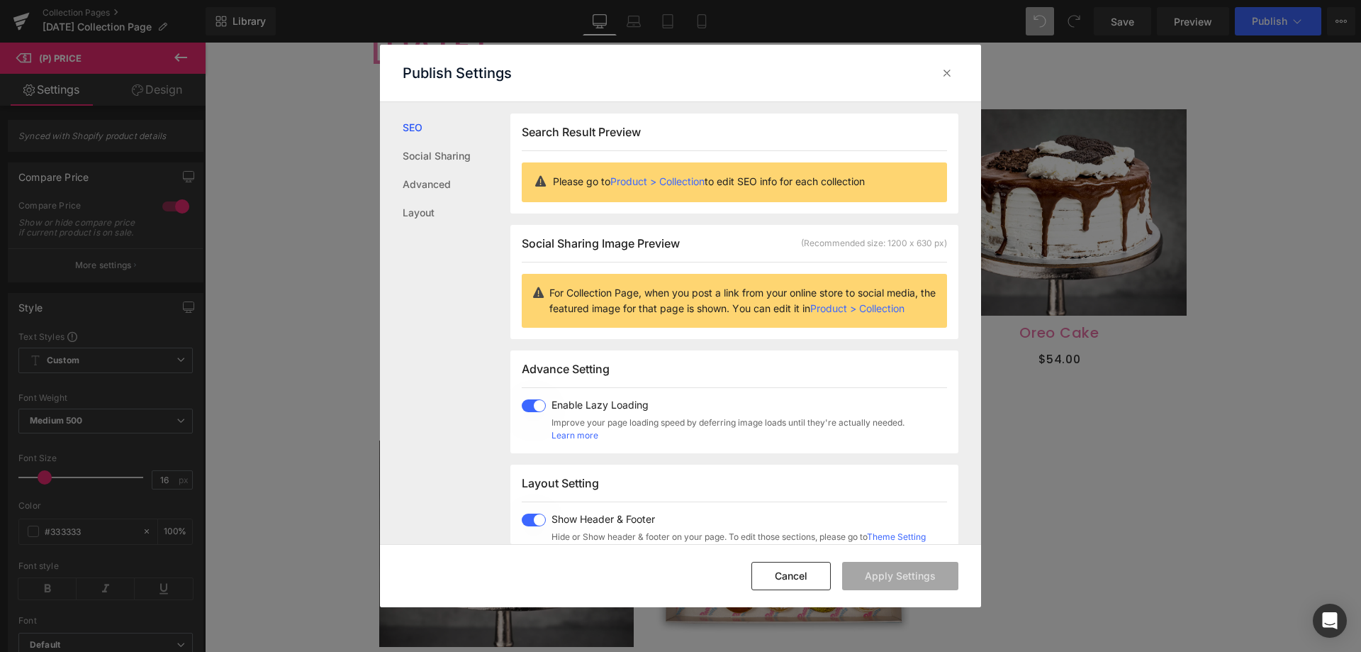
scroll to position [1, 0]
click at [427, 206] on link "Layout" at bounding box center [457, 213] width 108 height 28
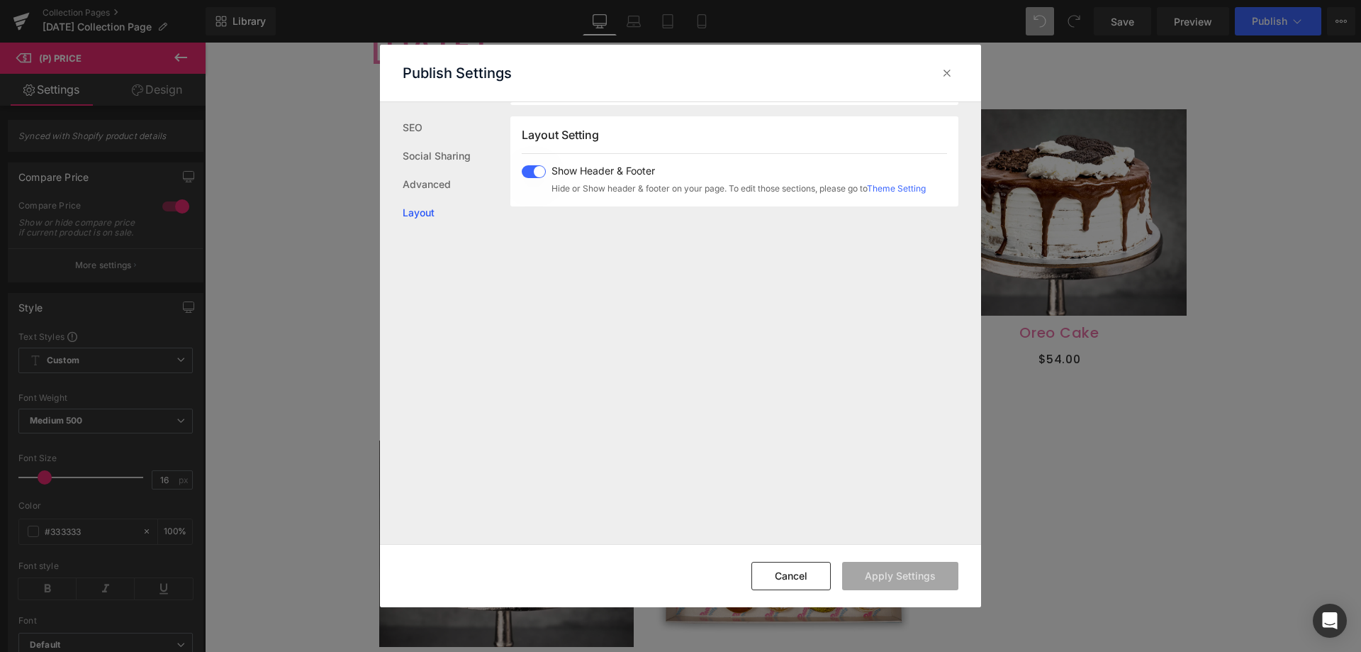
scroll to position [351, 0]
click at [425, 188] on link "Advanced" at bounding box center [457, 184] width 108 height 28
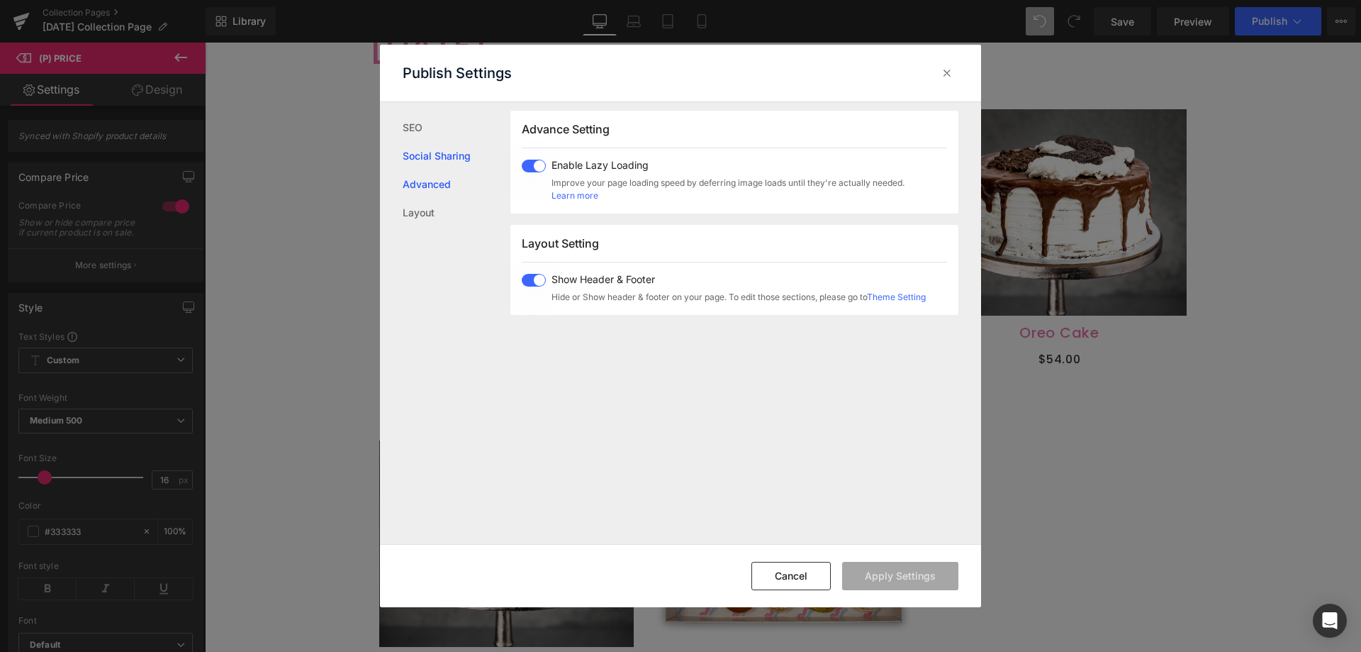
scroll to position [237, 0]
click at [425, 157] on link "Social Sharing" at bounding box center [457, 156] width 108 height 28
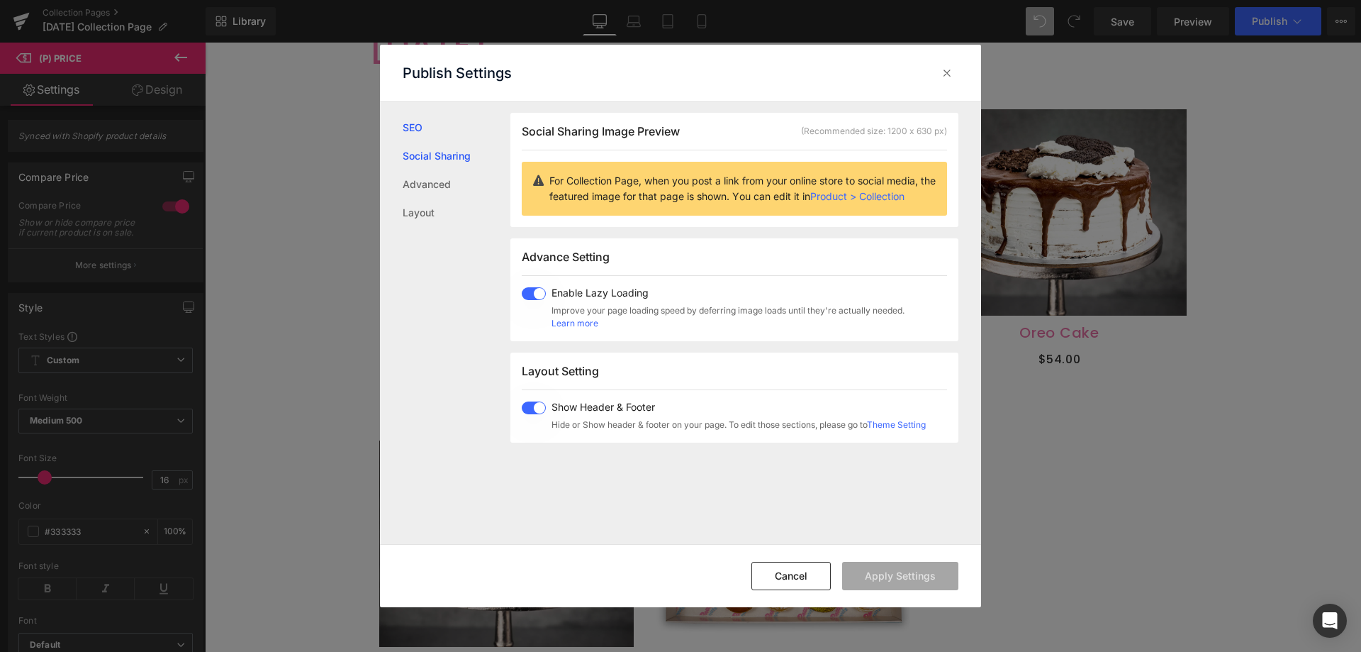
click at [411, 132] on link "SEO" at bounding box center [457, 127] width 108 height 28
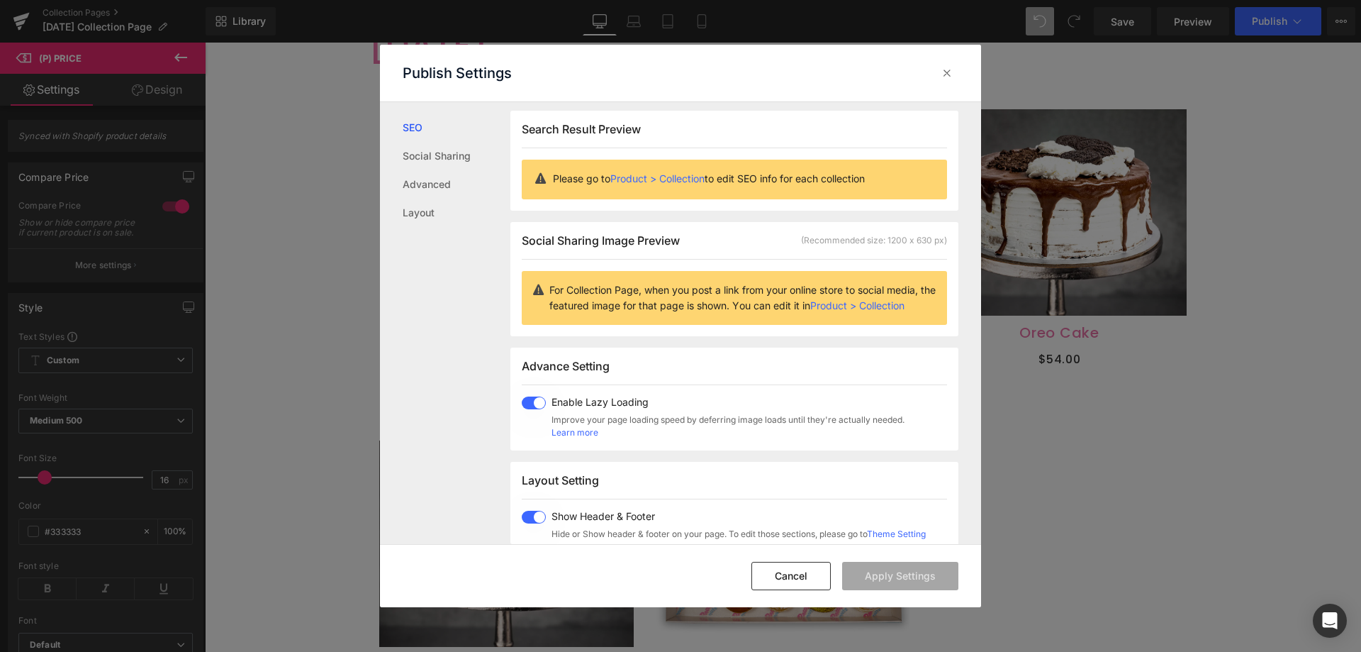
scroll to position [1, 0]
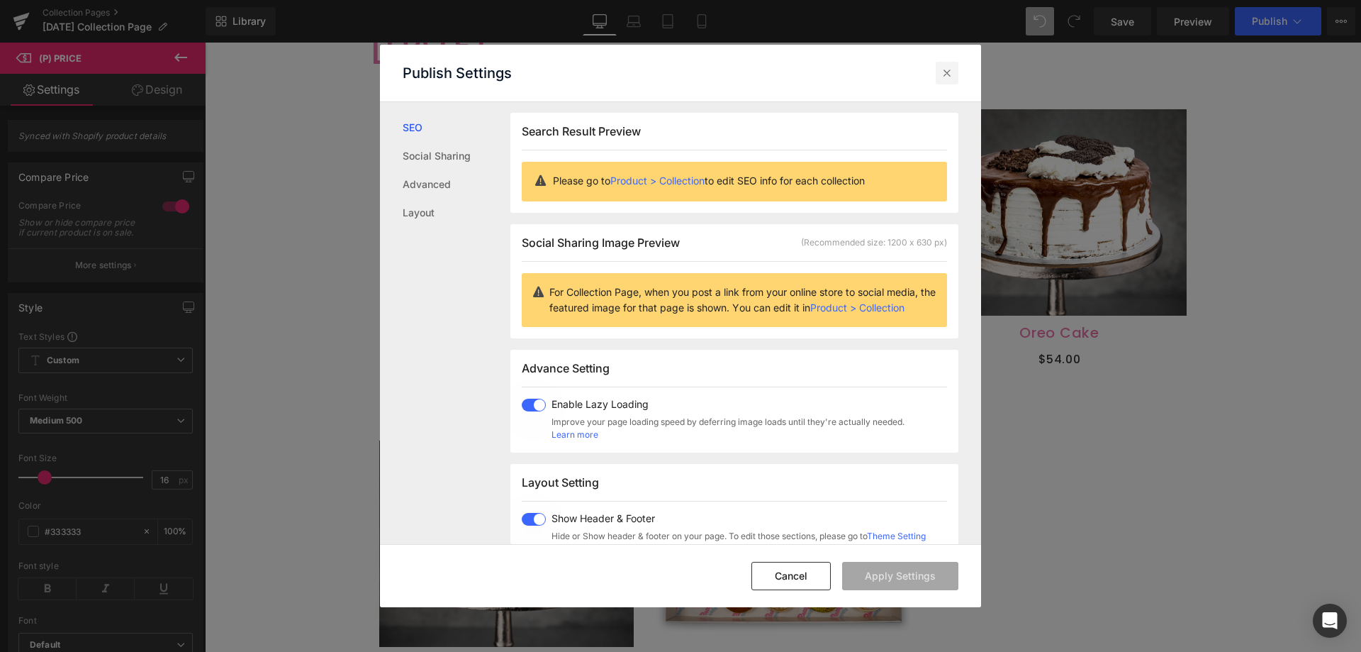
click at [953, 77] on icon at bounding box center [947, 73] width 14 height 14
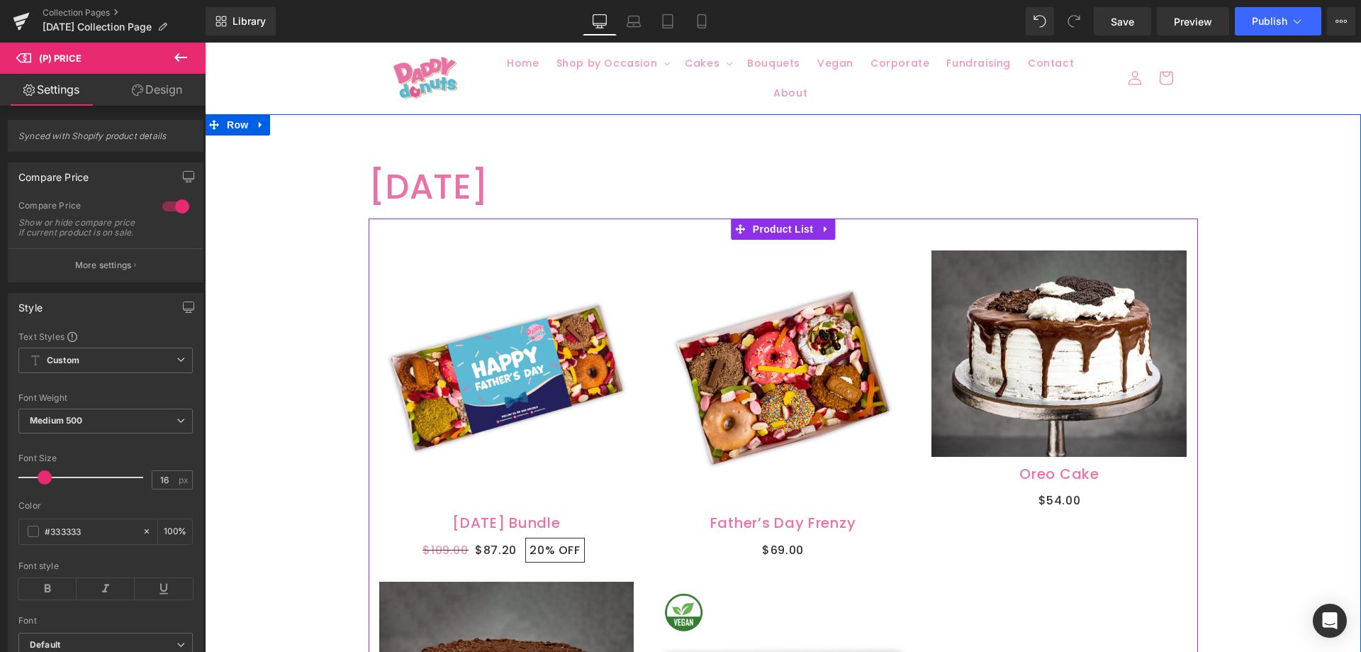
scroll to position [0, 0]
